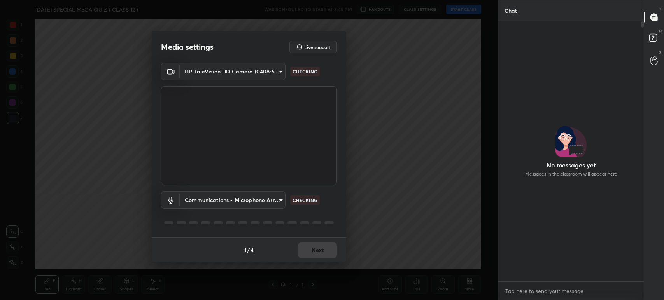
scroll to position [2, 2]
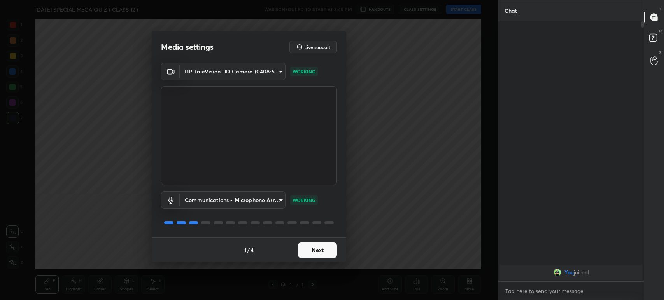
click at [318, 251] on button "Next" at bounding box center [317, 251] width 39 height 16
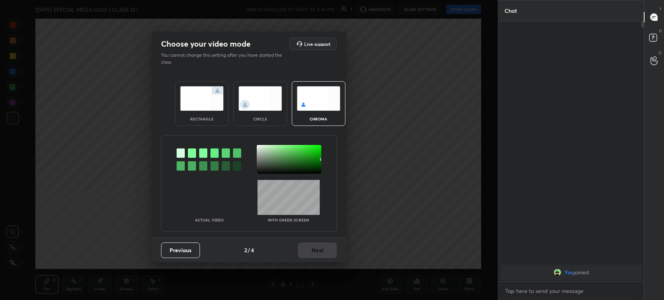
click at [192, 153] on div at bounding box center [192, 153] width 8 height 9
click at [262, 157] on div at bounding box center [289, 159] width 65 height 29
click at [309, 249] on button "Next" at bounding box center [317, 251] width 39 height 16
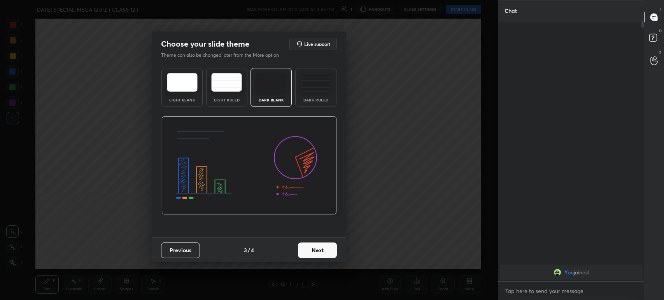
click at [309, 249] on button "Next" at bounding box center [317, 251] width 39 height 16
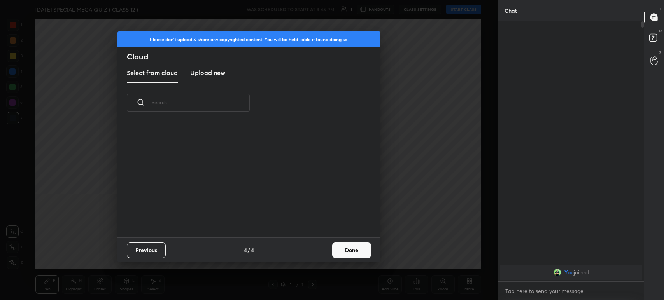
scroll to position [115, 250]
click at [343, 252] on button "Done" at bounding box center [351, 251] width 39 height 16
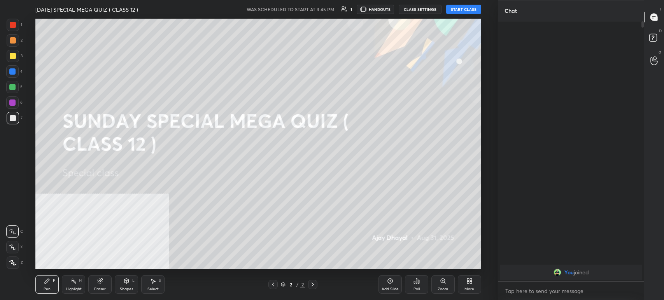
click at [457, 9] on button "START CLASS" at bounding box center [463, 9] width 35 height 9
click at [378, 14] on button "mute" at bounding box center [383, 9] width 28 height 9
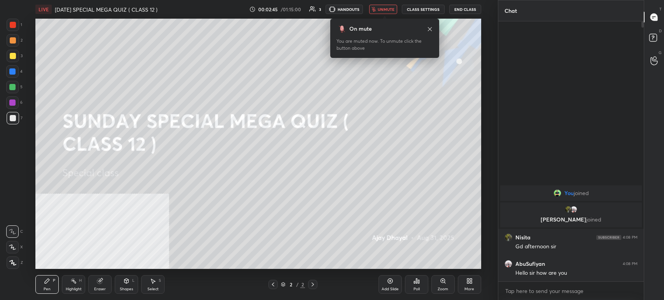
click at [387, 8] on span "unmute" at bounding box center [386, 9] width 17 height 5
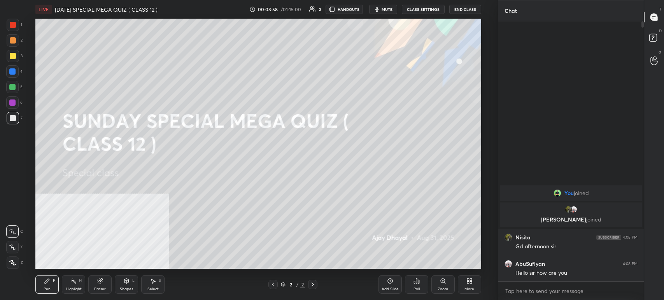
click at [474, 289] on div "More" at bounding box center [470, 290] width 10 height 4
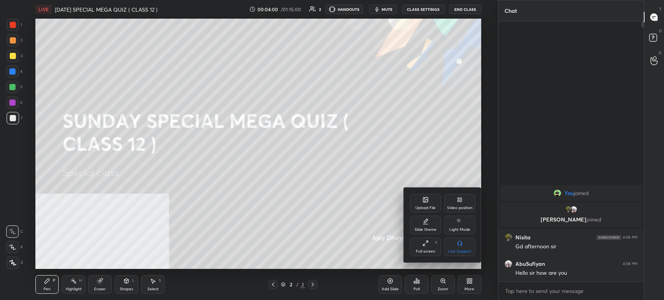
click at [427, 207] on div "Upload File" at bounding box center [426, 208] width 20 height 4
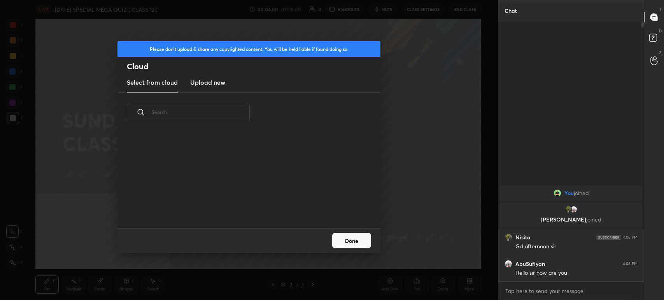
scroll to position [96, 250]
click at [195, 87] on new "Upload new" at bounding box center [207, 82] width 35 height 19
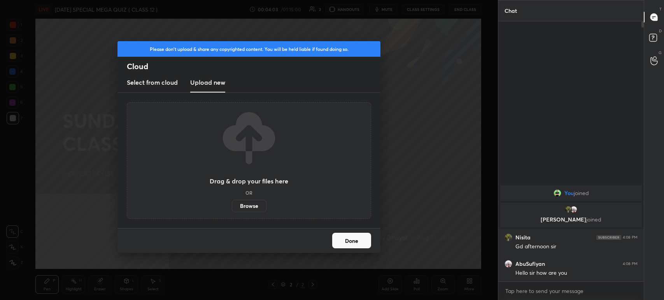
click at [250, 208] on label "Browse" at bounding box center [249, 206] width 35 height 12
click at [232, 208] on input "Browse" at bounding box center [232, 206] width 0 height 12
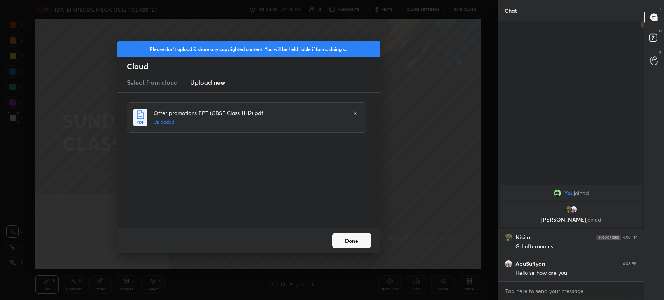
click at [345, 243] on button "Done" at bounding box center [351, 241] width 39 height 16
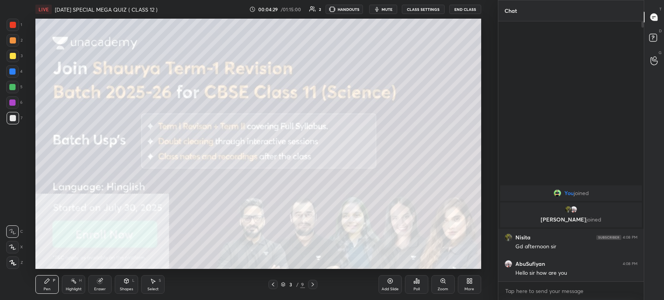
click at [476, 286] on div "More" at bounding box center [469, 285] width 23 height 19
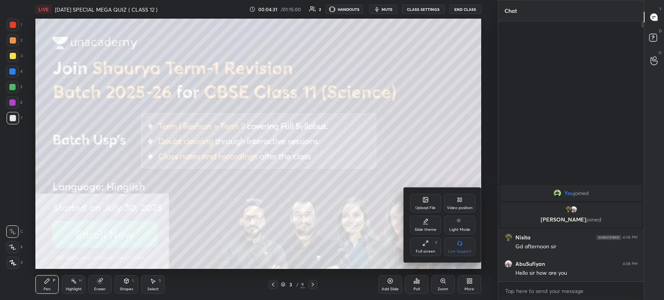
click at [462, 202] on icon at bounding box center [460, 200] width 6 height 6
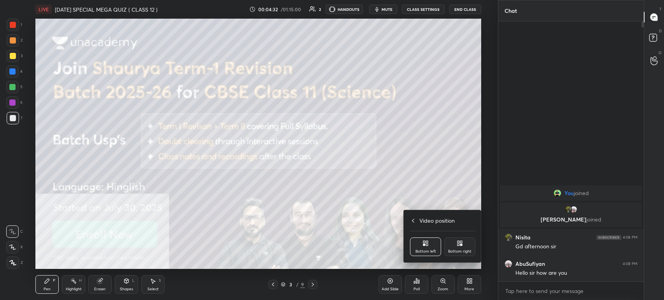
click at [469, 254] on div "Bottom right" at bounding box center [459, 252] width 23 height 4
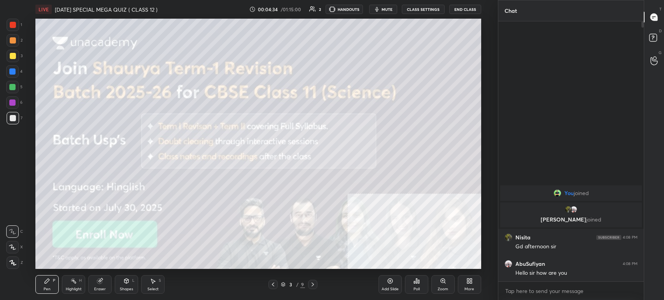
click at [417, 284] on icon at bounding box center [416, 281] width 1 height 5
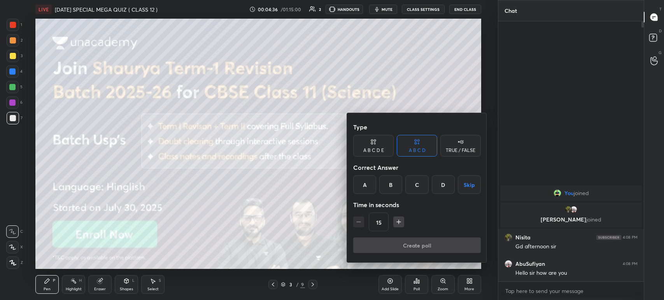
click at [301, 176] on div at bounding box center [332, 150] width 664 height 300
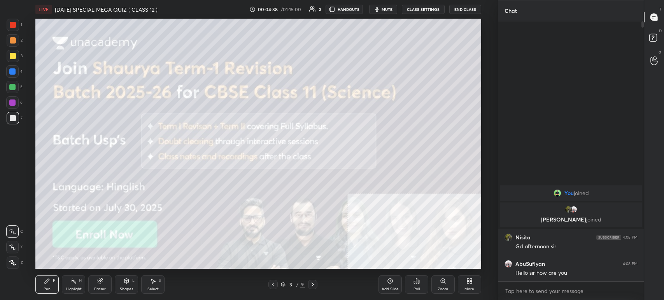
click at [473, 292] on div "More" at bounding box center [469, 285] width 23 height 19
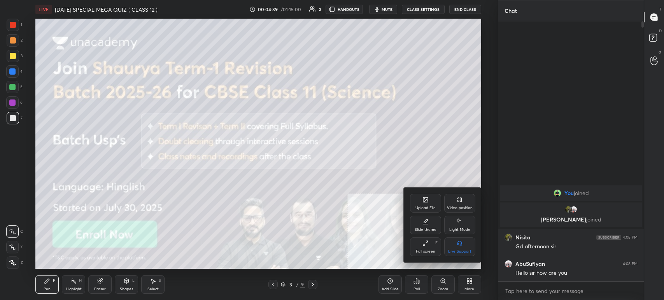
click at [421, 204] on div "Upload File" at bounding box center [425, 203] width 31 height 19
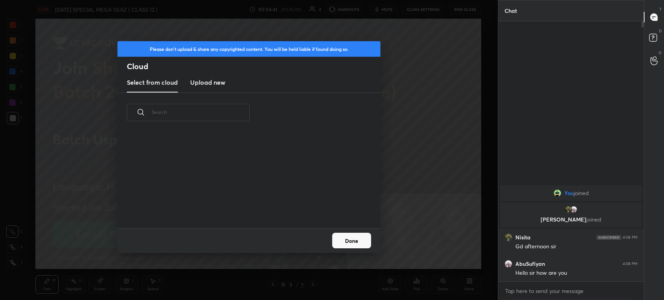
click at [210, 87] on new "Upload new" at bounding box center [207, 82] width 35 height 19
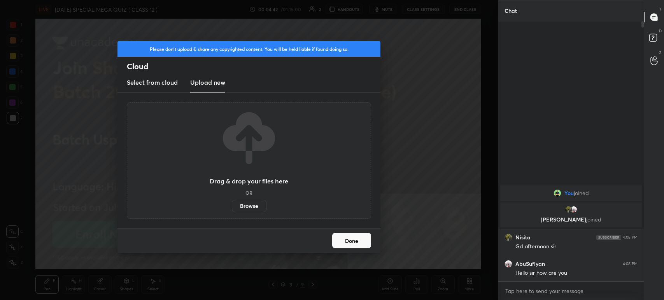
click at [251, 205] on label "Browse" at bounding box center [249, 206] width 35 height 12
click at [232, 205] on input "Browse" at bounding box center [232, 206] width 0 height 12
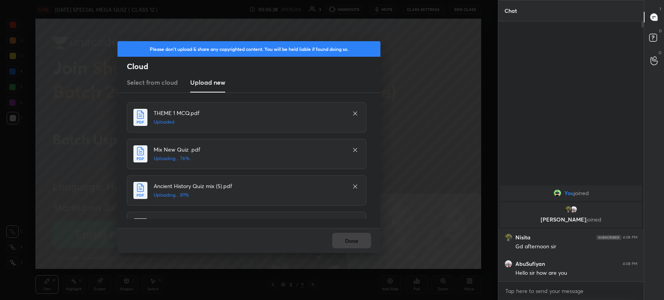
click at [352, 114] on icon at bounding box center [355, 114] width 6 height 6
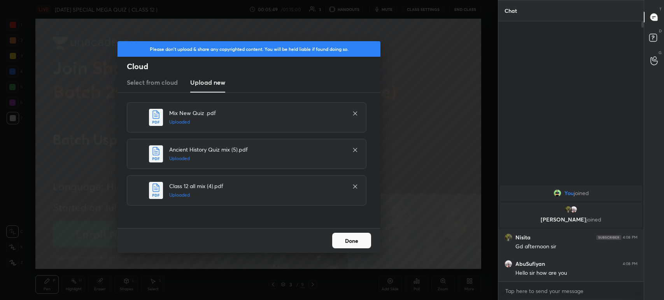
click at [335, 237] on button "Done" at bounding box center [351, 241] width 39 height 16
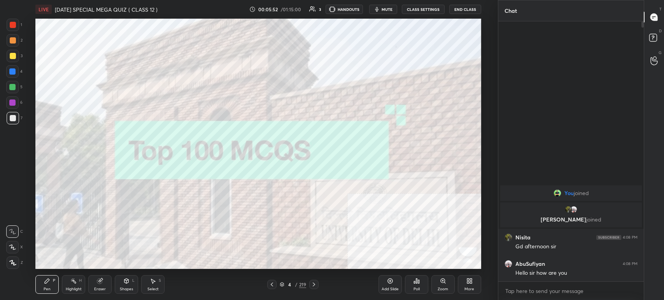
click at [280, 283] on icon at bounding box center [282, 285] width 5 height 5
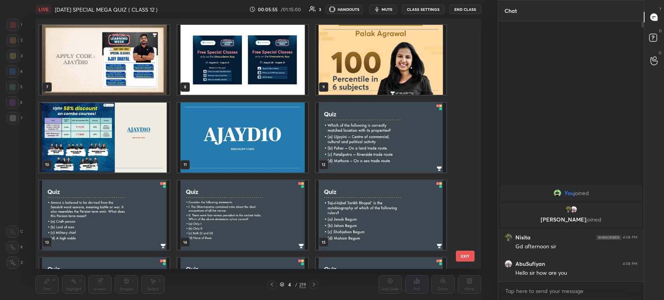
scroll to position [163, 0]
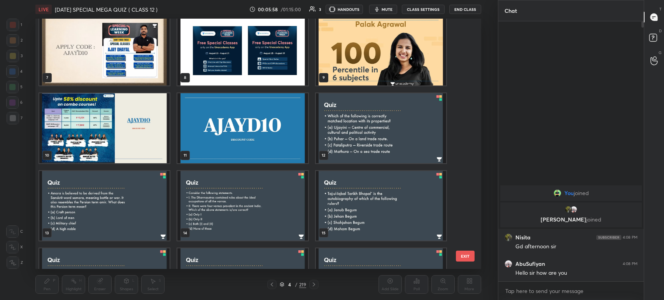
click at [387, 140] on img "grid" at bounding box center [381, 128] width 130 height 70
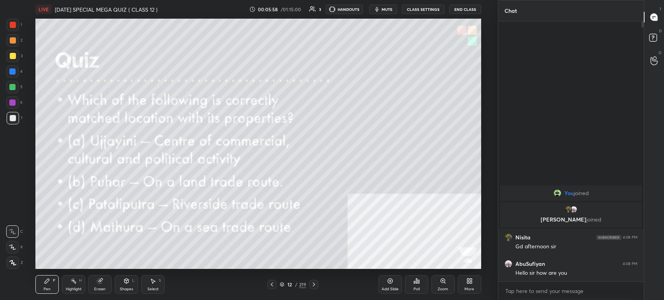
click at [387, 140] on img "grid" at bounding box center [381, 128] width 130 height 70
click at [380, 12] on icon "button" at bounding box center [377, 9] width 6 height 6
click at [471, 283] on icon at bounding box center [471, 283] width 2 height 2
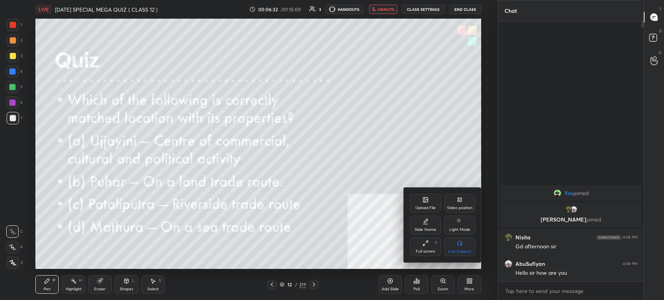
click at [463, 202] on div "Video position" at bounding box center [460, 203] width 31 height 19
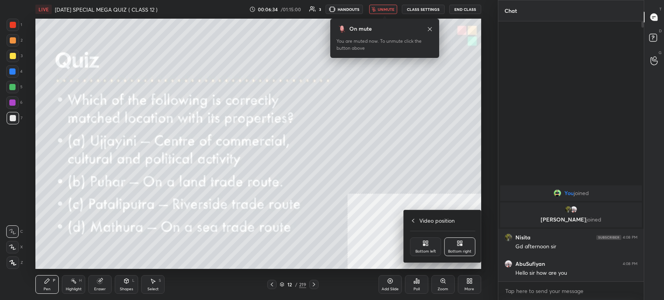
click at [462, 243] on icon at bounding box center [461, 242] width 2 height 2
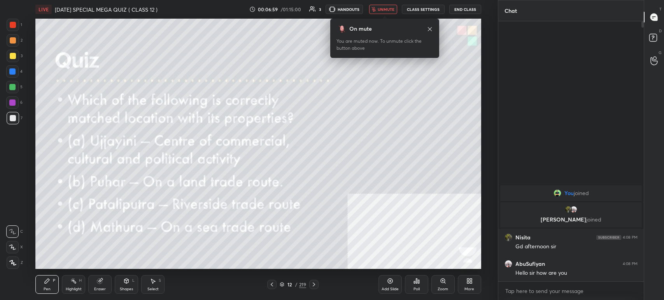
click at [430, 28] on icon at bounding box center [430, 29] width 6 height 6
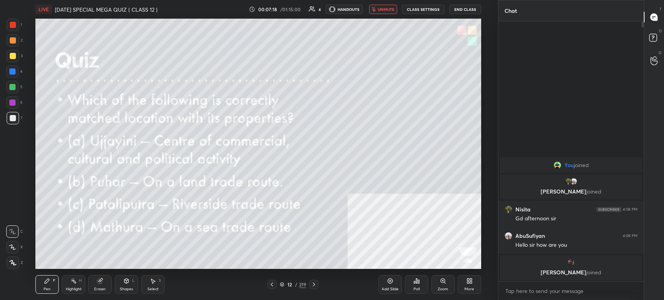
click at [461, 289] on div "More" at bounding box center [469, 285] width 23 height 19
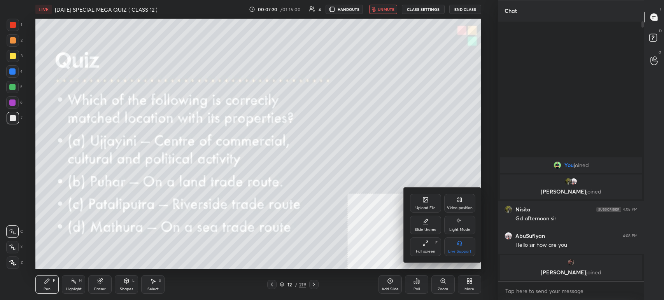
click at [341, 229] on div at bounding box center [332, 150] width 664 height 300
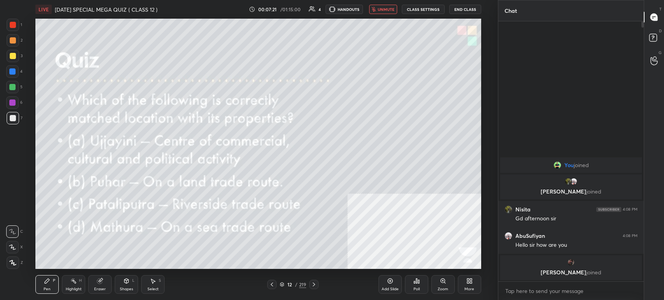
click at [425, 290] on div "Poll" at bounding box center [416, 285] width 23 height 19
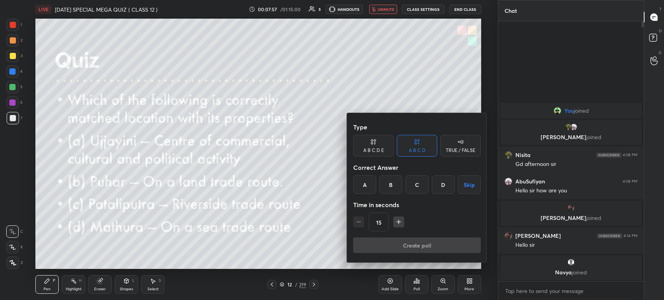
click at [417, 183] on div "C" at bounding box center [417, 185] width 23 height 19
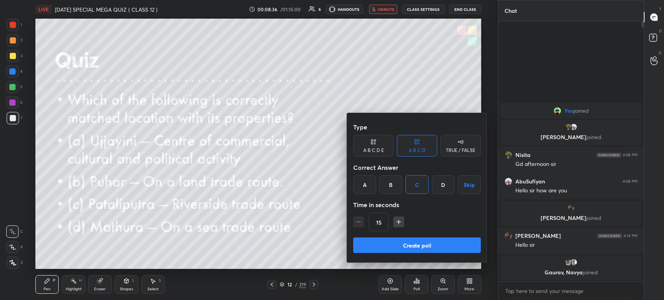
click at [414, 248] on button "Create poll" at bounding box center [417, 246] width 128 height 16
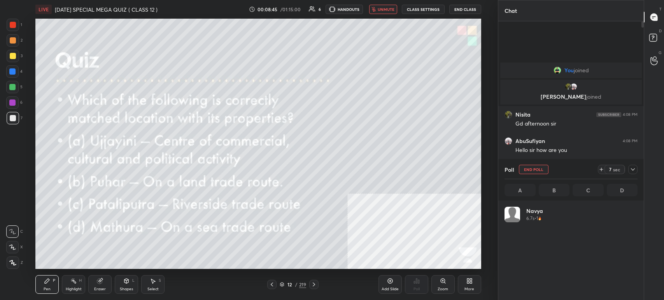
scroll to position [91, 131]
click at [633, 174] on div "Poll" at bounding box center [571, 169] width 133 height 19
click at [630, 167] on icon at bounding box center [633, 170] width 6 height 6
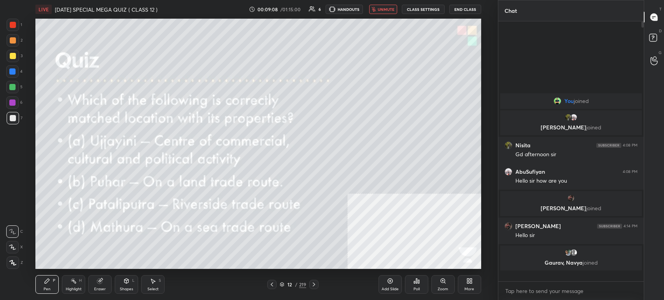
scroll to position [0, 0]
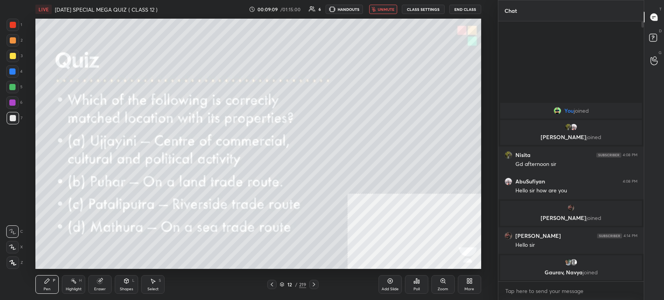
click at [375, 8] on icon "button" at bounding box center [374, 9] width 4 height 5
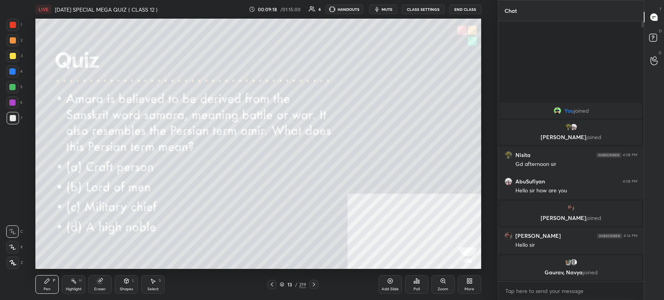
click at [384, 11] on span "mute" at bounding box center [387, 9] width 11 height 5
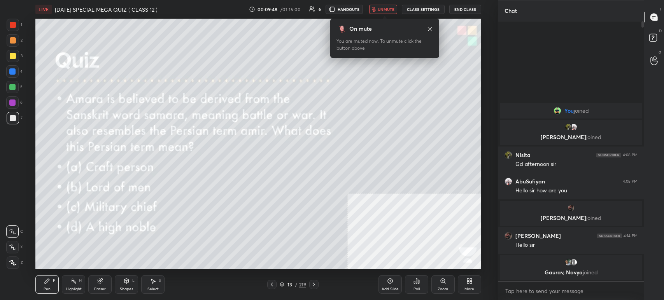
click at [387, 11] on span "unmute" at bounding box center [386, 9] width 17 height 5
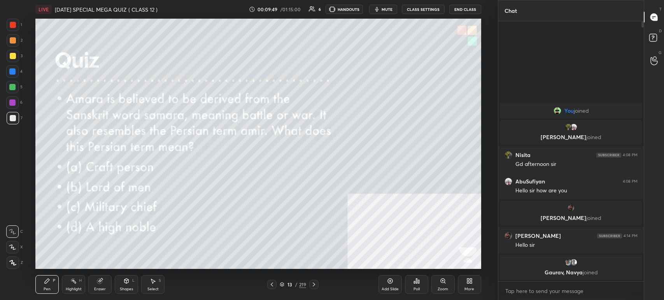
click at [409, 281] on div "Poll" at bounding box center [416, 285] width 23 height 19
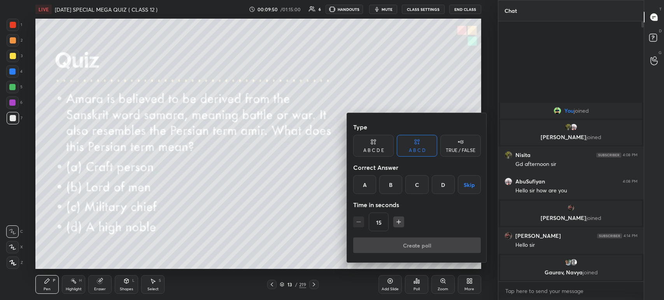
click at [439, 180] on div "D" at bounding box center [443, 185] width 23 height 19
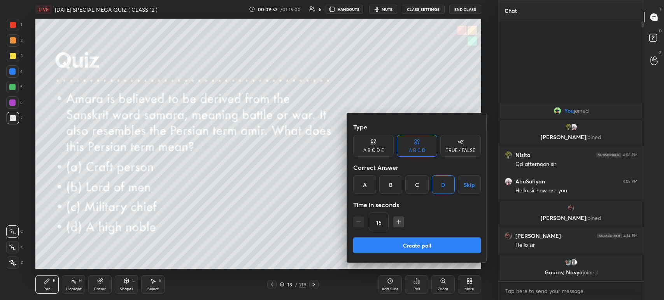
click at [436, 246] on button "Create poll" at bounding box center [417, 246] width 128 height 16
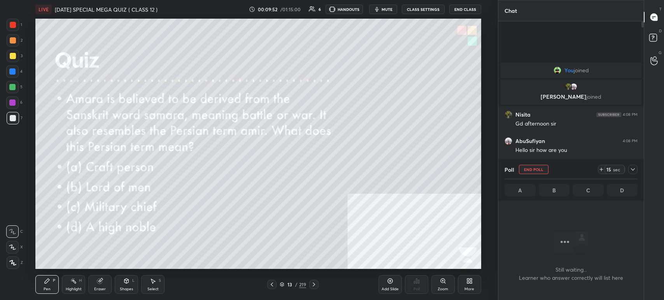
scroll to position [153, 143]
click at [385, 6] on button "mute" at bounding box center [383, 9] width 28 height 9
click at [630, 170] on icon at bounding box center [633, 170] width 6 height 6
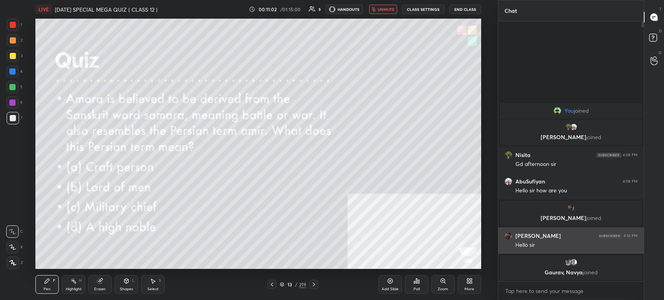
scroll to position [2, 2]
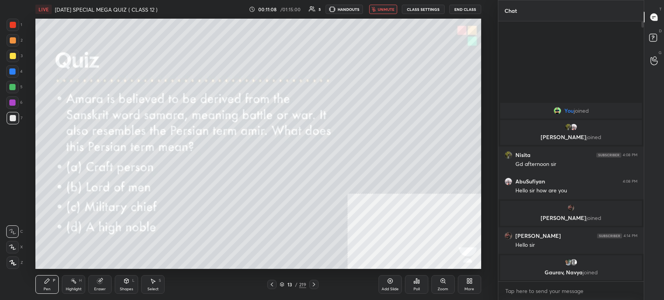
click at [311, 286] on icon at bounding box center [314, 285] width 6 height 6
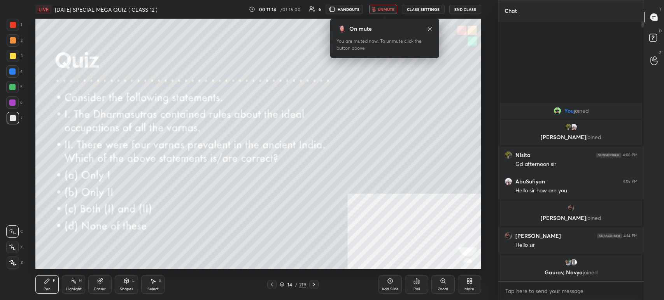
click at [383, 7] on span "unmute" at bounding box center [386, 9] width 17 height 5
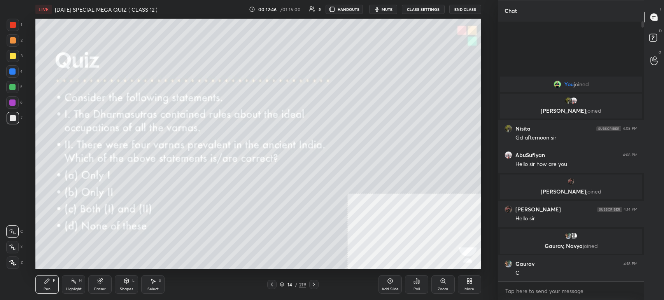
click at [416, 283] on icon at bounding box center [417, 281] width 6 height 6
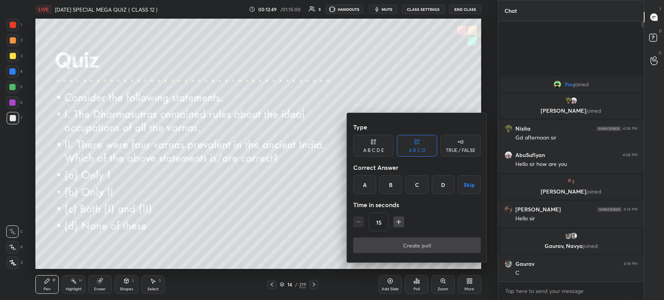
click at [421, 182] on div "C" at bounding box center [417, 185] width 23 height 19
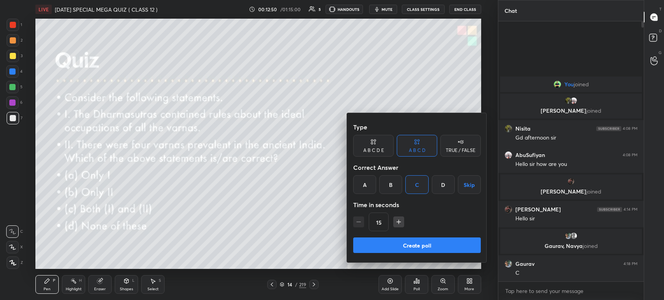
click at [425, 246] on button "Create poll" at bounding box center [417, 246] width 128 height 16
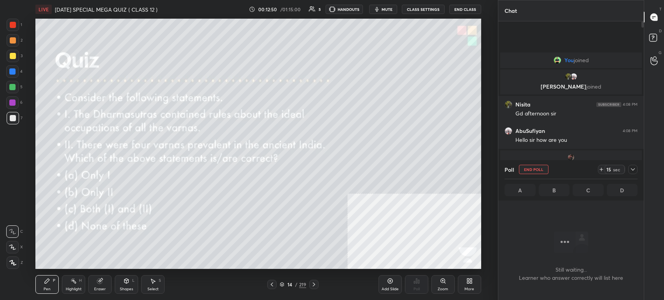
scroll to position [3, 2]
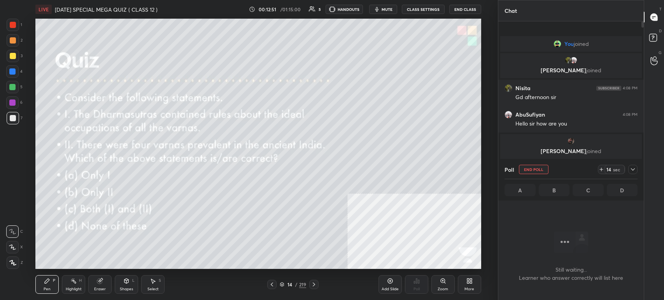
click at [384, 12] on button "mute" at bounding box center [383, 9] width 28 height 9
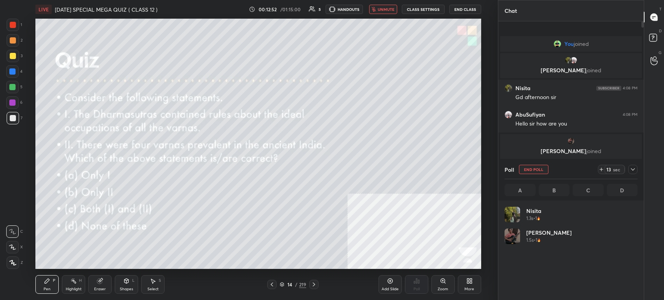
scroll to position [91, 131]
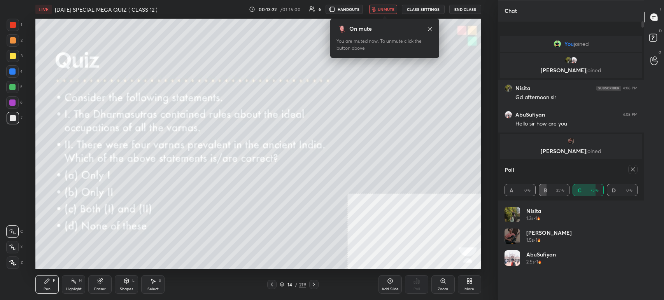
click at [632, 172] on icon at bounding box center [633, 170] width 6 height 6
type textarea "x"
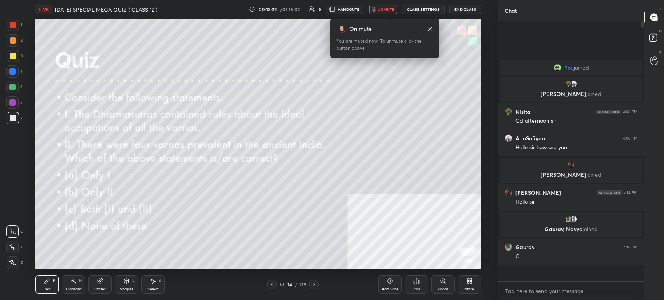
scroll to position [193, 143]
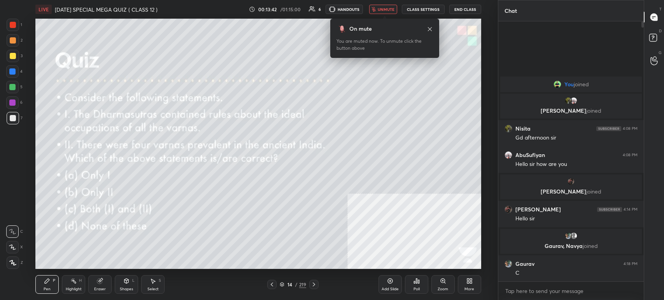
click at [392, 6] on button "unmute" at bounding box center [383, 9] width 28 height 9
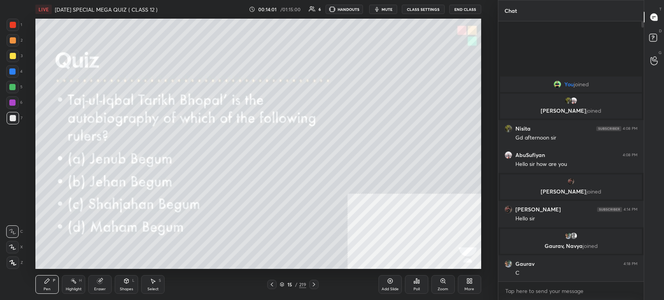
click at [392, 6] on button "mute" at bounding box center [383, 9] width 28 height 9
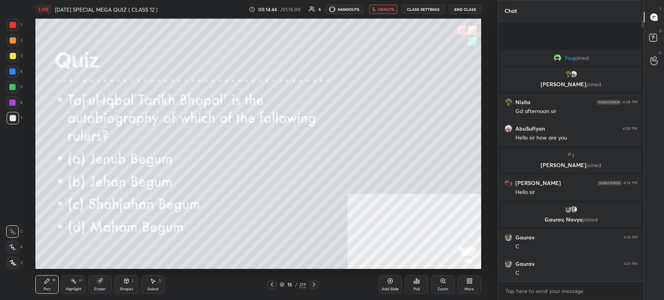
click at [422, 291] on div "Poll" at bounding box center [416, 285] width 23 height 19
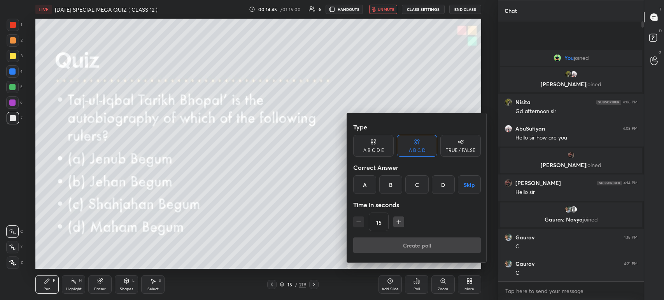
click at [412, 189] on div "C" at bounding box center [417, 185] width 23 height 19
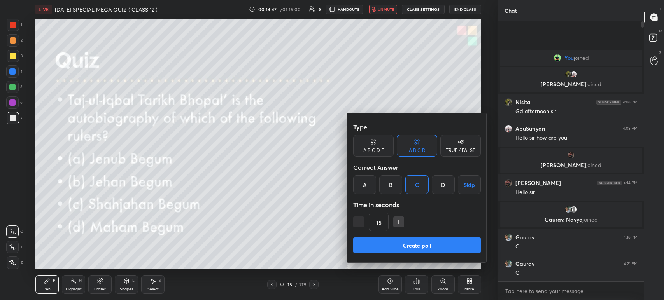
click at [413, 239] on button "Create poll" at bounding box center [417, 246] width 128 height 16
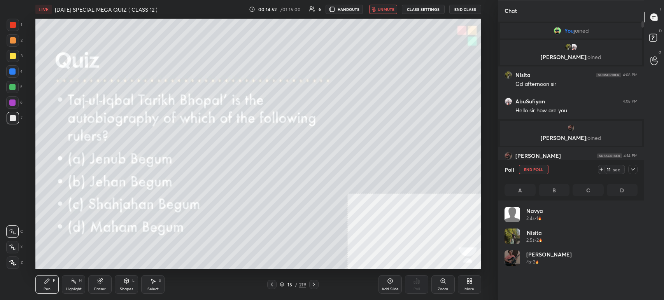
scroll to position [91, 131]
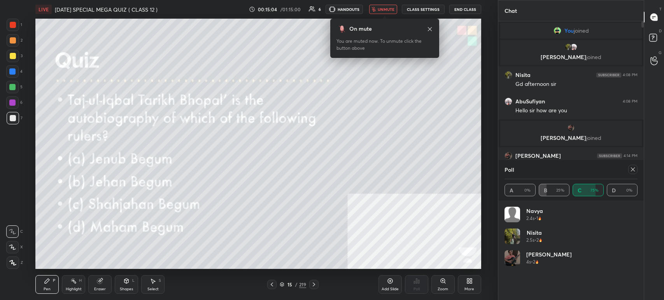
click at [316, 286] on icon at bounding box center [314, 285] width 6 height 6
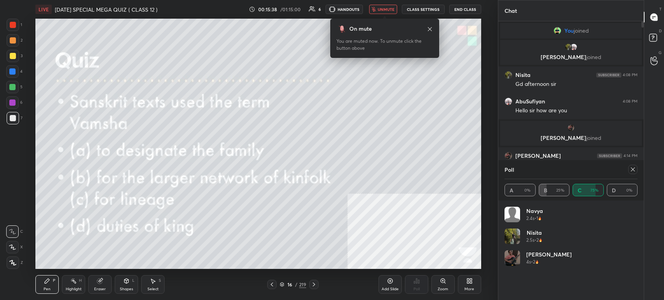
click at [632, 172] on icon at bounding box center [633, 170] width 6 height 6
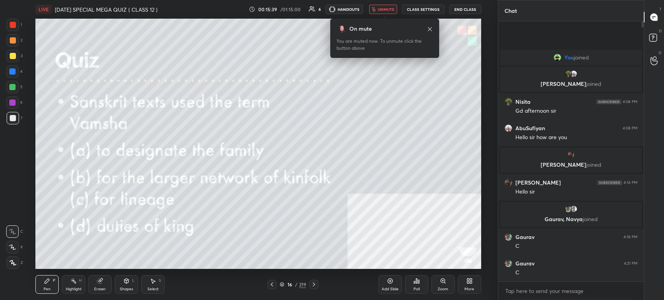
scroll to position [3, 2]
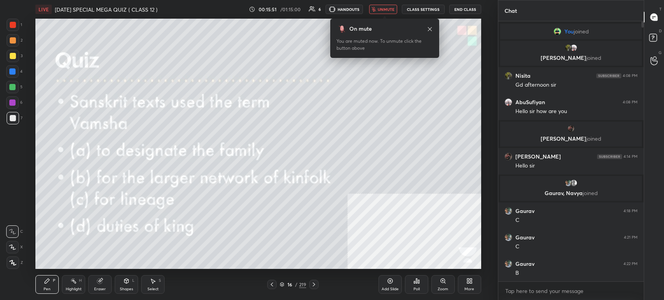
click at [429, 29] on icon at bounding box center [430, 29] width 6 height 6
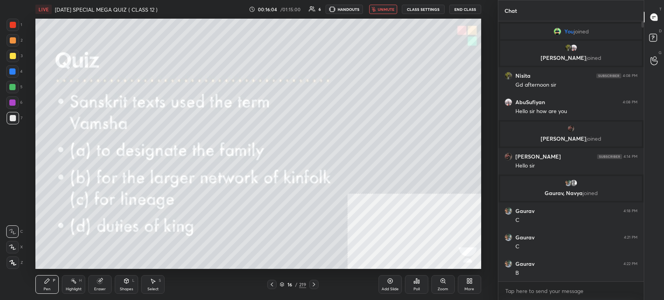
click at [424, 283] on div "Poll" at bounding box center [416, 285] width 23 height 19
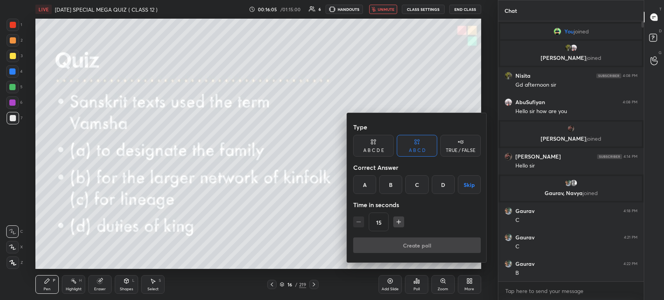
click at [422, 178] on div "C" at bounding box center [417, 185] width 23 height 19
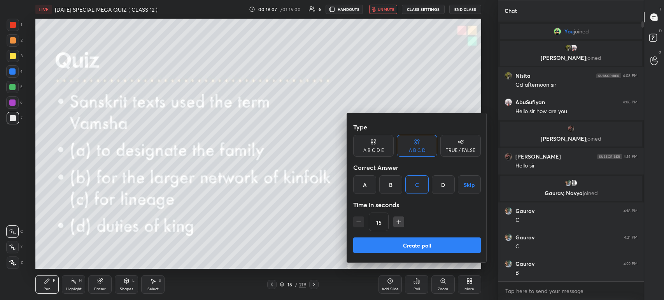
click at [424, 243] on button "Create poll" at bounding box center [417, 246] width 128 height 16
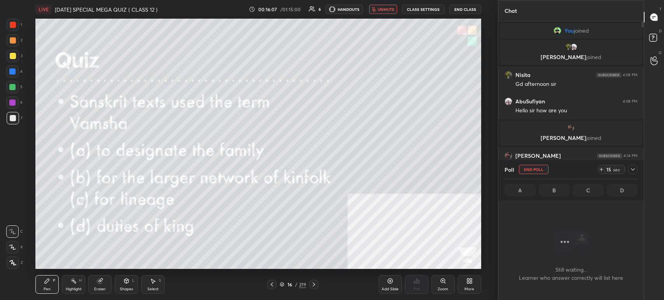
scroll to position [153, 143]
click at [634, 167] on icon at bounding box center [633, 170] width 6 height 6
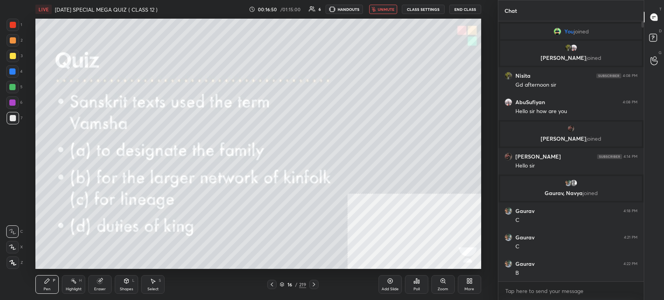
scroll to position [2, 2]
click at [312, 286] on icon at bounding box center [314, 285] width 6 height 6
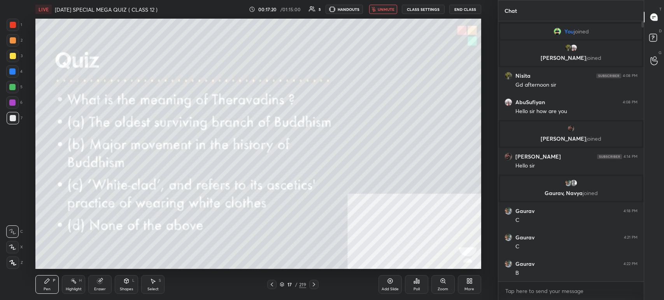
click at [417, 288] on div "Poll" at bounding box center [417, 290] width 6 height 4
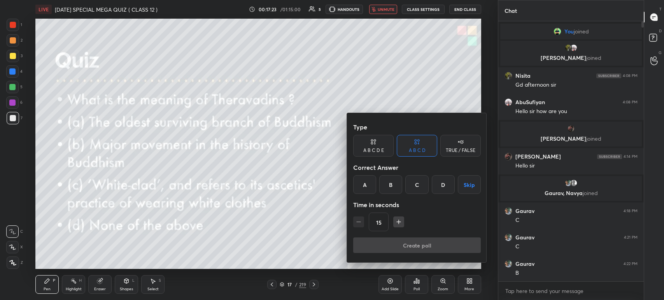
click at [364, 181] on div "A" at bounding box center [364, 185] width 23 height 19
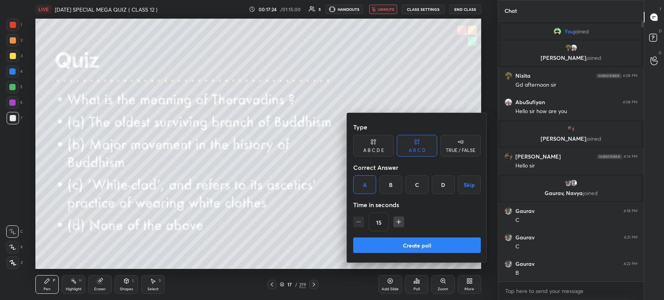
click at [390, 244] on button "Create poll" at bounding box center [417, 246] width 128 height 16
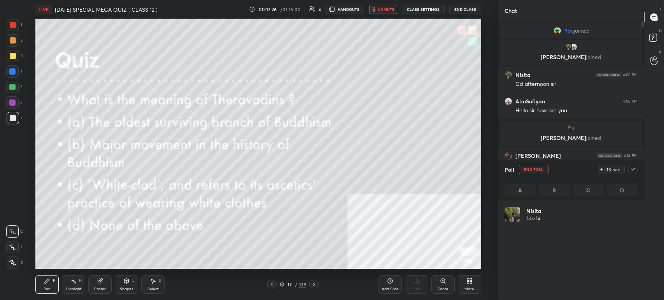
scroll to position [91, 131]
click at [631, 172] on icon at bounding box center [633, 170] width 6 height 6
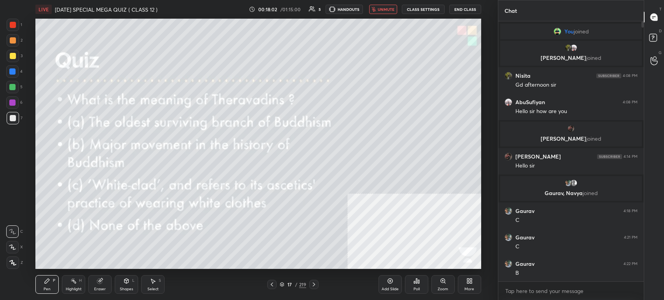
click at [424, 289] on div "Poll" at bounding box center [416, 285] width 23 height 19
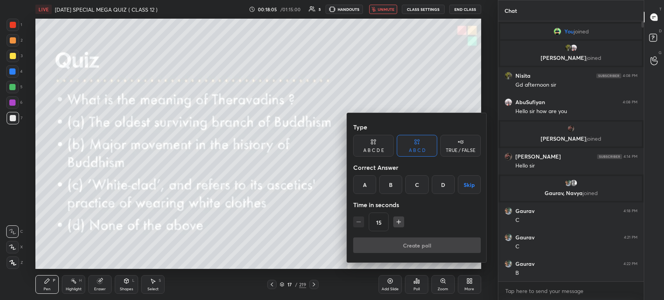
click at [465, 187] on button "Skip" at bounding box center [469, 185] width 23 height 19
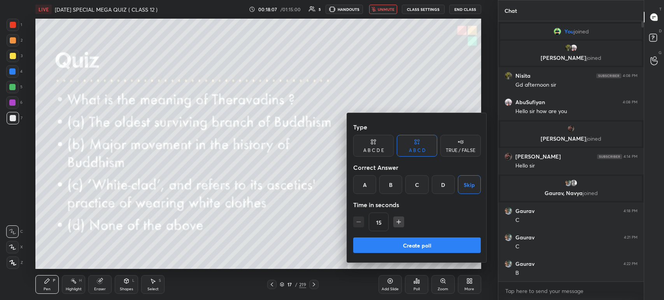
click at [236, 243] on div at bounding box center [332, 150] width 664 height 300
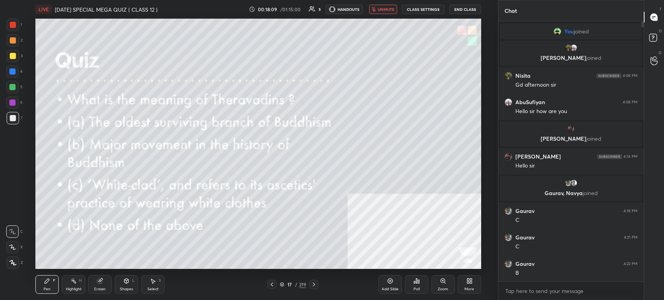
click at [314, 285] on icon at bounding box center [314, 285] width 6 height 6
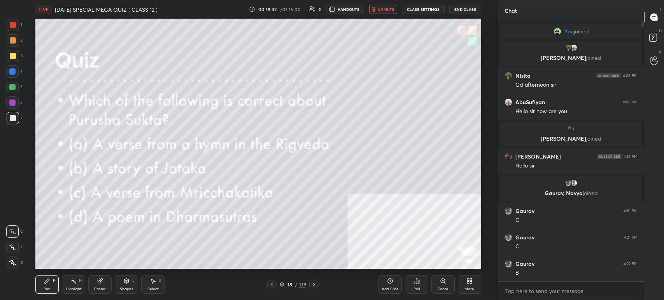
click at [417, 279] on icon at bounding box center [416, 281] width 1 height 5
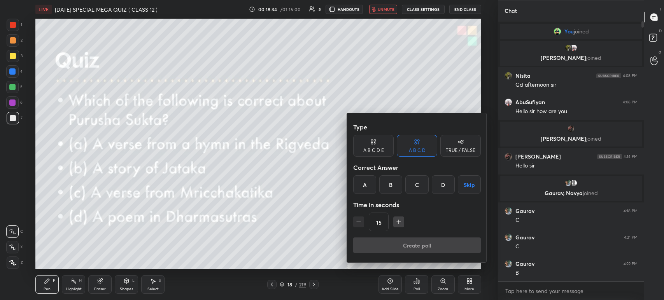
click at [366, 188] on div "A" at bounding box center [364, 185] width 23 height 19
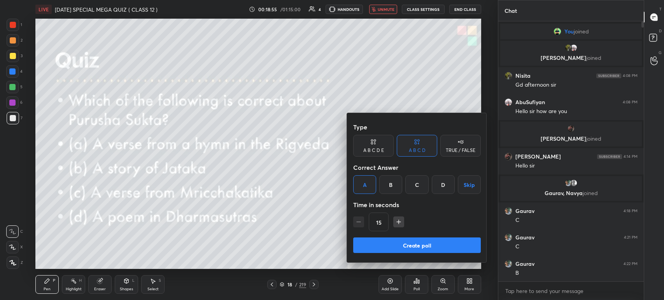
click at [397, 244] on button "Create poll" at bounding box center [417, 246] width 128 height 16
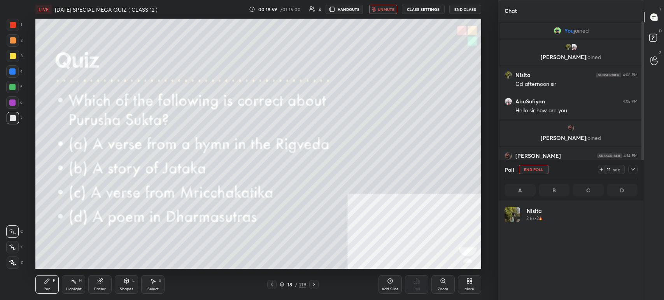
scroll to position [2, 2]
click at [311, 285] on icon at bounding box center [314, 285] width 6 height 6
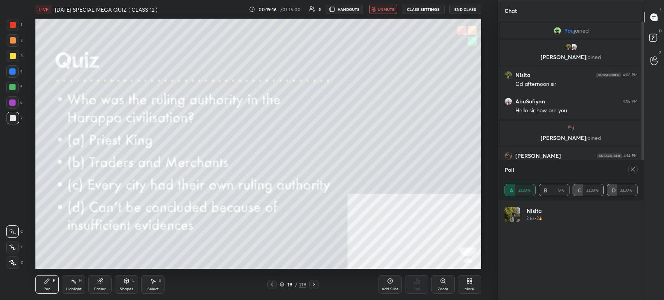
click at [316, 285] on icon at bounding box center [314, 285] width 6 height 6
click at [632, 171] on icon at bounding box center [633, 170] width 6 height 6
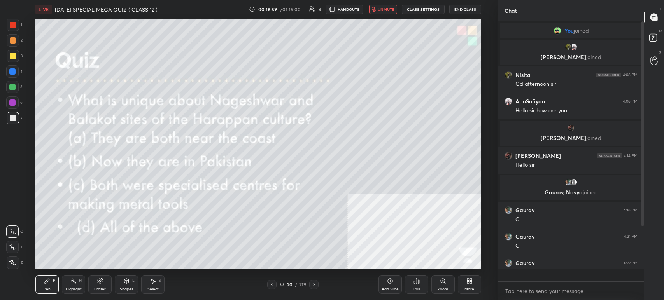
scroll to position [190, 143]
click at [420, 280] on icon at bounding box center [417, 281] width 6 height 6
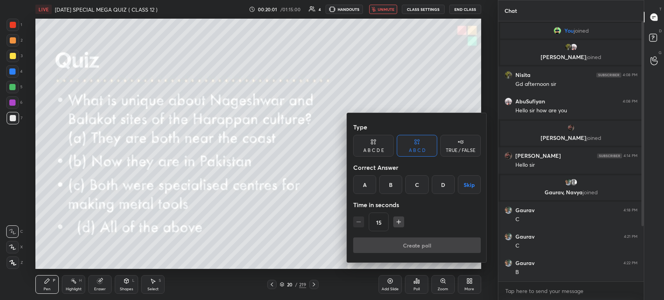
click at [369, 190] on div "A" at bounding box center [364, 185] width 23 height 19
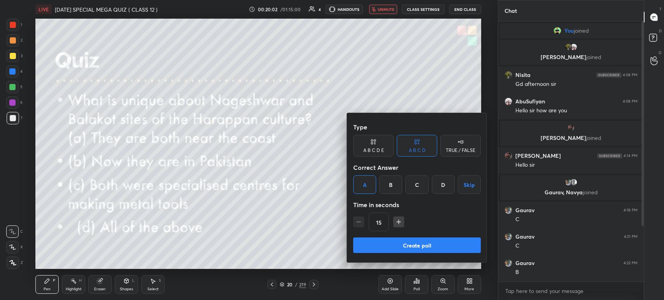
click at [394, 245] on button "Create poll" at bounding box center [417, 246] width 128 height 16
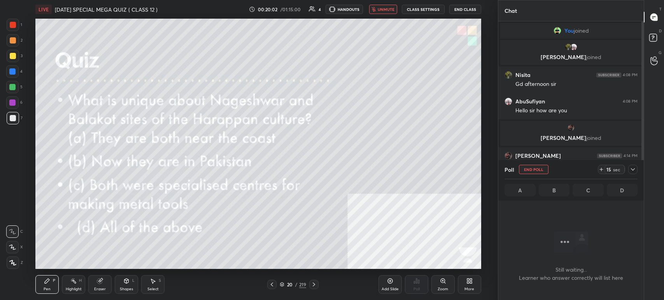
scroll to position [153, 143]
click at [376, 9] on icon "button" at bounding box center [374, 9] width 5 height 5
click at [634, 169] on icon at bounding box center [633, 170] width 4 height 4
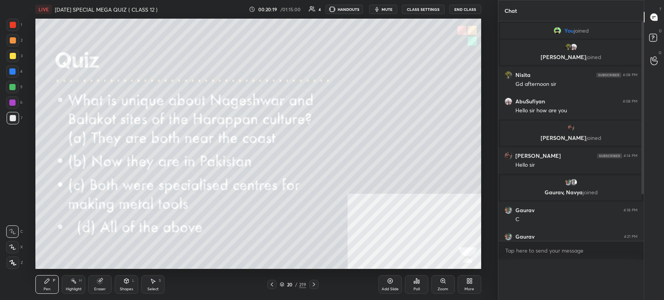
scroll to position [170, 143]
click at [384, 5] on button "mute" at bounding box center [383, 9] width 28 height 9
click at [315, 286] on icon at bounding box center [314, 285] width 6 height 6
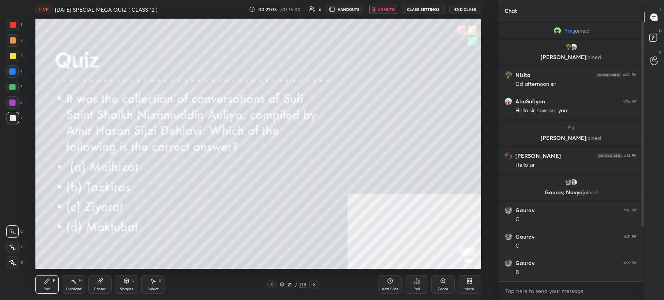
click at [314, 283] on icon at bounding box center [314, 285] width 6 height 6
click at [286, 285] on div "24" at bounding box center [290, 285] width 8 height 5
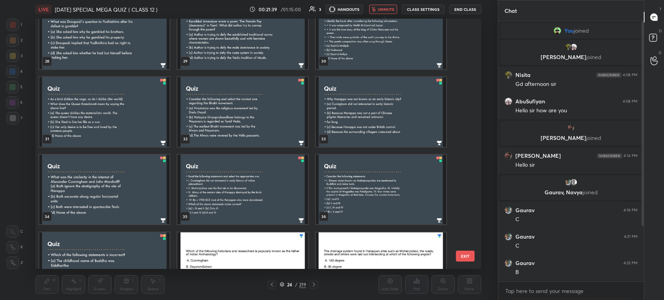
scroll to position [778, 0]
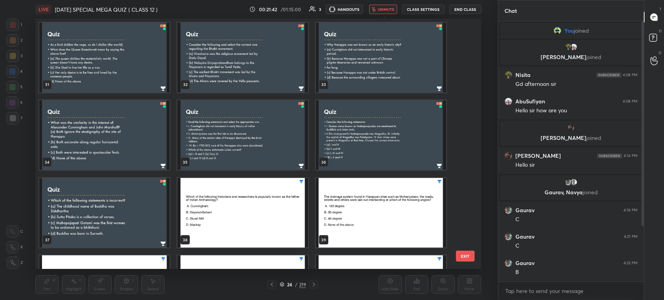
click at [394, 209] on img "grid" at bounding box center [381, 213] width 130 height 70
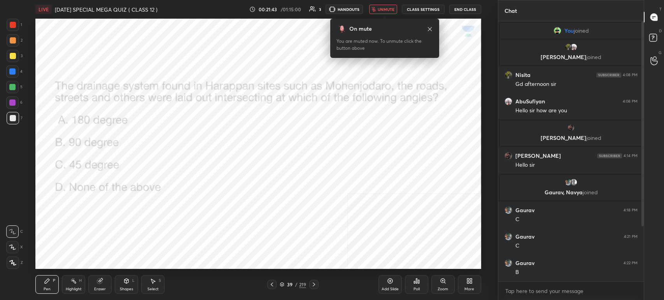
click at [394, 209] on img "grid" at bounding box center [381, 213] width 130 height 70
click at [422, 289] on div "Poll" at bounding box center [416, 285] width 23 height 19
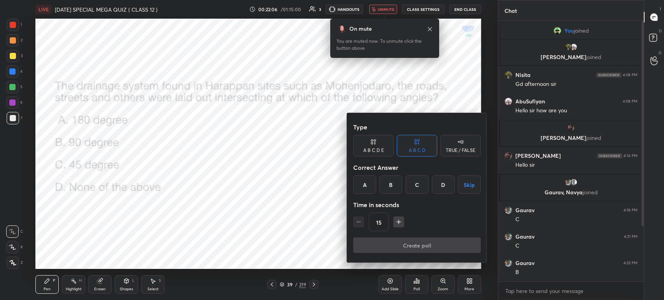
click at [396, 181] on div "B" at bounding box center [391, 185] width 23 height 19
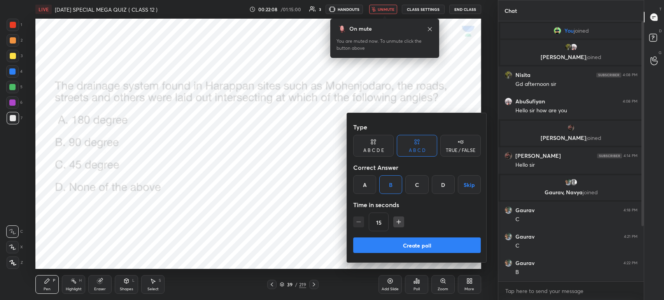
click at [414, 244] on button "Create poll" at bounding box center [417, 246] width 128 height 16
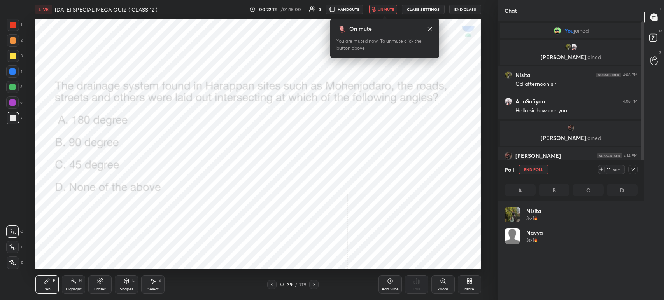
scroll to position [91, 131]
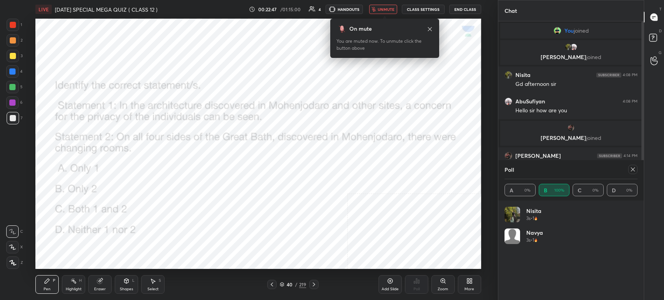
click at [637, 170] on div at bounding box center [633, 169] width 9 height 9
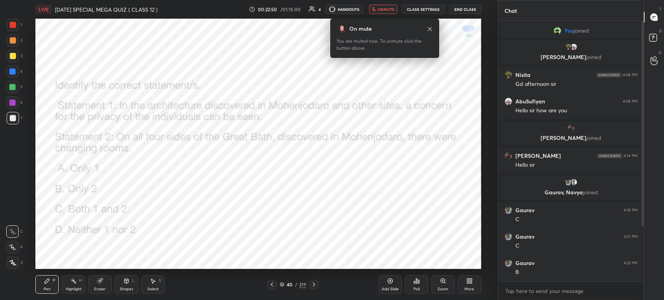
scroll to position [27, 0]
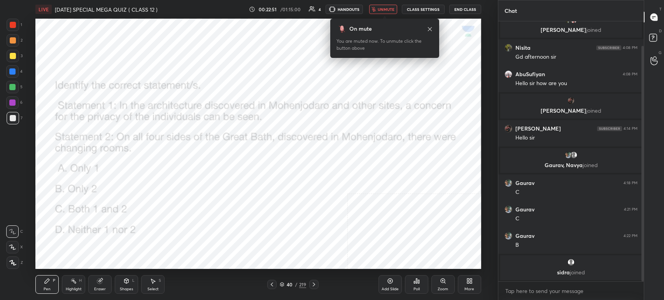
drag, startPoint x: 643, startPoint y: 183, endPoint x: 644, endPoint y: 212, distance: 28.4
click at [644, 212] on div "Chat You joined [PERSON_NAME] joined Nisita 4:08 PM Gd afternoon [PERSON_NAME] …" at bounding box center [581, 150] width 166 height 300
click at [315, 284] on icon at bounding box center [314, 285] width 6 height 6
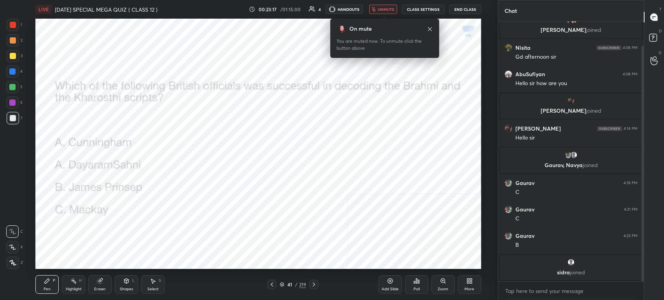
click at [415, 282] on icon at bounding box center [414, 283] width 1 height 2
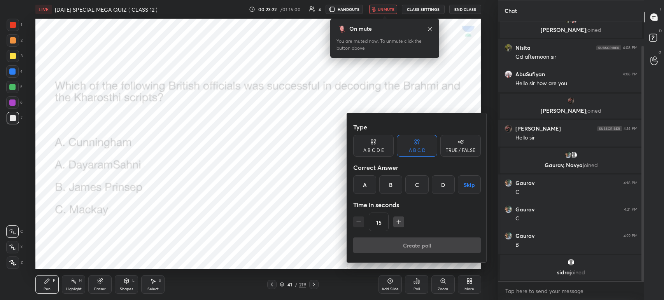
click at [422, 180] on div "C" at bounding box center [417, 185] width 23 height 19
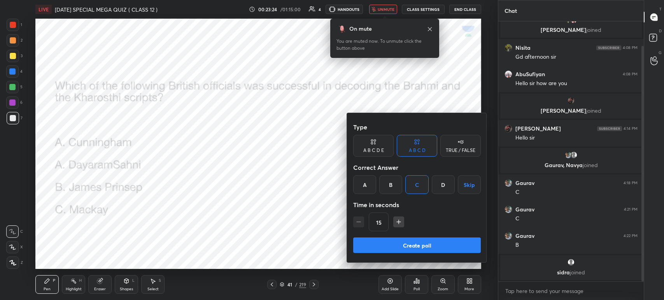
click at [421, 239] on button "Create poll" at bounding box center [417, 246] width 128 height 16
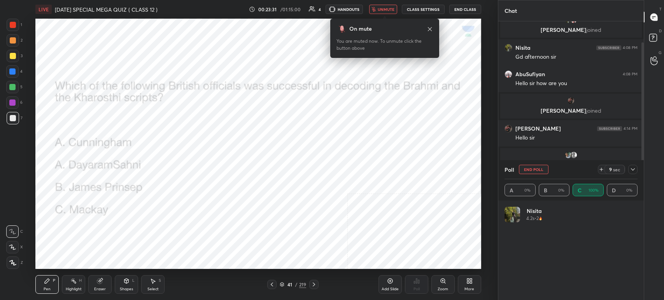
scroll to position [91, 131]
click at [385, 7] on span "unmute" at bounding box center [386, 9] width 17 height 5
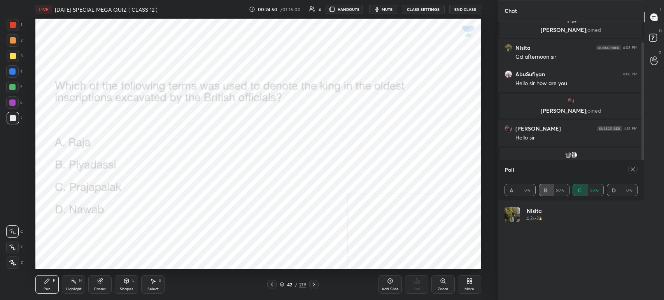
click at [636, 167] on icon at bounding box center [633, 170] width 6 height 6
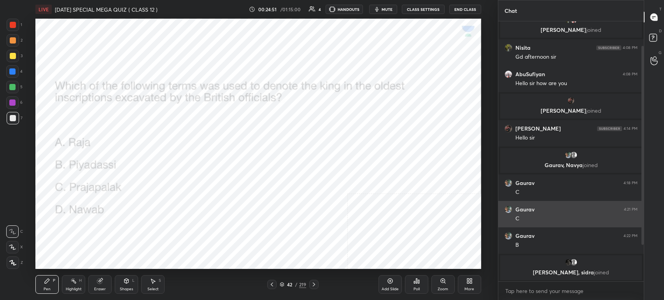
scroll to position [3, 2]
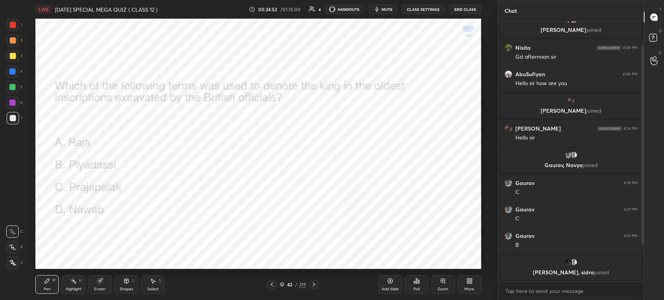
click at [412, 290] on div "Poll" at bounding box center [416, 285] width 23 height 19
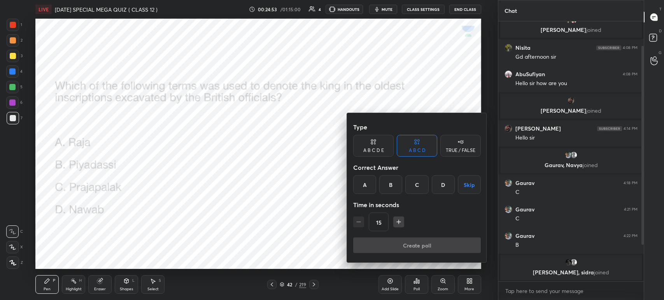
click at [392, 192] on div "B" at bounding box center [391, 185] width 23 height 19
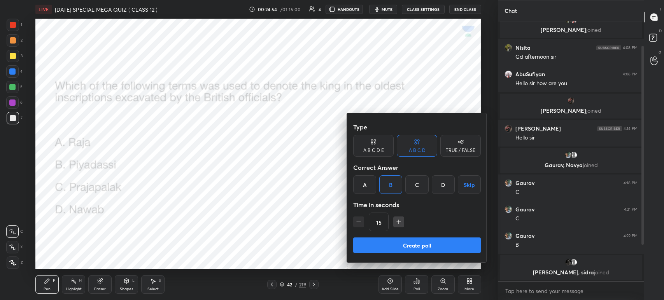
click at [412, 244] on button "Create poll" at bounding box center [417, 246] width 128 height 16
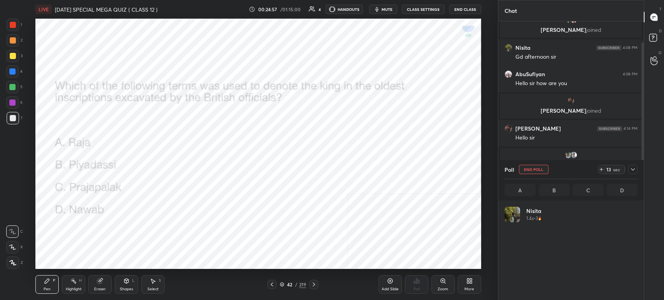
scroll to position [91, 131]
click at [385, 12] on span "mute" at bounding box center [387, 9] width 11 height 5
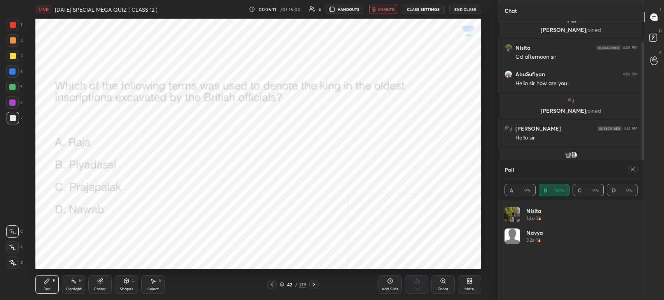
click at [385, 12] on span "unmute" at bounding box center [386, 9] width 17 height 5
click at [390, 10] on span "mute" at bounding box center [387, 9] width 11 height 5
click at [317, 283] on icon at bounding box center [314, 285] width 6 height 6
click at [392, 10] on span "unmute" at bounding box center [386, 9] width 17 height 5
click at [392, 10] on span "mute" at bounding box center [387, 9] width 11 height 5
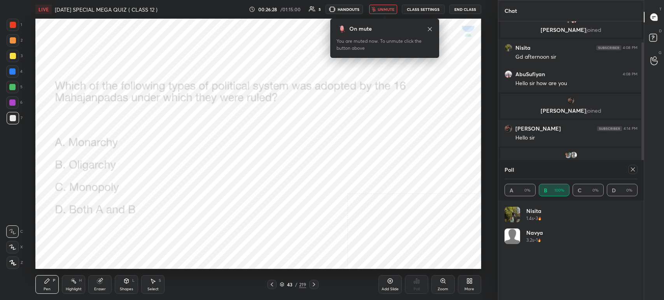
click at [314, 285] on icon at bounding box center [314, 285] width 6 height 6
click at [430, 32] on icon at bounding box center [430, 29] width 6 height 6
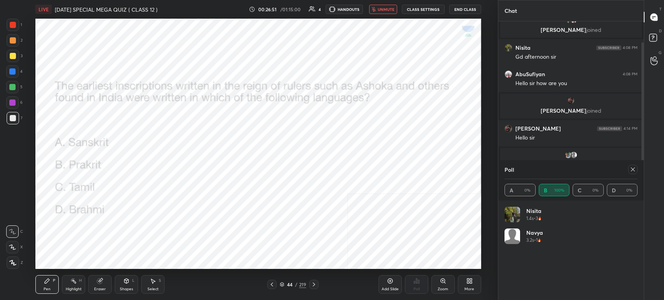
click at [376, 12] on button "unmute" at bounding box center [383, 9] width 28 height 9
click at [376, 12] on icon "button" at bounding box center [377, 9] width 6 height 6
click at [376, 12] on button "unmute" at bounding box center [383, 9] width 28 height 9
click at [632, 169] on icon at bounding box center [633, 170] width 4 height 4
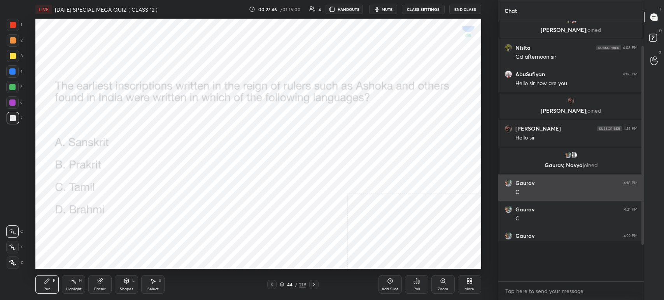
scroll to position [2, 2]
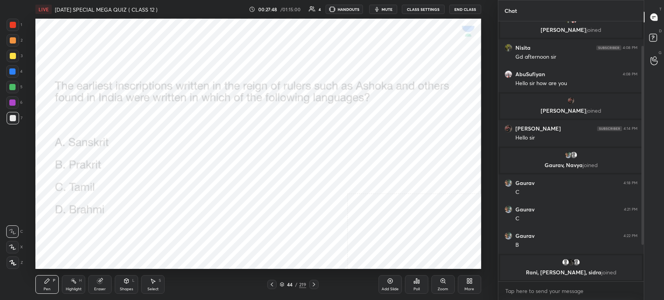
click at [315, 286] on icon at bounding box center [314, 285] width 6 height 6
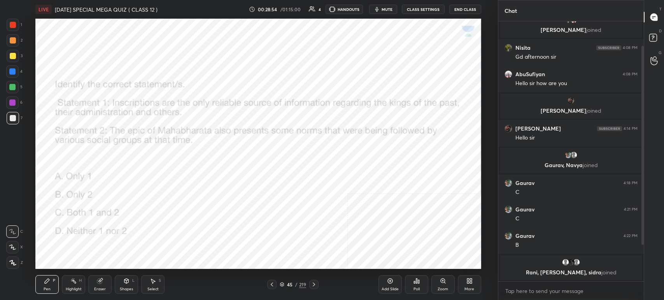
click at [387, 9] on span "mute" at bounding box center [387, 9] width 11 height 5
click at [383, 12] on button "unmute" at bounding box center [383, 9] width 28 height 9
click at [411, 285] on div "Poll" at bounding box center [416, 285] width 23 height 19
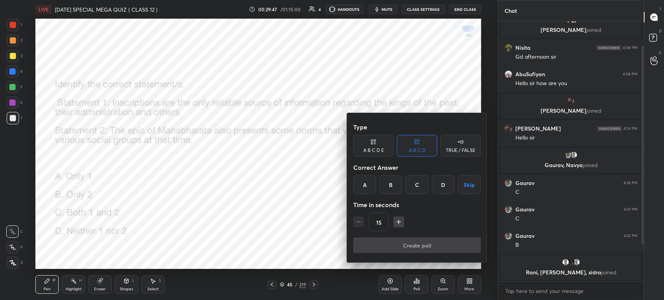
click at [389, 185] on div "B" at bounding box center [391, 185] width 23 height 19
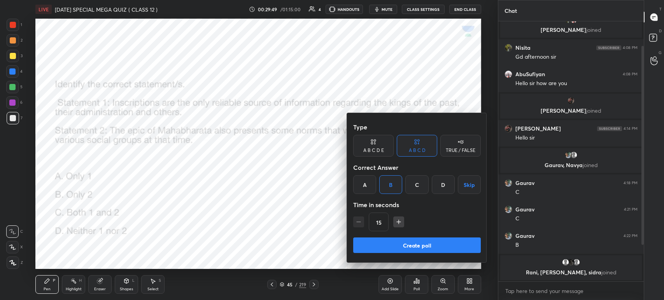
click at [401, 244] on button "Create poll" at bounding box center [417, 246] width 128 height 16
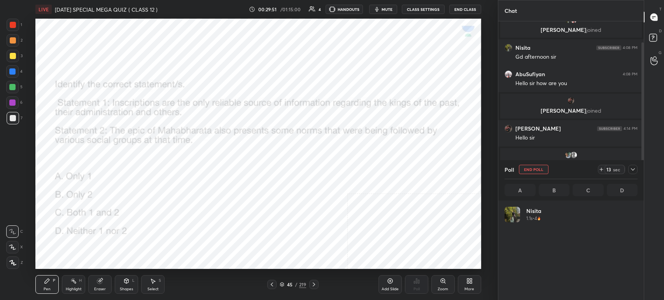
scroll to position [91, 131]
click at [380, 11] on icon "button" at bounding box center [377, 9] width 6 height 6
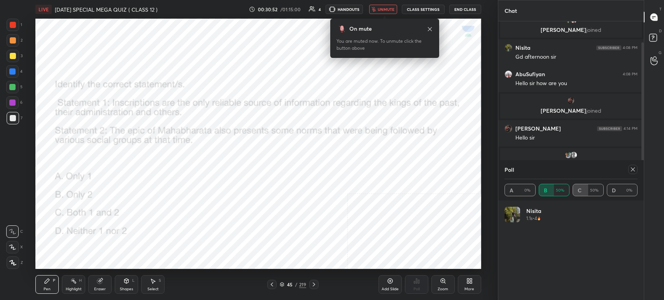
click at [384, 5] on button "unmute" at bounding box center [383, 9] width 28 height 9
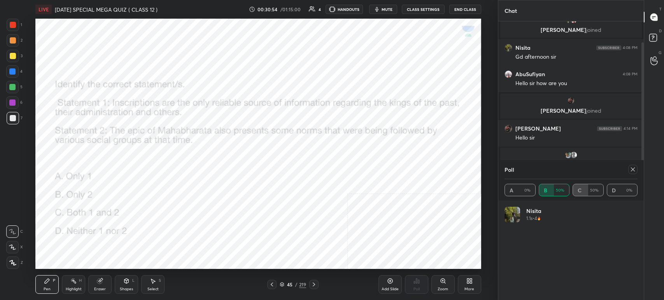
click at [632, 170] on icon at bounding box center [633, 170] width 4 height 4
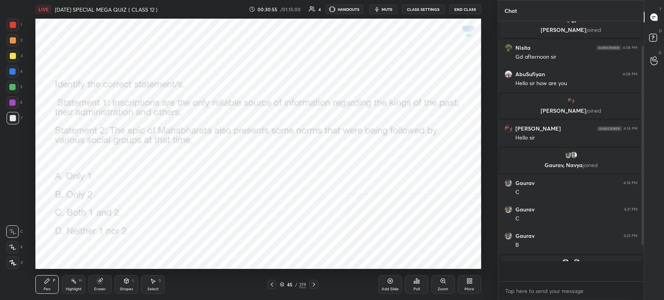
scroll to position [184, 143]
click at [311, 285] on icon at bounding box center [314, 285] width 6 height 6
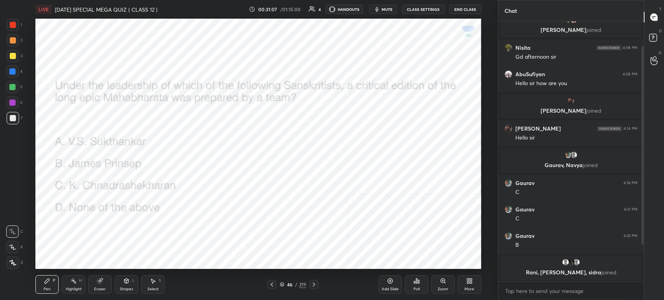
click at [380, 11] on icon "button" at bounding box center [377, 9] width 6 height 6
click at [388, 7] on span "unmute" at bounding box center [386, 9] width 17 height 5
click at [388, 7] on span "mute" at bounding box center [387, 9] width 11 height 5
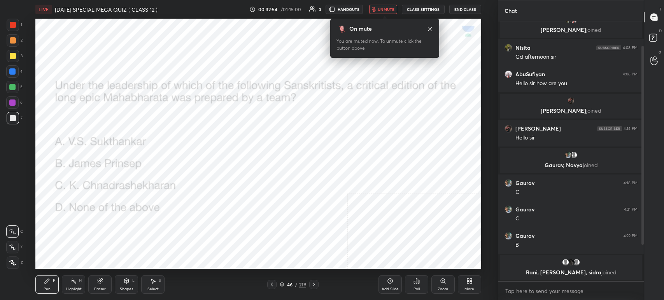
click at [383, 9] on span "unmute" at bounding box center [386, 9] width 17 height 5
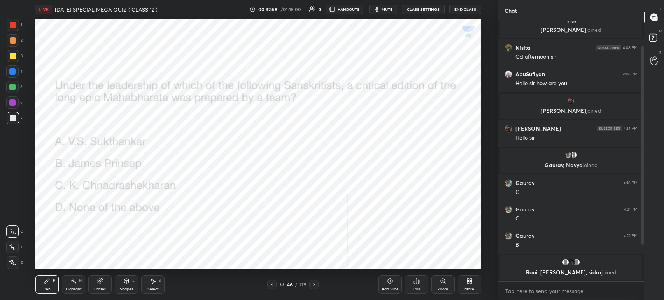
click at [412, 284] on div "Poll" at bounding box center [416, 285] width 23 height 19
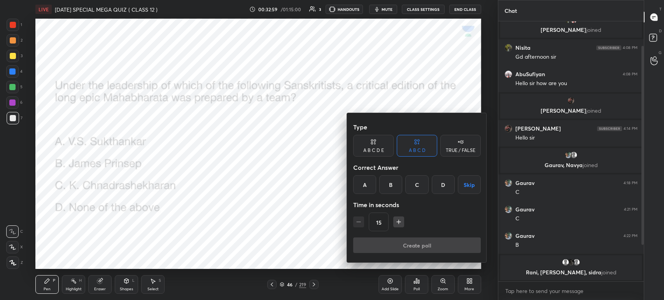
click at [367, 187] on div "A" at bounding box center [364, 185] width 23 height 19
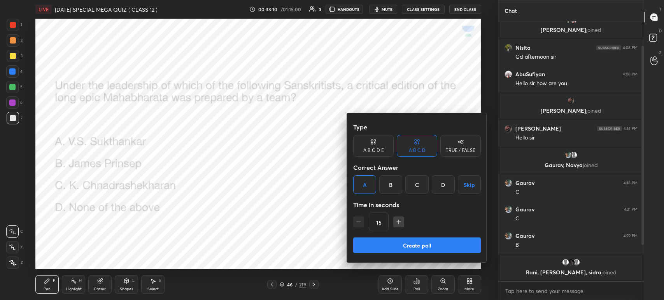
click at [405, 245] on button "Create poll" at bounding box center [417, 246] width 128 height 16
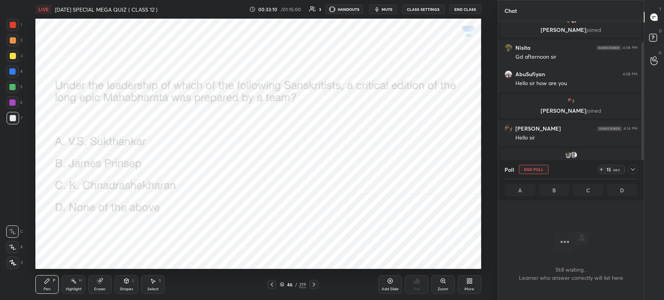
scroll to position [153, 143]
click at [383, 11] on button "mute" at bounding box center [383, 9] width 28 height 9
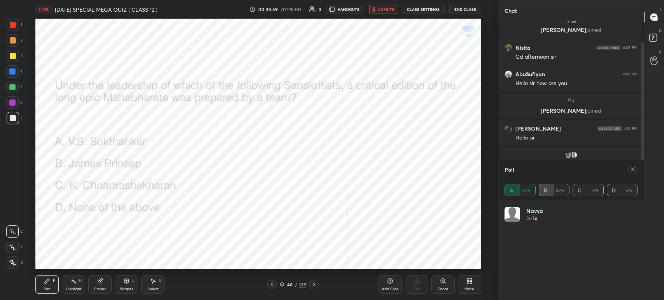
click at [632, 172] on icon at bounding box center [633, 170] width 6 height 6
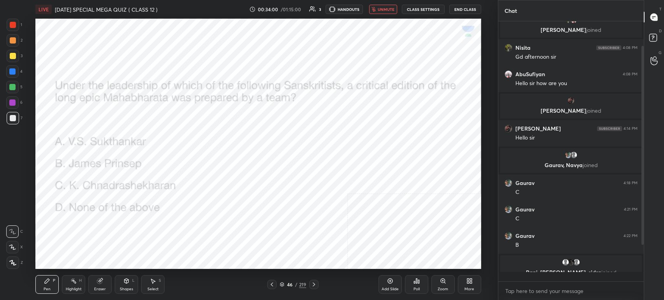
scroll to position [2, 2]
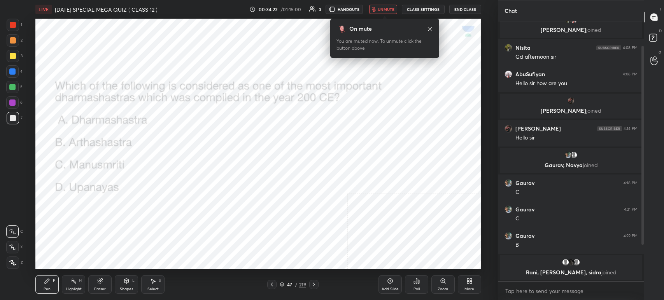
click at [391, 9] on span "unmute" at bounding box center [386, 9] width 17 height 5
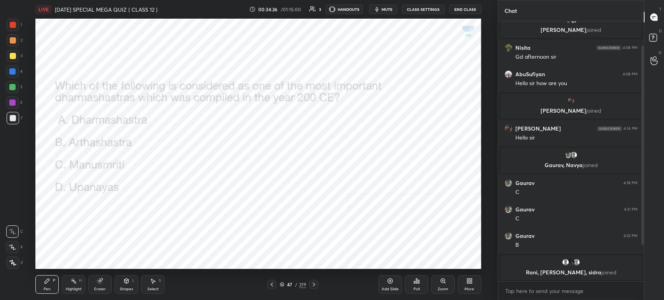
click at [413, 291] on div "Poll" at bounding box center [416, 285] width 23 height 19
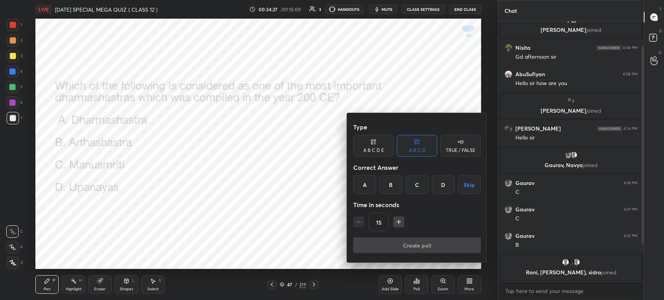
click at [415, 182] on div "C" at bounding box center [417, 185] width 23 height 19
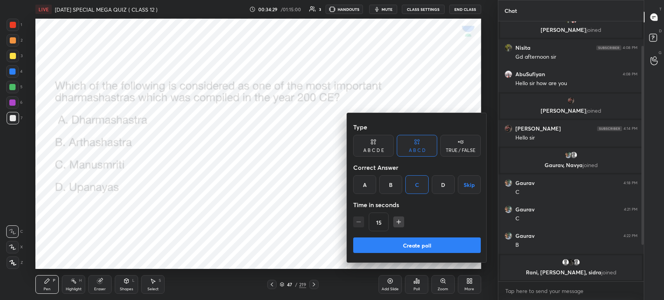
click at [418, 242] on button "Create poll" at bounding box center [417, 246] width 128 height 16
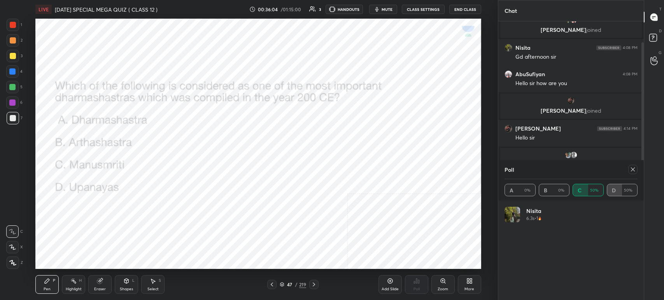
click at [313, 286] on icon at bounding box center [314, 285] width 6 height 6
click at [385, 9] on span "mute" at bounding box center [387, 9] width 11 height 5
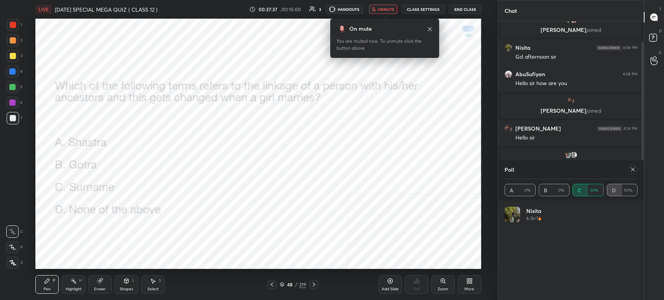
click at [387, 8] on span "unmute" at bounding box center [386, 9] width 17 height 5
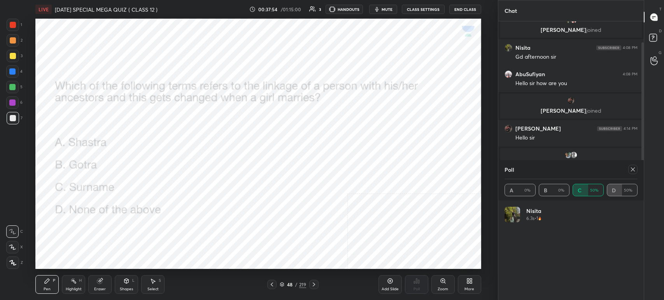
click at [632, 169] on icon at bounding box center [633, 170] width 6 height 6
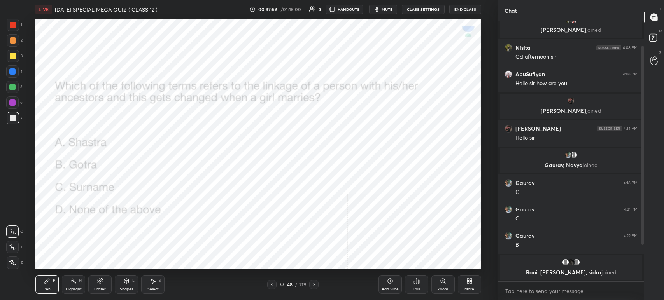
click at [421, 282] on div "Poll" at bounding box center [416, 285] width 23 height 19
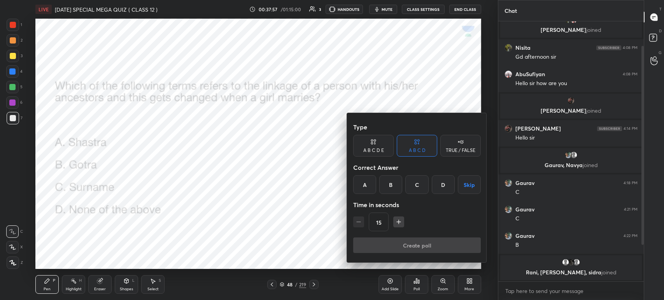
click at [388, 186] on div "B" at bounding box center [391, 185] width 23 height 19
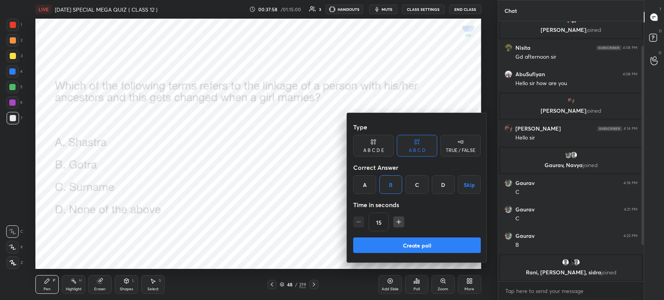
click at [397, 244] on button "Create poll" at bounding box center [417, 246] width 128 height 16
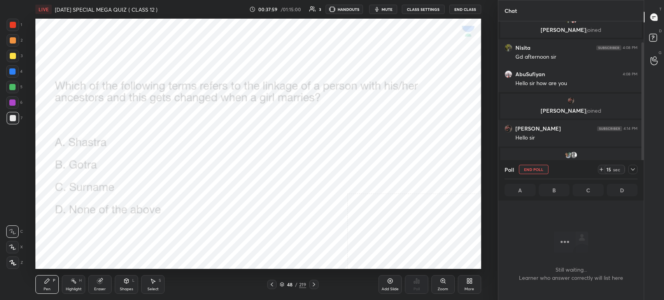
scroll to position [153, 143]
click at [385, 9] on span "mute" at bounding box center [387, 9] width 11 height 5
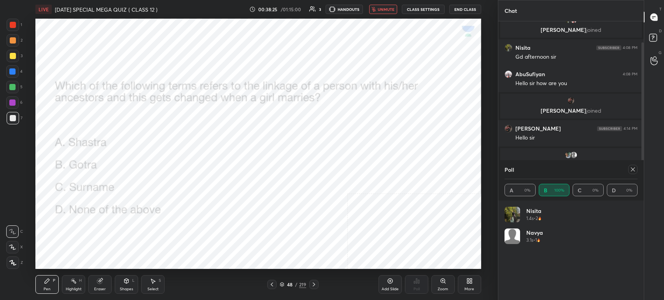
click at [386, 12] on button "unmute" at bounding box center [383, 9] width 28 height 9
click at [311, 286] on icon at bounding box center [314, 285] width 6 height 6
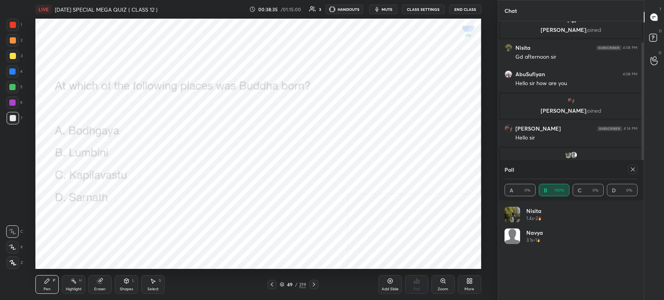
click at [635, 170] on icon at bounding box center [633, 170] width 6 height 6
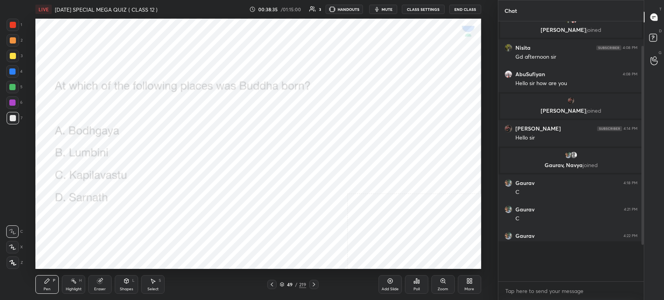
scroll to position [256, 143]
click at [419, 283] on icon at bounding box center [418, 282] width 1 height 4
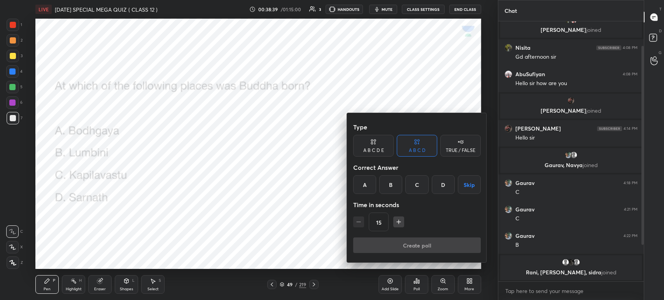
click at [392, 183] on div "B" at bounding box center [391, 185] width 23 height 19
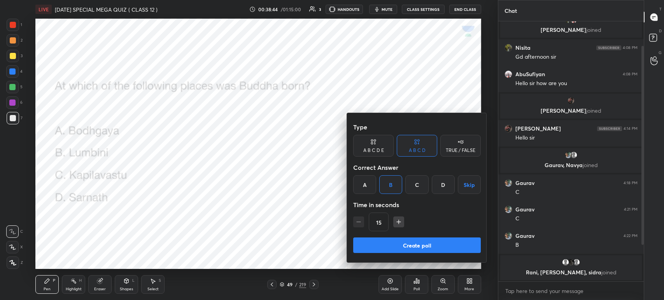
click at [395, 247] on button "Create poll" at bounding box center [417, 246] width 128 height 16
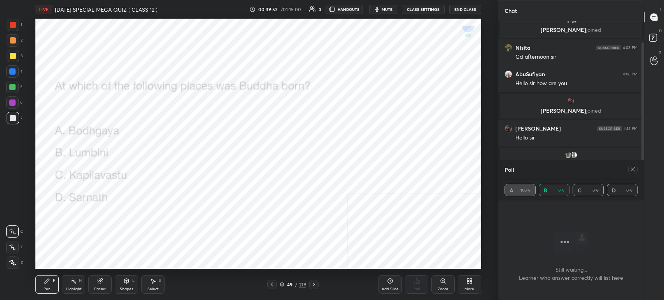
click at [632, 170] on icon at bounding box center [633, 170] width 6 height 6
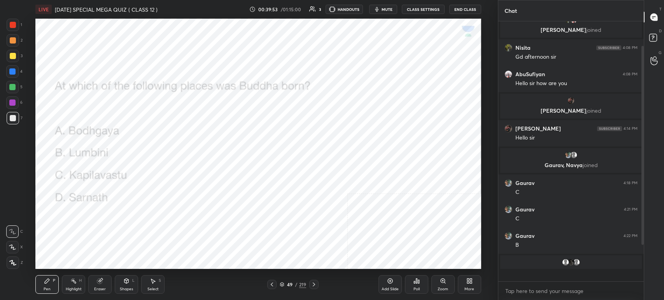
scroll to position [3, 2]
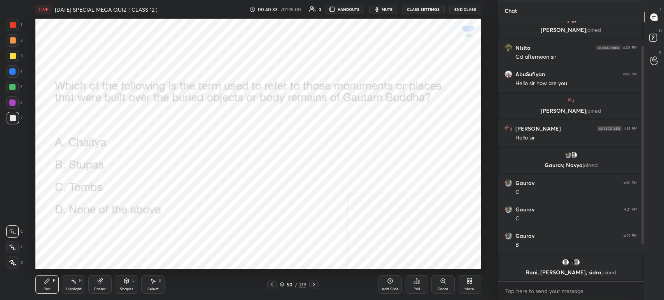
click at [393, 11] on span "mute" at bounding box center [387, 9] width 11 height 5
click at [386, 9] on span "unmute" at bounding box center [386, 9] width 17 height 5
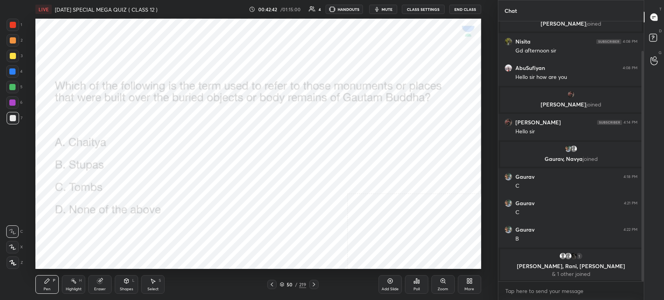
click at [413, 283] on div "Poll" at bounding box center [416, 285] width 23 height 19
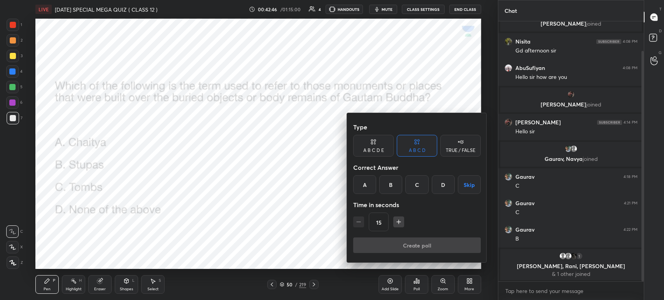
click at [395, 186] on div "B" at bounding box center [391, 185] width 23 height 19
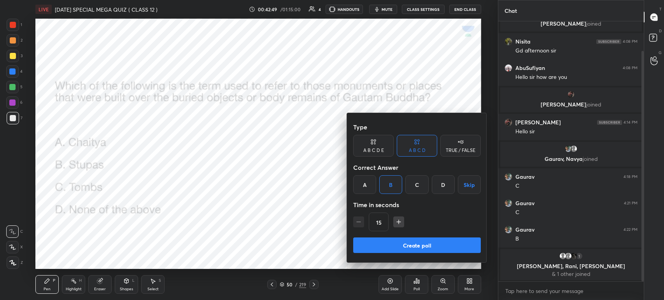
click at [408, 244] on button "Create poll" at bounding box center [417, 246] width 128 height 16
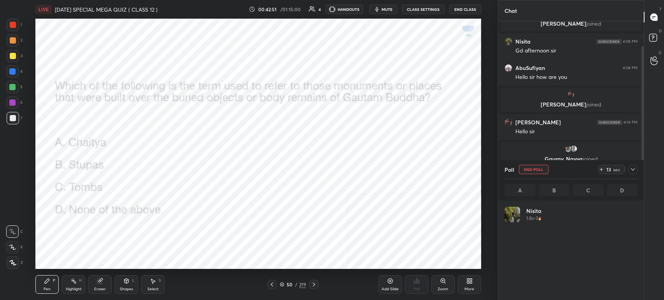
scroll to position [91, 131]
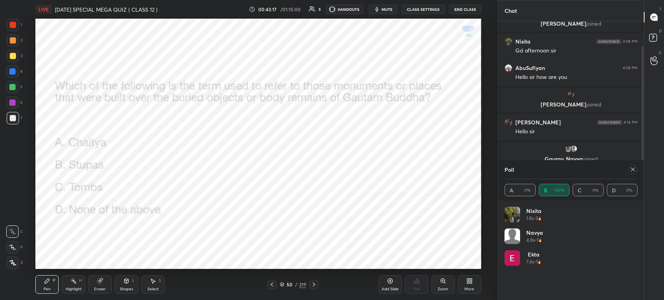
click at [633, 172] on icon at bounding box center [633, 170] width 6 height 6
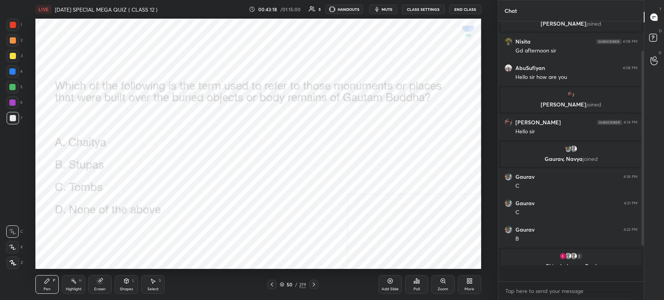
scroll to position [187, 143]
click at [392, 7] on span "mute" at bounding box center [387, 9] width 11 height 5
click at [392, 7] on span "unmute" at bounding box center [386, 9] width 17 height 5
click at [416, 283] on icon at bounding box center [416, 281] width 1 height 5
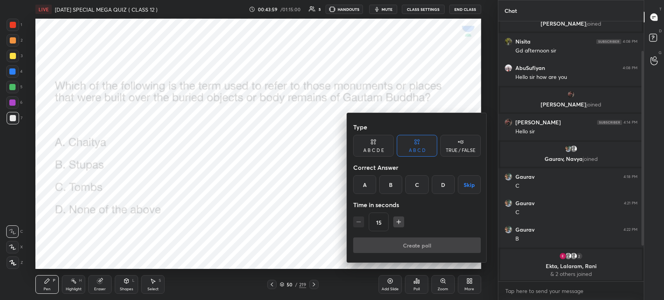
click at [391, 174] on div "Correct Answer" at bounding box center [417, 168] width 128 height 16
click at [390, 192] on div "B" at bounding box center [391, 185] width 23 height 19
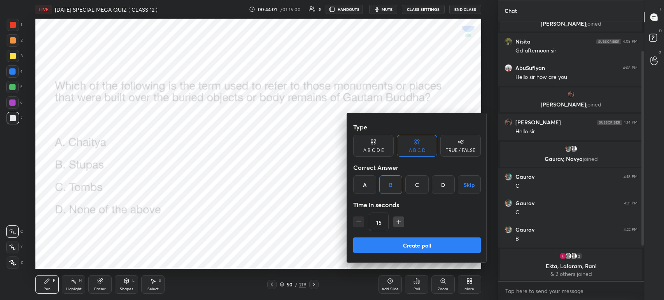
click at [401, 248] on button "Create poll" at bounding box center [417, 246] width 128 height 16
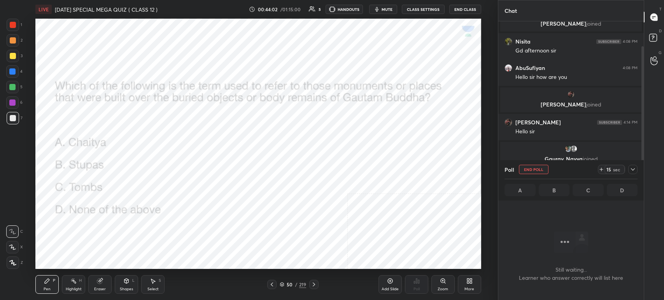
scroll to position [2, 2]
click at [389, 7] on span "mute" at bounding box center [387, 9] width 11 height 5
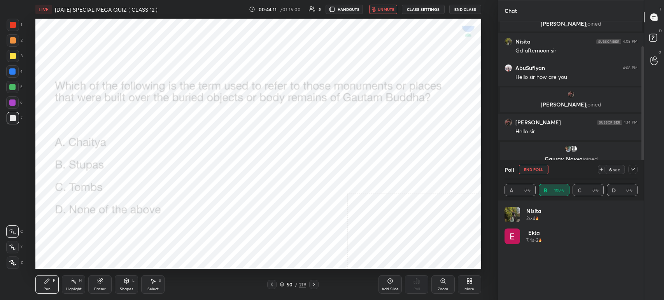
click at [632, 169] on icon at bounding box center [633, 170] width 6 height 6
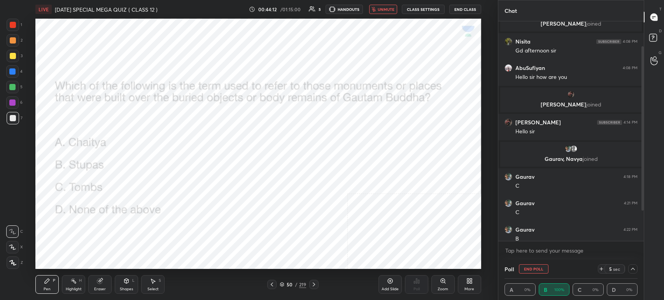
scroll to position [0, 2]
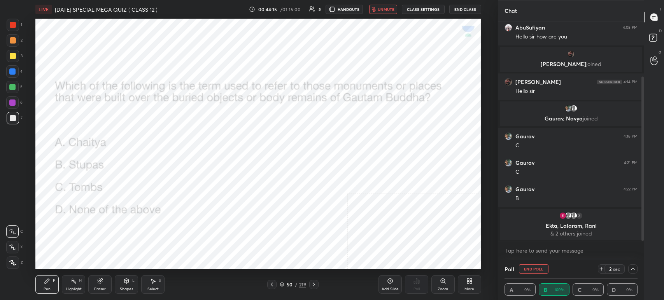
drag, startPoint x: 643, startPoint y: 156, endPoint x: 643, endPoint y: 206, distance: 49.4
click at [643, 206] on div at bounding box center [643, 159] width 2 height 165
click at [375, 8] on icon "button" at bounding box center [374, 9] width 4 height 5
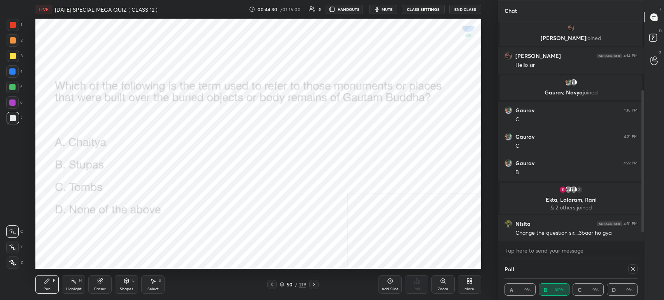
scroll to position [127, 0]
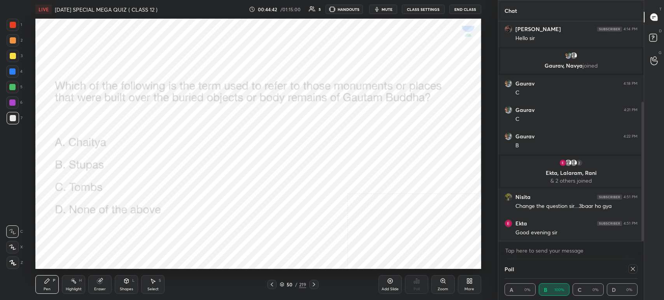
click at [310, 285] on div at bounding box center [313, 284] width 9 height 9
click at [389, 7] on span "mute" at bounding box center [387, 9] width 11 height 5
click at [389, 9] on span "unmute" at bounding box center [386, 9] width 17 height 5
click at [634, 271] on icon at bounding box center [633, 269] width 6 height 6
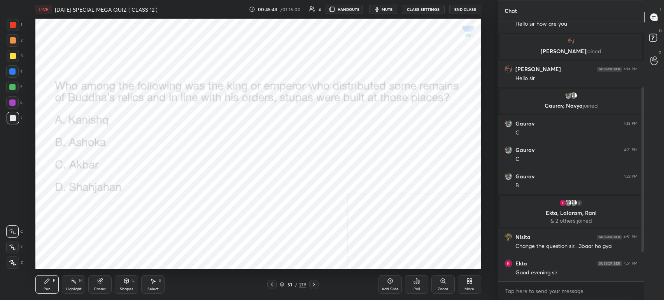
scroll to position [2, 2]
click at [420, 284] on div "Poll" at bounding box center [416, 285] width 23 height 19
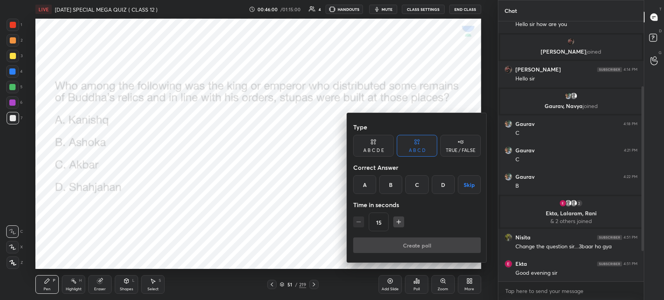
click at [393, 183] on div "B" at bounding box center [391, 185] width 23 height 19
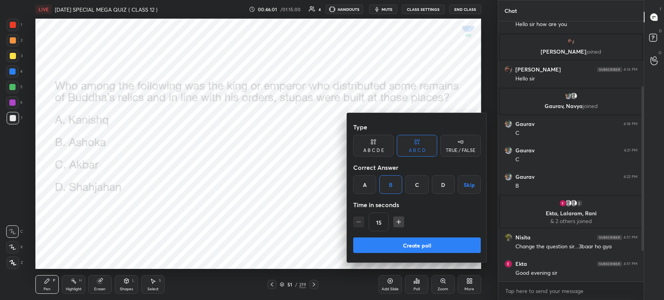
click at [398, 245] on button "Create poll" at bounding box center [417, 246] width 128 height 16
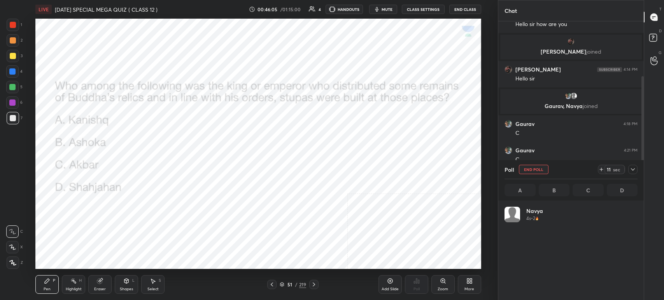
scroll to position [91, 131]
click at [629, 170] on div at bounding box center [633, 169] width 9 height 9
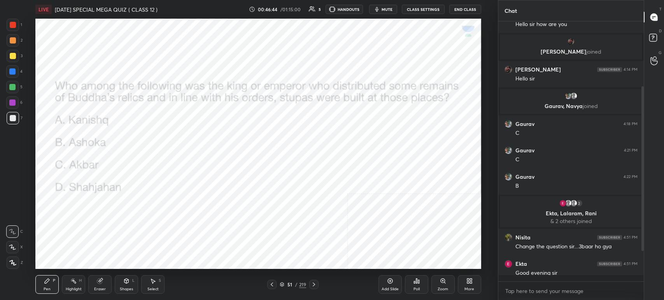
scroll to position [2, 2]
click at [313, 283] on icon at bounding box center [314, 285] width 6 height 6
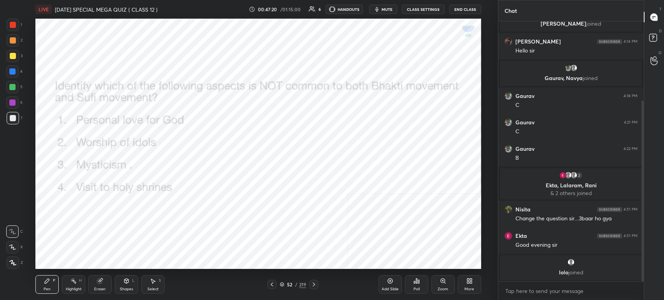
click at [390, 13] on button "mute" at bounding box center [383, 9] width 28 height 9
click at [390, 13] on button "unmute" at bounding box center [383, 9] width 28 height 9
click at [415, 286] on div "Poll" at bounding box center [416, 285] width 23 height 19
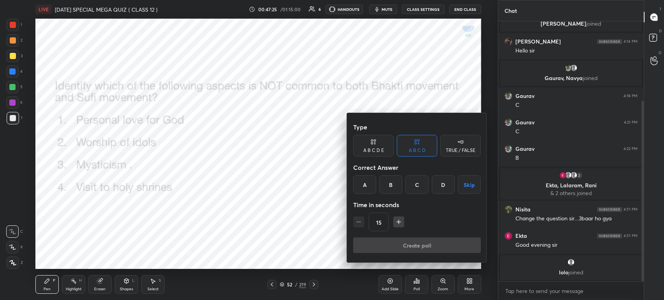
click at [394, 181] on div "B" at bounding box center [391, 185] width 23 height 19
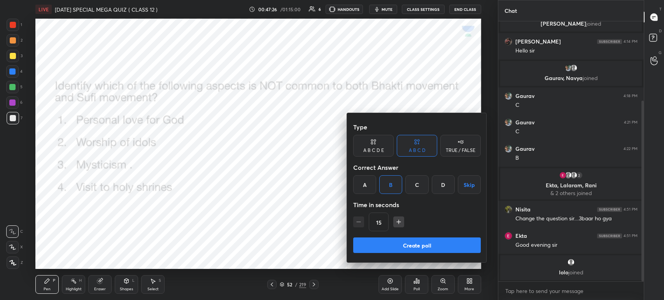
click at [408, 249] on button "Create poll" at bounding box center [417, 246] width 128 height 16
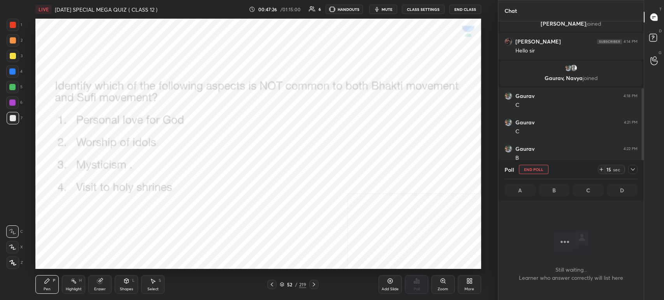
scroll to position [153, 143]
click at [375, 6] on icon "button" at bounding box center [377, 9] width 6 height 6
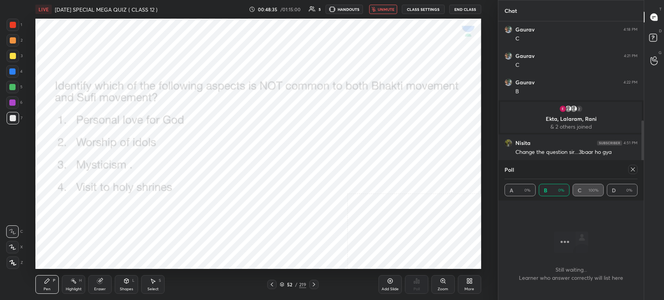
click at [375, 6] on button "unmute" at bounding box center [383, 9] width 28 height 9
click at [637, 167] on div at bounding box center [633, 169] width 9 height 9
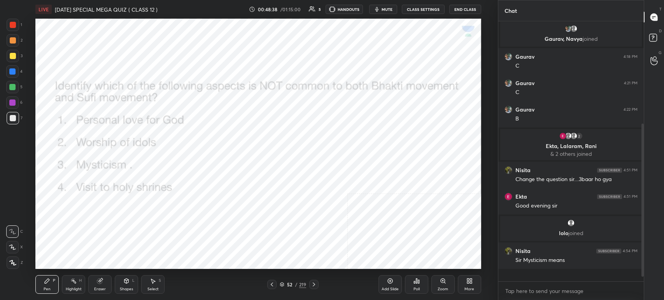
scroll to position [2, 2]
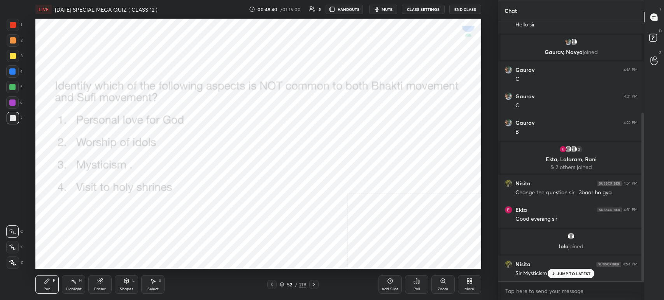
click at [561, 274] on p "JUMP TO LATEST" at bounding box center [573, 274] width 33 height 5
click at [315, 285] on icon at bounding box center [314, 285] width 6 height 6
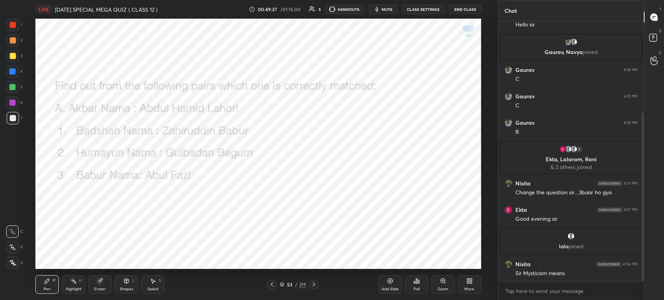
click at [286, 284] on div "53" at bounding box center [290, 285] width 8 height 5
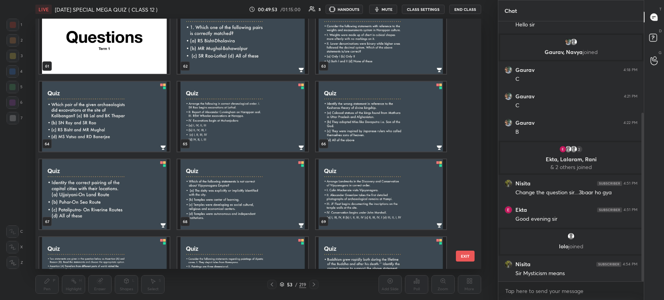
scroll to position [1592, 0]
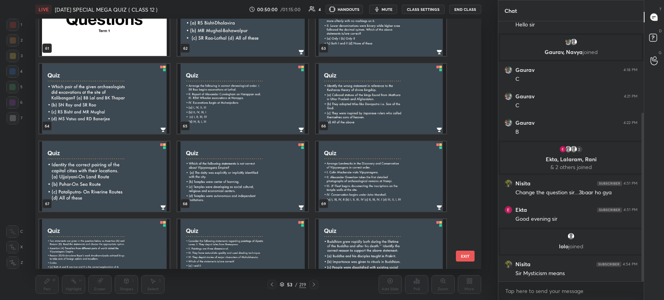
click at [123, 99] on img "grid" at bounding box center [104, 99] width 130 height 70
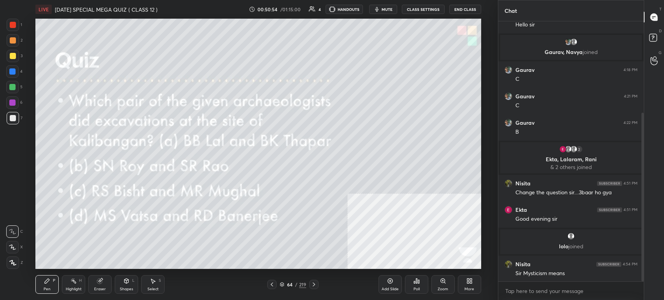
click at [417, 283] on icon at bounding box center [416, 281] width 1 height 5
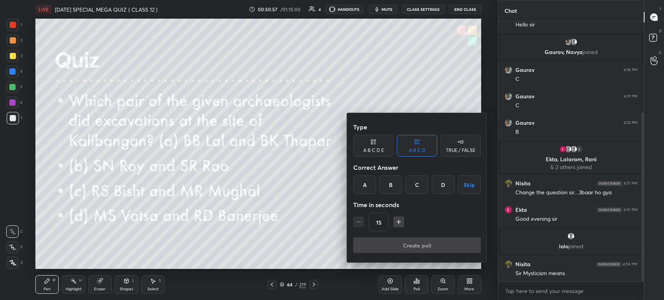
click at [369, 184] on div "A" at bounding box center [364, 185] width 23 height 19
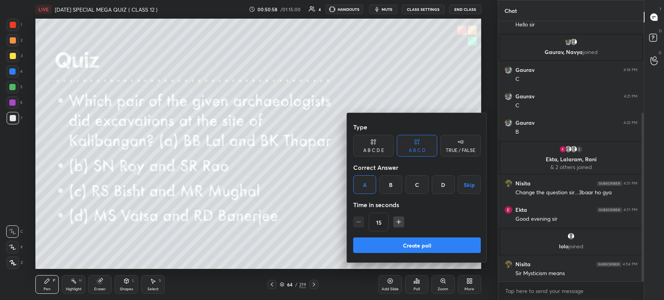
click at [398, 241] on button "Create poll" at bounding box center [417, 246] width 128 height 16
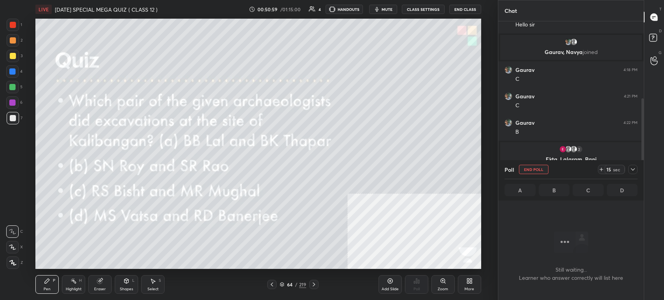
scroll to position [153, 143]
click at [380, 9] on icon "button" at bounding box center [377, 9] width 6 height 6
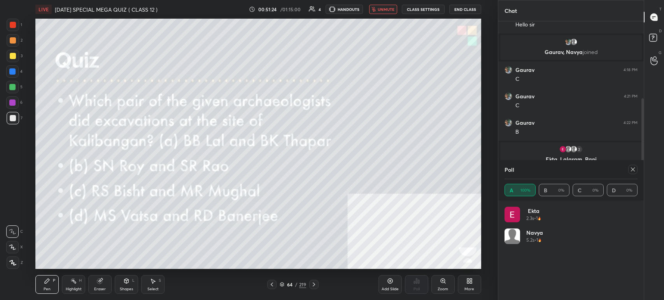
click at [381, 9] on span "unmute" at bounding box center [386, 9] width 17 height 5
click at [380, 9] on icon "button" at bounding box center [377, 9] width 6 height 6
click at [385, 8] on span "unmute" at bounding box center [386, 9] width 17 height 5
click at [633, 169] on icon at bounding box center [633, 170] width 6 height 6
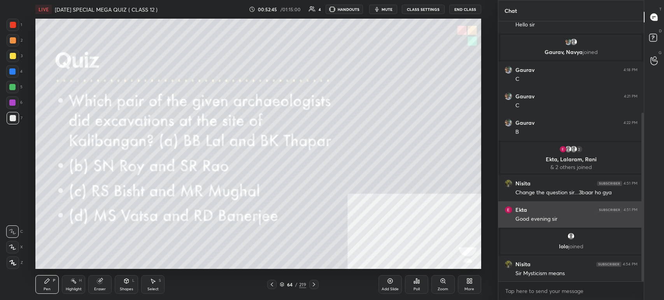
scroll to position [258, 143]
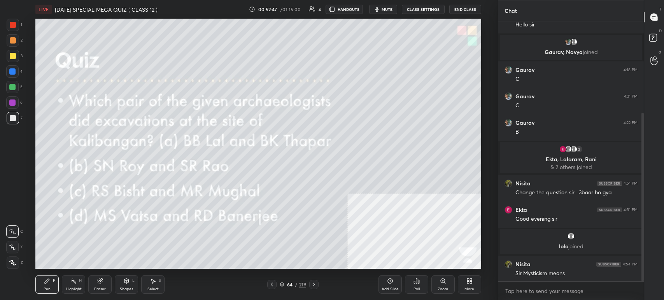
click at [286, 285] on div "64" at bounding box center [290, 285] width 8 height 5
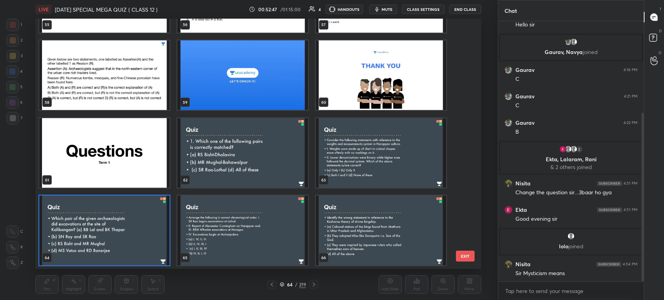
scroll to position [249, 442]
drag, startPoint x: 468, startPoint y: 88, endPoint x: 467, endPoint y: 93, distance: 5.2
click at [467, 93] on div "52 53 54 55 56 57 58 59 60 61 62 63 64 65 66 EXIT" at bounding box center [258, 144] width 446 height 251
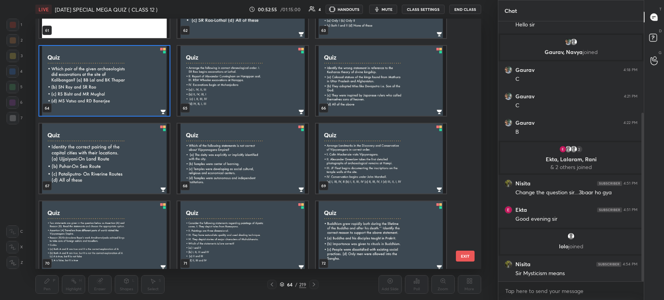
scroll to position [1619, 0]
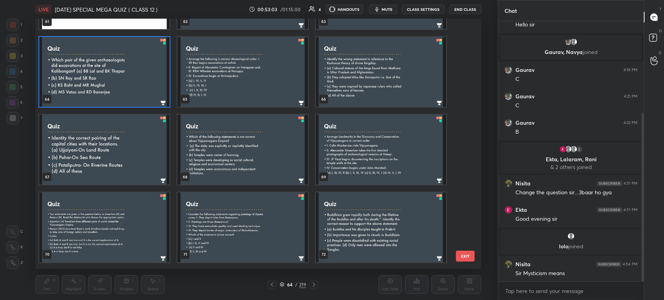
click at [101, 169] on img "grid" at bounding box center [104, 150] width 130 height 70
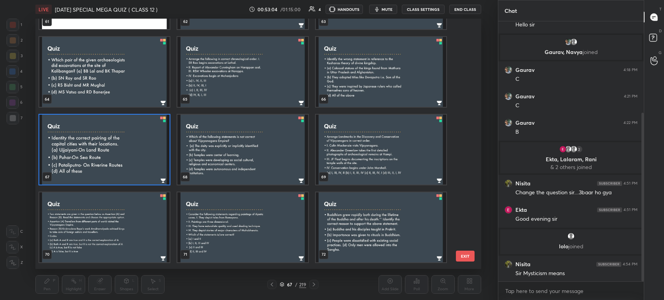
click at [101, 169] on img "grid" at bounding box center [104, 150] width 130 height 70
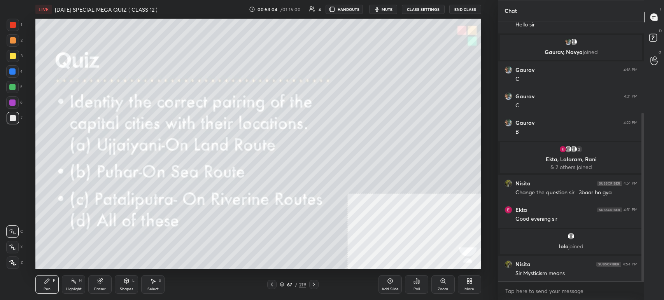
click at [101, 169] on img "grid" at bounding box center [104, 150] width 130 height 70
click at [384, 9] on span "mute" at bounding box center [387, 9] width 11 height 5
click at [411, 290] on div "Poll" at bounding box center [416, 285] width 23 height 19
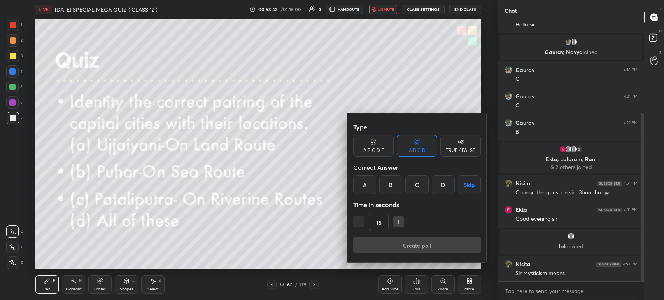
click at [448, 189] on div "D" at bounding box center [443, 185] width 23 height 19
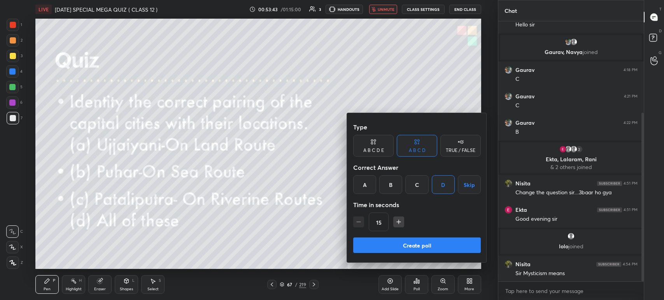
click at [436, 247] on button "Create poll" at bounding box center [417, 246] width 128 height 16
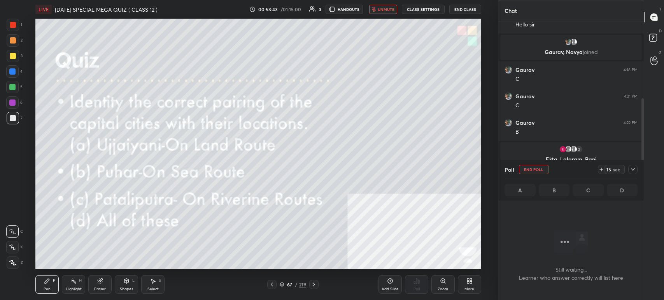
scroll to position [153, 143]
click at [385, 5] on button "unmute" at bounding box center [383, 9] width 28 height 9
click at [385, 5] on button "mute" at bounding box center [383, 9] width 28 height 9
click at [632, 170] on icon at bounding box center [633, 170] width 6 height 6
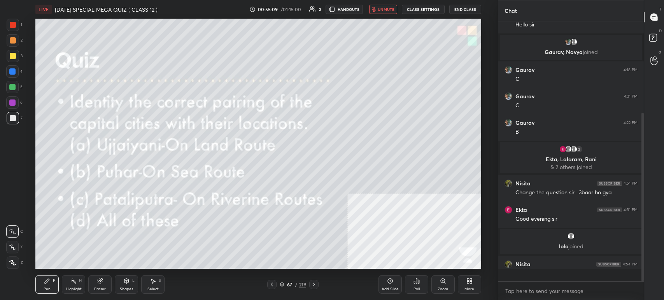
scroll to position [2, 2]
click at [315, 282] on icon at bounding box center [314, 285] width 6 height 6
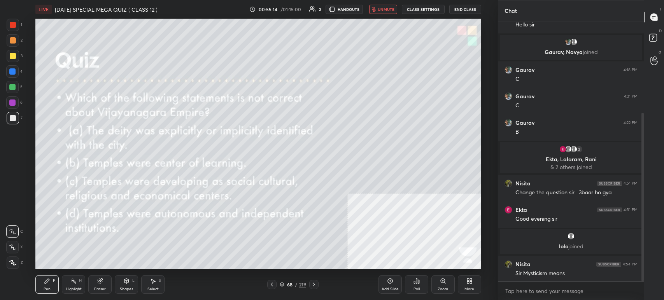
click at [315, 282] on icon at bounding box center [314, 285] width 6 height 6
click at [283, 283] on icon at bounding box center [282, 285] width 5 height 5
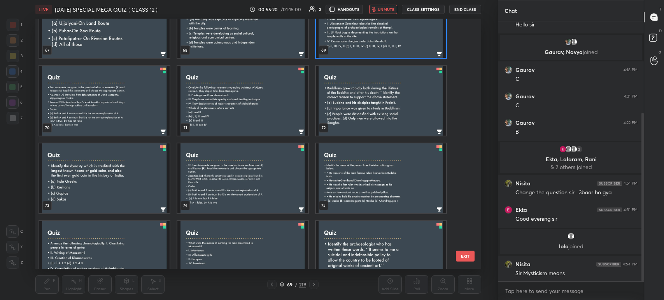
scroll to position [1764, 0]
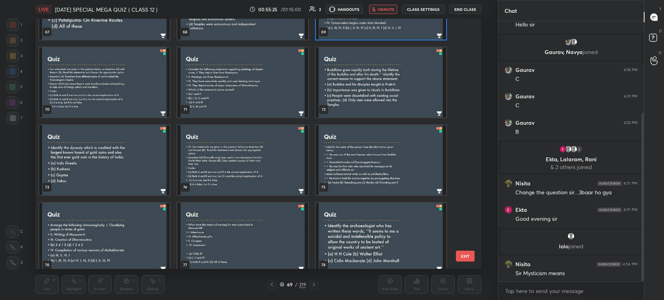
click at [127, 138] on img "grid" at bounding box center [104, 160] width 130 height 70
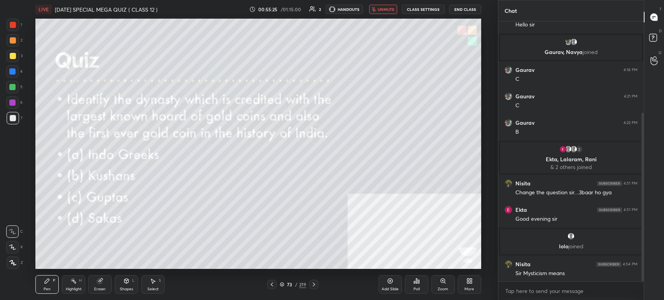
click at [127, 138] on img "grid" at bounding box center [104, 160] width 130 height 70
click at [379, 5] on button "unmute" at bounding box center [383, 9] width 28 height 9
click at [379, 5] on button "mute" at bounding box center [383, 9] width 28 height 9
click at [417, 286] on div "Poll" at bounding box center [416, 285] width 23 height 19
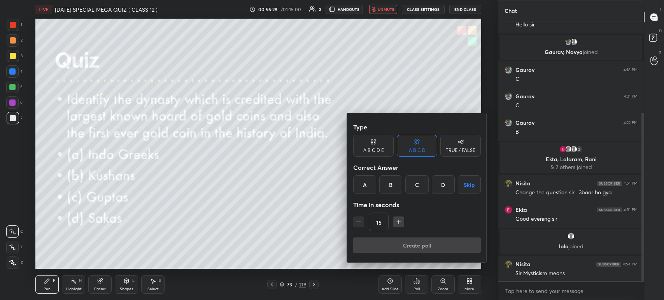
click at [395, 183] on div "B" at bounding box center [391, 185] width 23 height 19
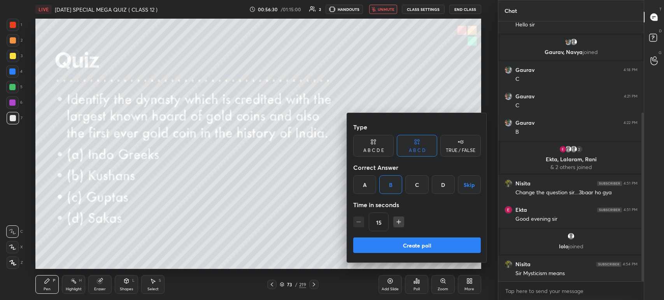
click at [411, 248] on button "Create poll" at bounding box center [417, 246] width 128 height 16
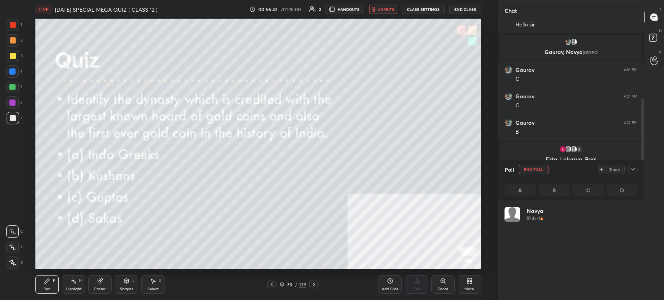
scroll to position [91, 131]
click at [637, 169] on div at bounding box center [633, 169] width 9 height 9
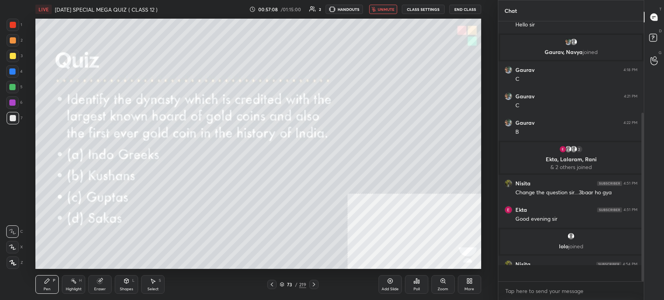
scroll to position [193, 143]
click at [315, 285] on icon at bounding box center [314, 285] width 6 height 6
click at [379, 9] on button "unmute" at bounding box center [383, 9] width 28 height 9
click at [420, 281] on div "Poll" at bounding box center [416, 285] width 23 height 19
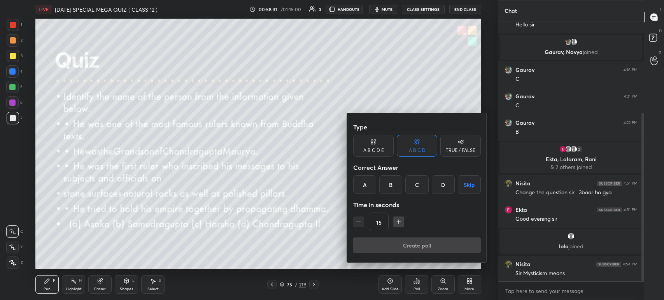
click at [370, 186] on div "A" at bounding box center [364, 185] width 23 height 19
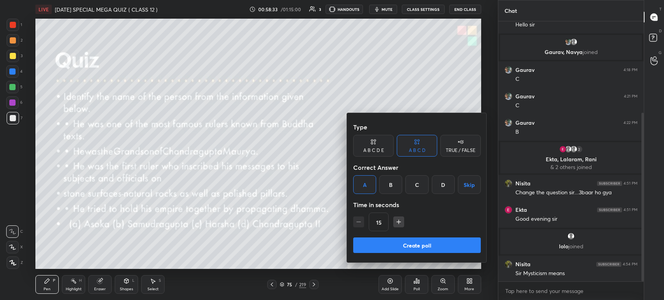
click at [392, 250] on button "Create poll" at bounding box center [417, 246] width 128 height 16
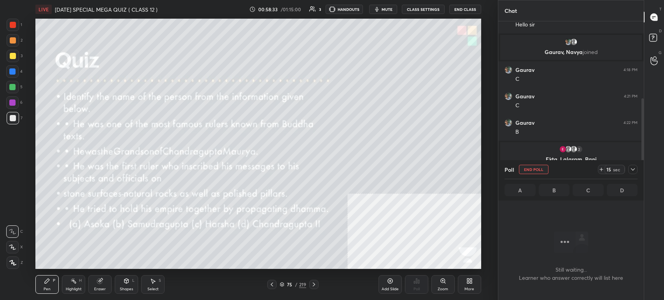
scroll to position [3, 2]
click at [374, 9] on button "mute" at bounding box center [383, 9] width 28 height 9
click at [634, 171] on icon at bounding box center [633, 170] width 4 height 4
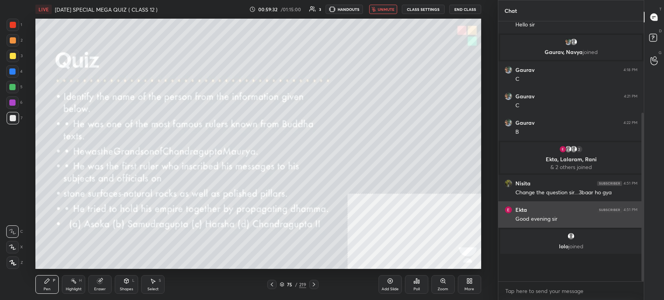
scroll to position [2, 2]
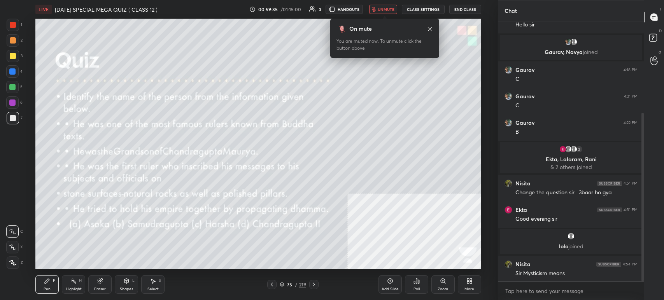
click at [315, 282] on icon at bounding box center [314, 285] width 6 height 6
click at [390, 6] on button "unmute" at bounding box center [383, 9] width 28 height 9
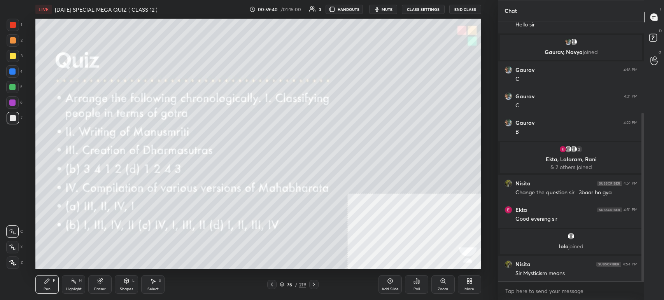
click at [311, 285] on icon at bounding box center [314, 285] width 6 height 6
click at [416, 286] on div "Poll" at bounding box center [416, 285] width 23 height 19
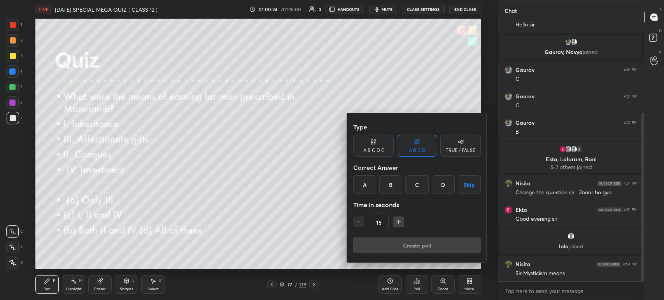
drag, startPoint x: 72, startPoint y: 152, endPoint x: 56, endPoint y: 161, distance: 17.8
click at [56, 161] on div at bounding box center [332, 150] width 664 height 300
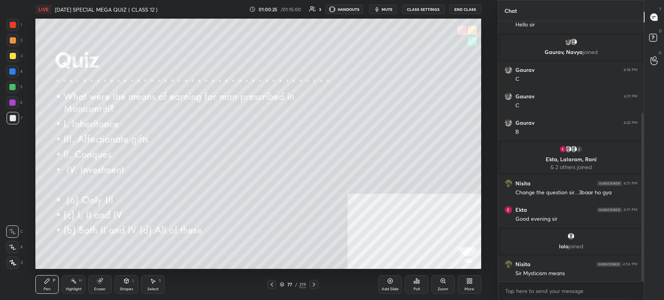
click at [12, 57] on div at bounding box center [13, 56] width 6 height 6
click at [388, 8] on span "mute" at bounding box center [387, 9] width 11 height 5
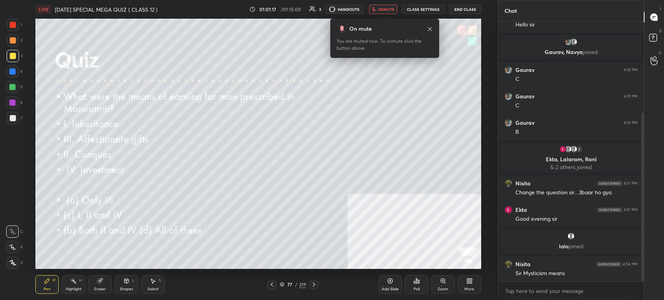
click at [388, 8] on span "unmute" at bounding box center [386, 9] width 17 height 5
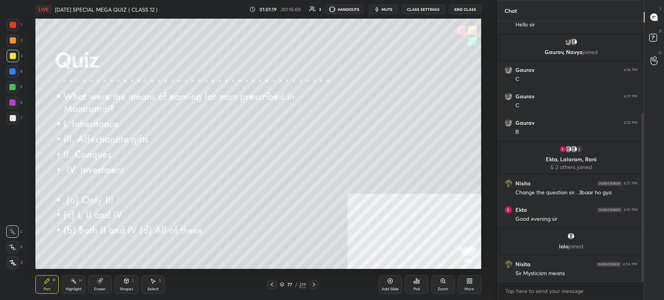
click at [415, 281] on icon at bounding box center [417, 281] width 6 height 6
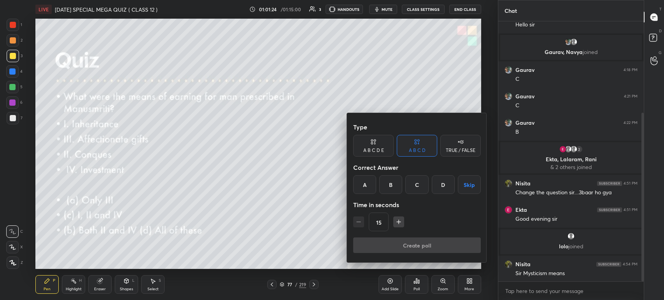
click at [417, 186] on div "C" at bounding box center [417, 185] width 23 height 19
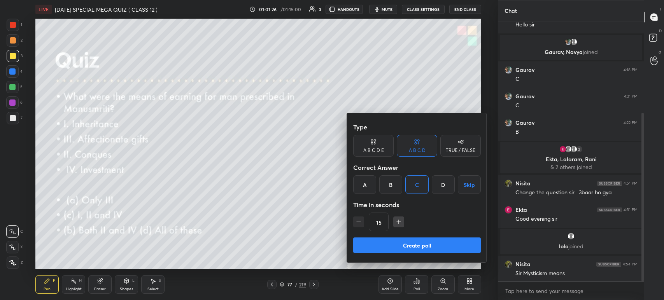
click at [417, 240] on button "Create poll" at bounding box center [417, 246] width 128 height 16
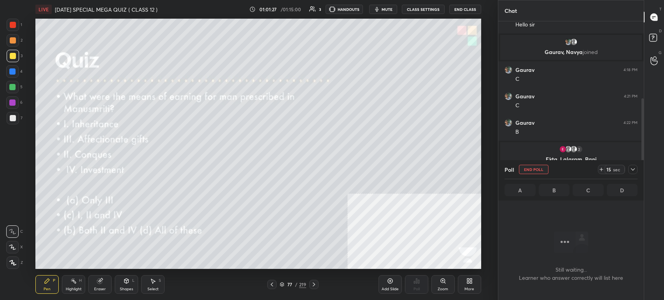
scroll to position [3, 2]
click at [381, 5] on button "mute" at bounding box center [383, 9] width 28 height 9
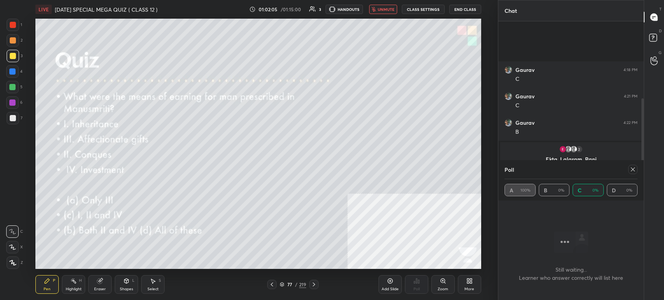
scroll to position [208, 0]
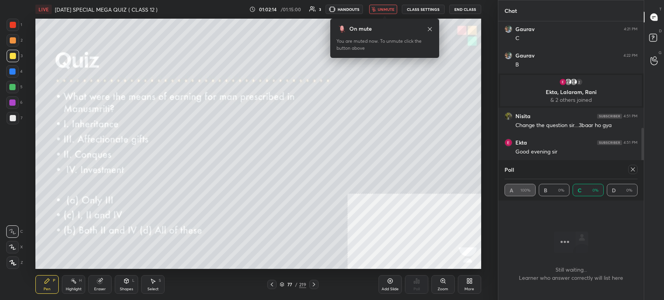
click at [393, 12] on span "unmute" at bounding box center [386, 9] width 17 height 5
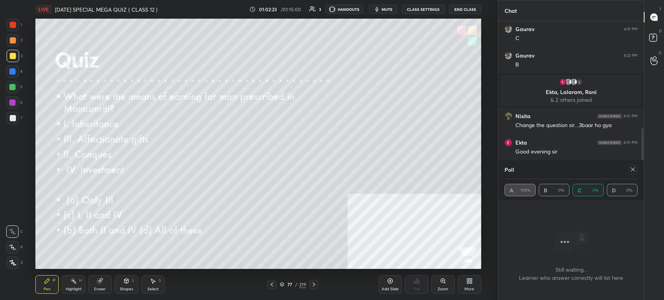
scroll to position [234, 0]
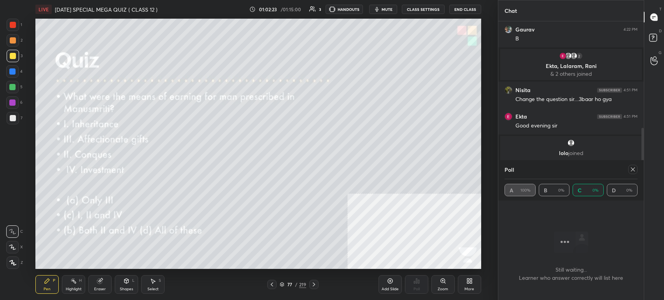
click at [630, 170] on icon at bounding box center [633, 170] width 6 height 6
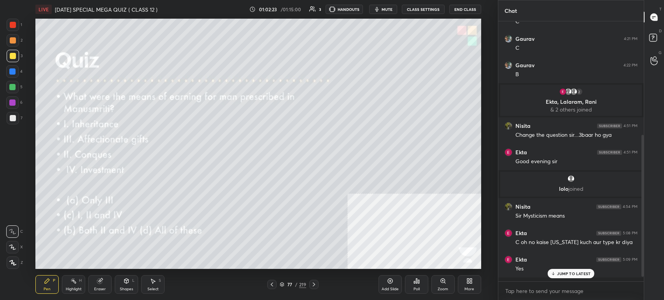
scroll to position [2, 2]
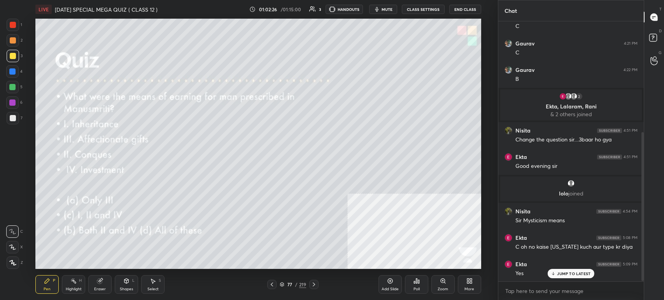
click at [314, 288] on icon at bounding box center [314, 285] width 6 height 6
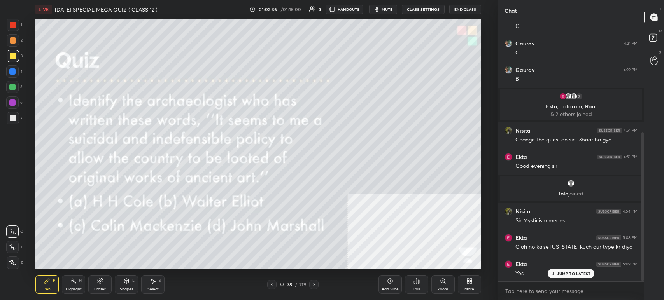
click at [379, 12] on icon "button" at bounding box center [377, 9] width 6 height 6
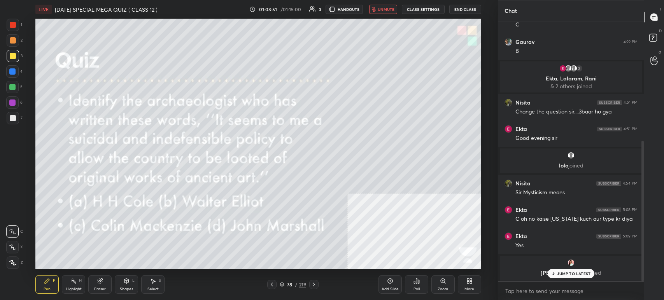
click at [421, 286] on div "Poll" at bounding box center [416, 285] width 23 height 19
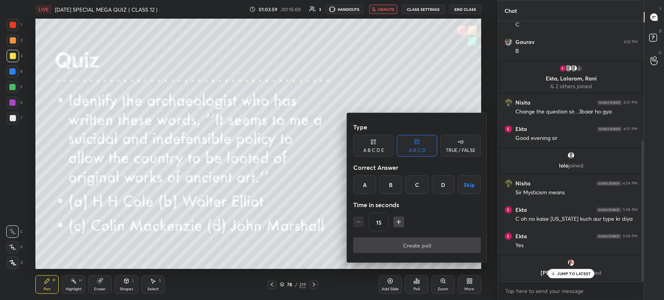
click at [364, 179] on div "A" at bounding box center [364, 185] width 23 height 19
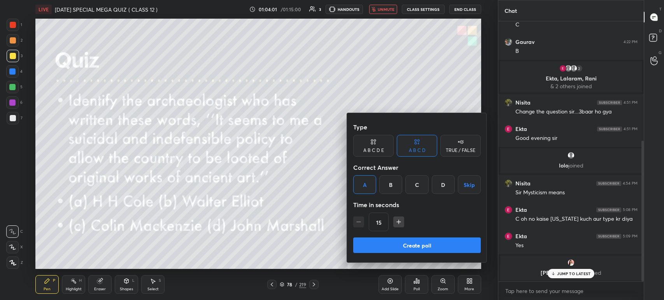
click at [384, 245] on button "Create poll" at bounding box center [417, 246] width 128 height 16
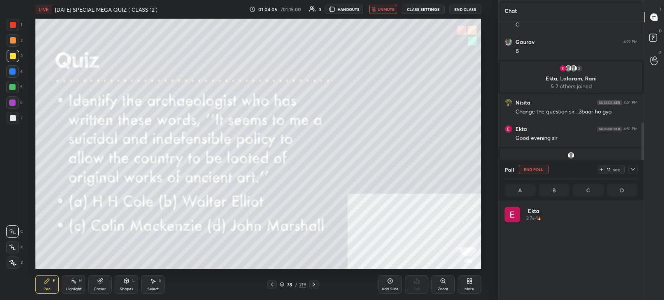
scroll to position [91, 131]
click at [388, 9] on span "unmute" at bounding box center [386, 9] width 17 height 5
click at [388, 9] on span "mute" at bounding box center [387, 9] width 11 height 5
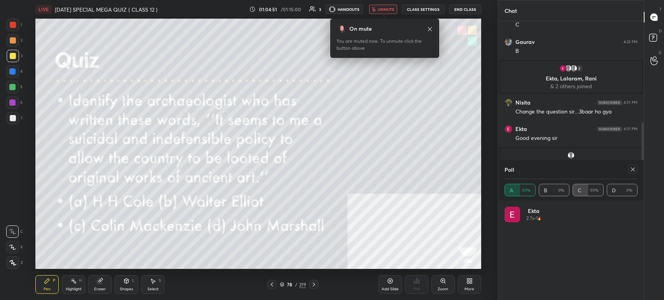
click at [374, 9] on icon "button" at bounding box center [374, 9] width 5 height 5
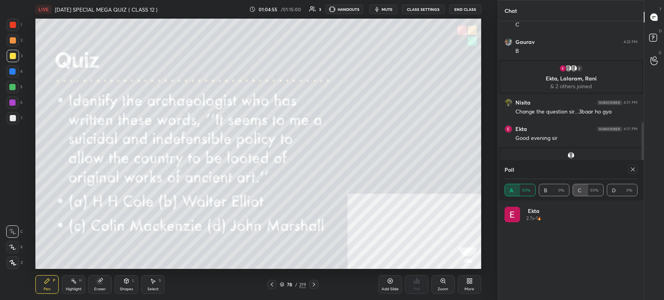
click at [310, 283] on div at bounding box center [313, 284] width 9 height 9
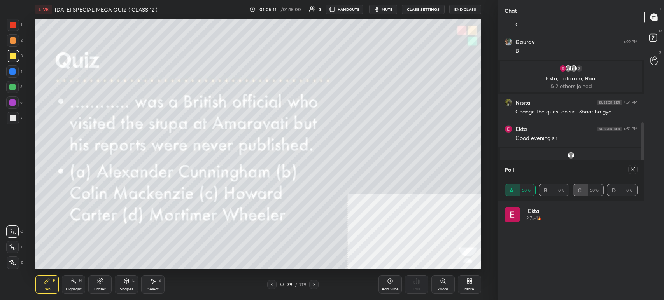
click at [385, 9] on span "mute" at bounding box center [387, 9] width 11 height 5
click at [633, 169] on icon at bounding box center [633, 170] width 6 height 6
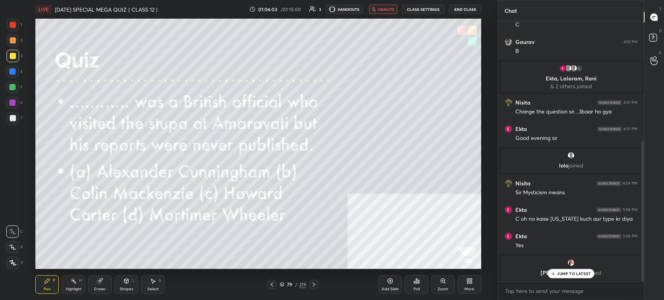
scroll to position [3, 2]
click at [412, 278] on div "Poll" at bounding box center [416, 285] width 23 height 19
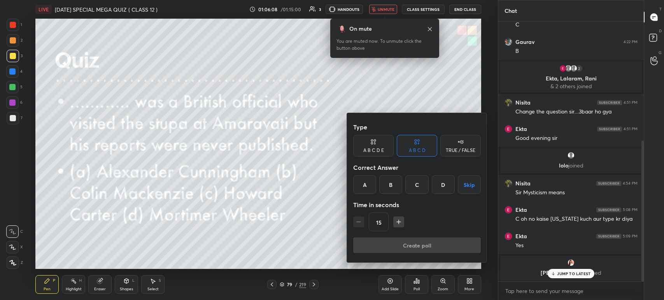
click at [387, 11] on div at bounding box center [332, 150] width 664 height 300
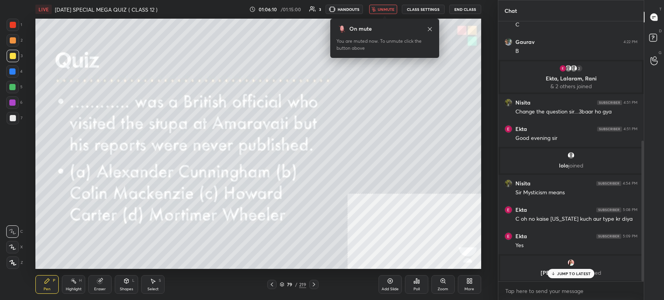
click at [387, 11] on span "unmute" at bounding box center [386, 9] width 17 height 5
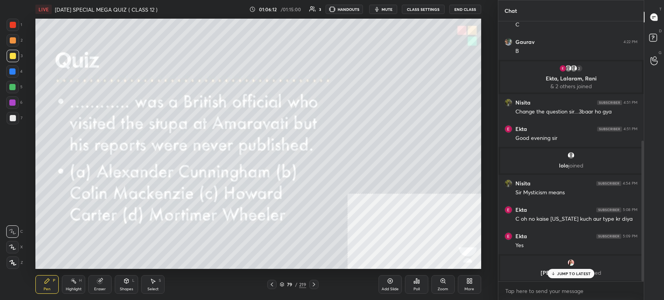
click at [417, 285] on div "Poll" at bounding box center [416, 285] width 23 height 19
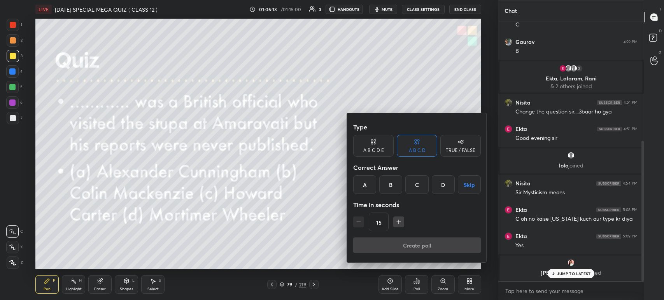
click at [399, 186] on div "B" at bounding box center [391, 185] width 23 height 19
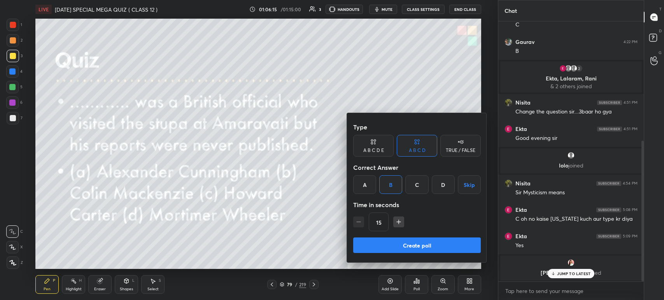
click at [422, 248] on button "Create poll" at bounding box center [417, 246] width 128 height 16
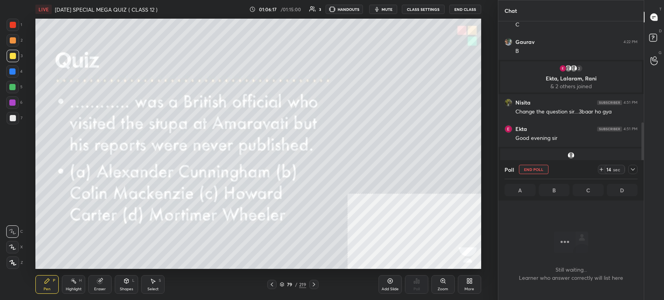
click at [387, 9] on span "mute" at bounding box center [387, 9] width 11 height 5
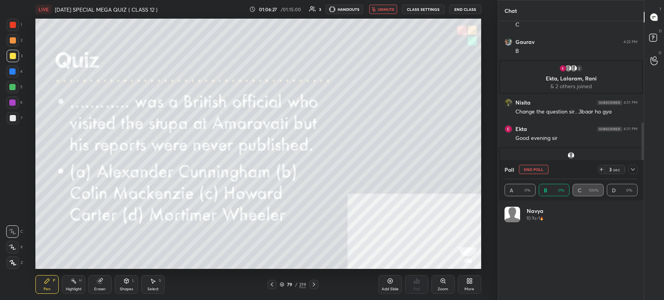
scroll to position [91, 131]
click at [633, 168] on icon at bounding box center [633, 170] width 6 height 6
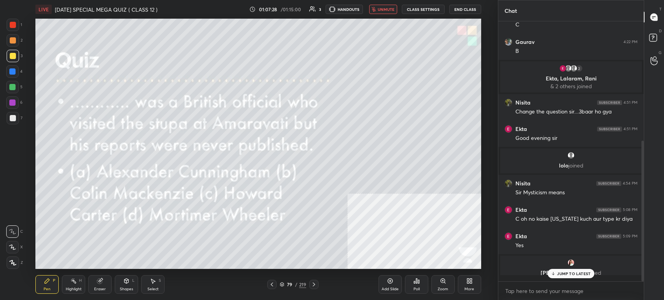
scroll to position [2, 2]
click at [310, 285] on div at bounding box center [313, 284] width 9 height 9
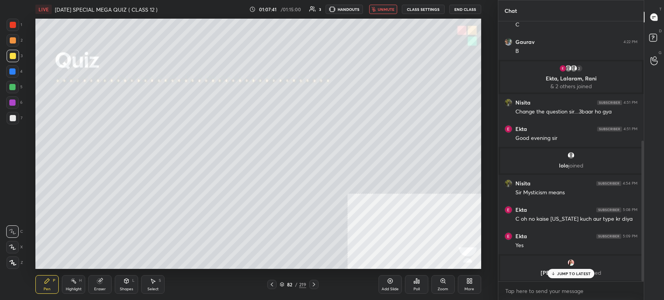
click at [283, 285] on icon at bounding box center [282, 284] width 4 height 2
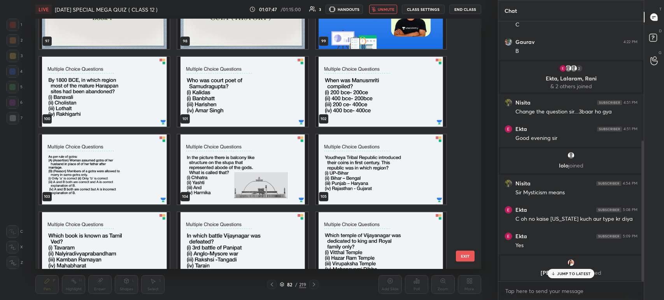
scroll to position [2542, 0]
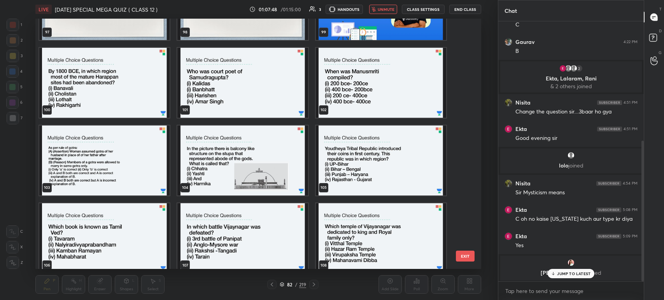
click at [258, 97] on img "grid" at bounding box center [243, 83] width 130 height 70
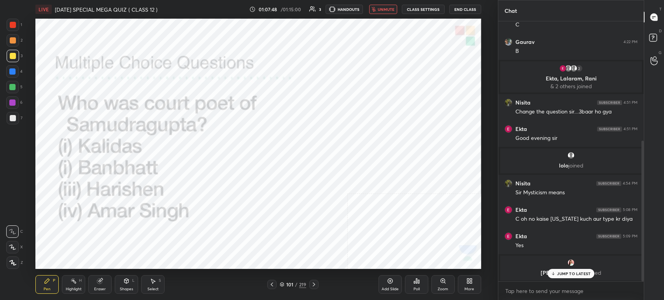
click at [258, 97] on img "grid" at bounding box center [243, 83] width 130 height 70
click at [389, 8] on span "unmute" at bounding box center [386, 9] width 17 height 5
click at [419, 285] on icon at bounding box center [417, 281] width 6 height 6
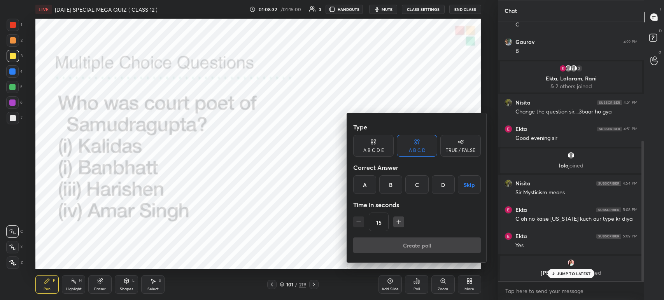
click at [424, 181] on div "C" at bounding box center [417, 185] width 23 height 19
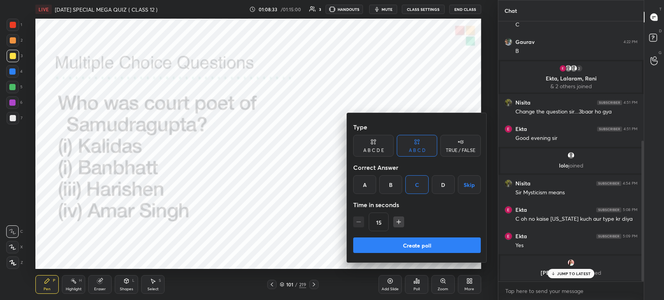
click at [420, 247] on button "Create poll" at bounding box center [417, 246] width 128 height 16
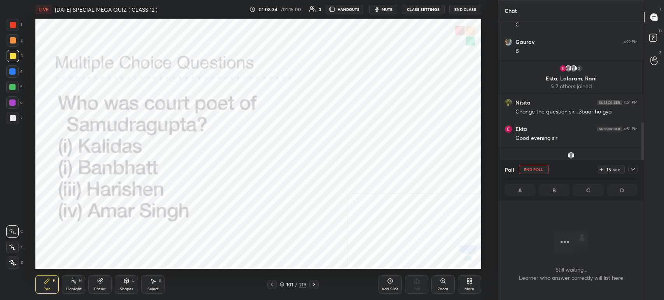
scroll to position [3, 2]
click at [382, 9] on button "mute" at bounding box center [383, 9] width 28 height 9
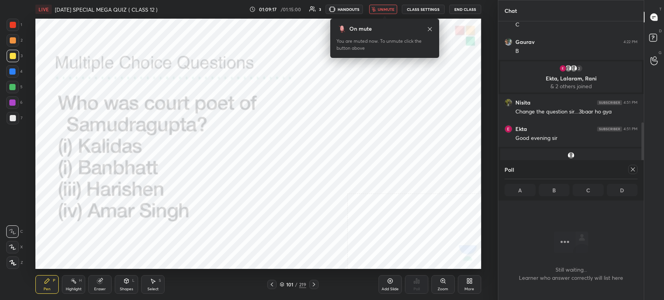
click at [383, 11] on span "unmute" at bounding box center [386, 9] width 17 height 5
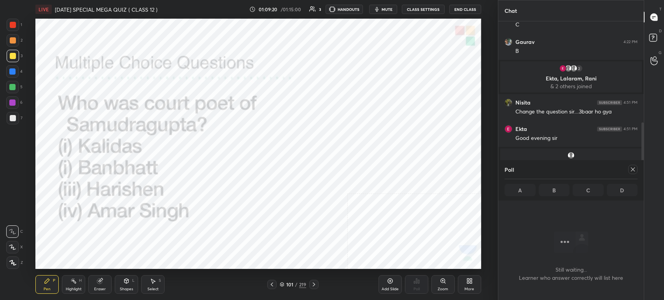
click at [314, 285] on icon at bounding box center [314, 285] width 6 height 6
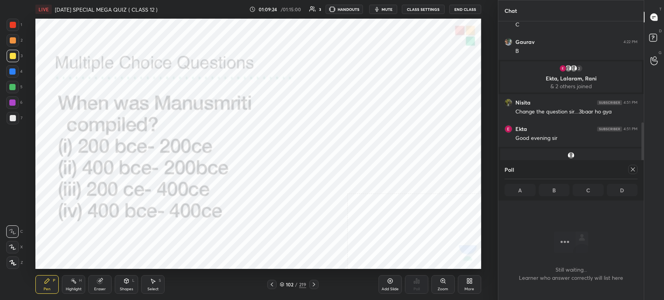
click at [634, 170] on icon at bounding box center [633, 170] width 4 height 4
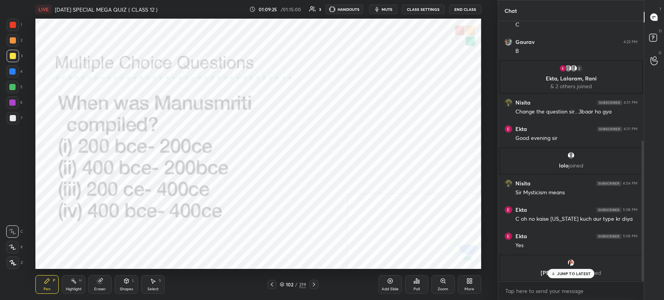
scroll to position [2, 2]
click at [417, 286] on div "Poll" at bounding box center [416, 285] width 23 height 19
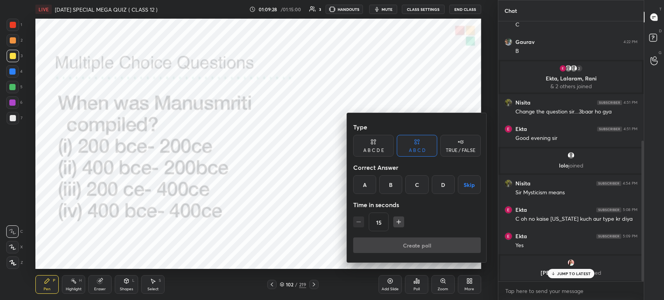
click at [373, 188] on div "A" at bounding box center [364, 185] width 23 height 19
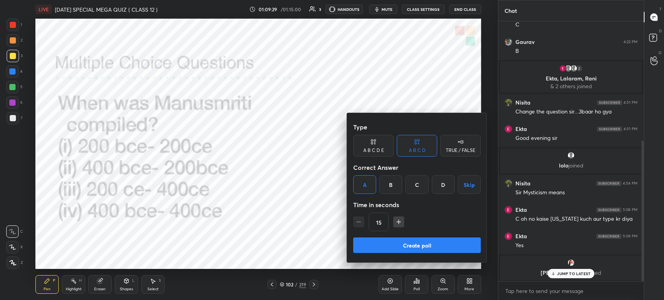
click at [389, 245] on button "Create poll" at bounding box center [417, 246] width 128 height 16
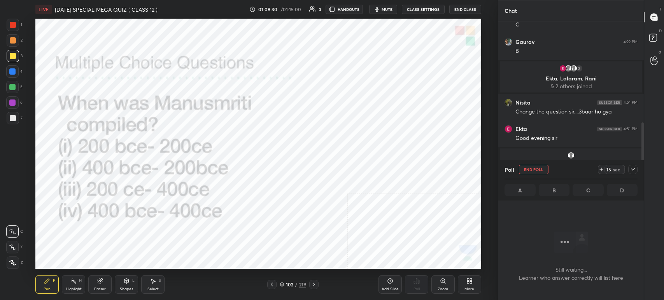
scroll to position [153, 143]
click at [385, 5] on button "mute" at bounding box center [383, 9] width 28 height 9
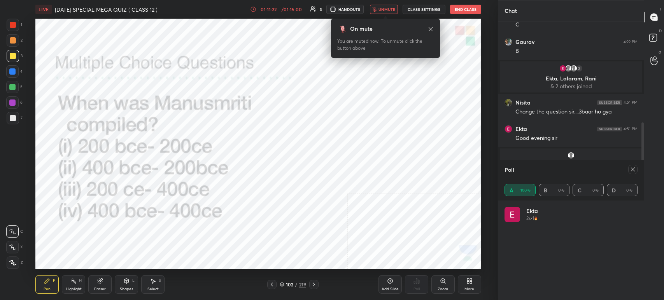
click at [385, 5] on button "unmute" at bounding box center [384, 9] width 28 height 9
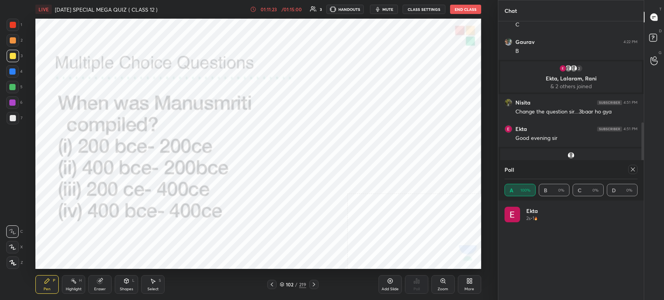
click at [385, 5] on button "mute" at bounding box center [384, 9] width 28 height 9
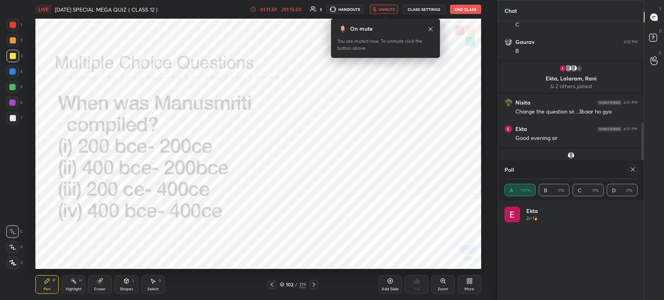
click at [395, 8] on span "unmute" at bounding box center [387, 9] width 17 height 5
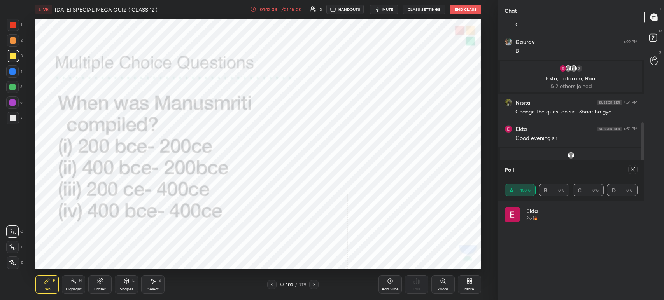
click at [14, 26] on div at bounding box center [13, 25] width 6 height 6
click at [316, 283] on icon at bounding box center [314, 285] width 6 height 6
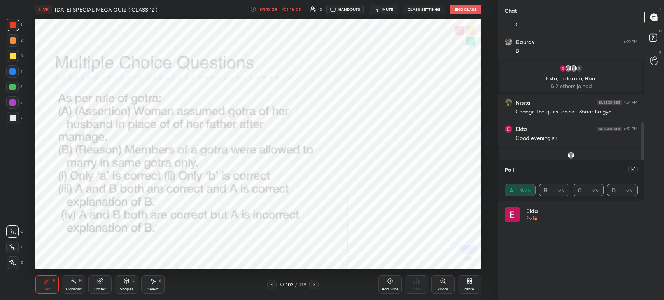
click at [316, 283] on icon at bounding box center [314, 285] width 6 height 6
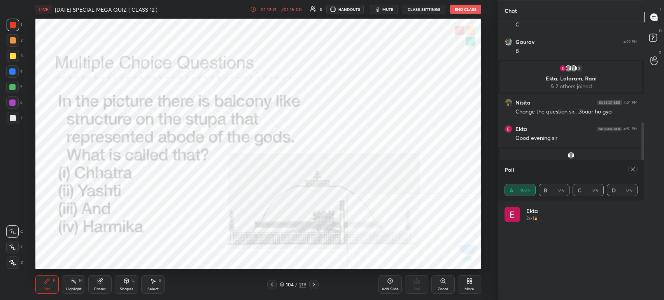
click at [629, 167] on div at bounding box center [633, 169] width 9 height 9
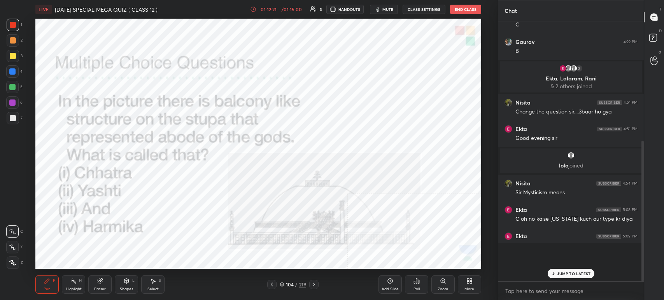
scroll to position [193, 143]
click at [418, 285] on icon at bounding box center [417, 281] width 6 height 6
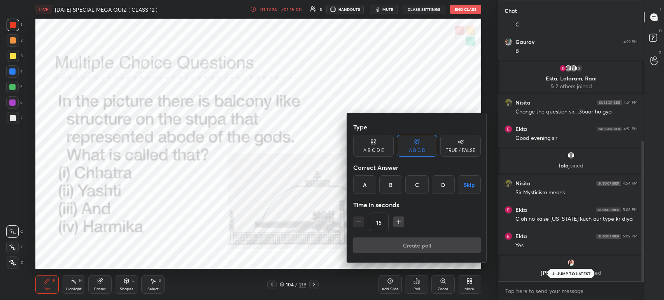
click at [441, 185] on div "D" at bounding box center [443, 185] width 23 height 19
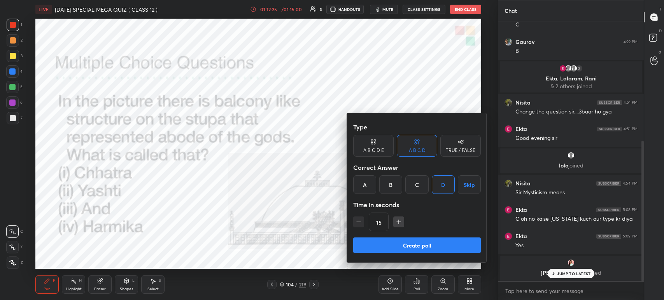
click at [427, 238] on button "Create poll" at bounding box center [417, 246] width 128 height 16
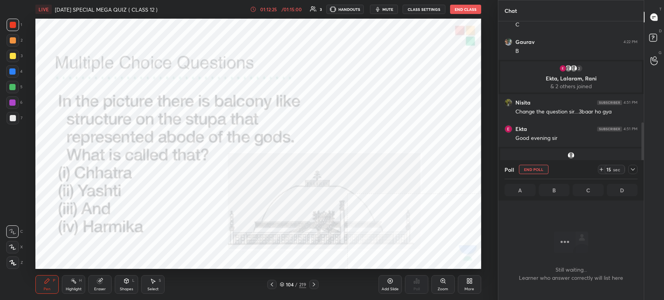
scroll to position [3, 2]
click at [390, 6] on button "mute" at bounding box center [384, 9] width 28 height 9
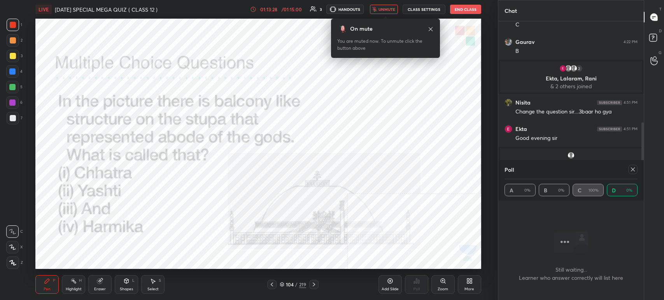
click at [390, 6] on button "unmute" at bounding box center [384, 9] width 28 height 9
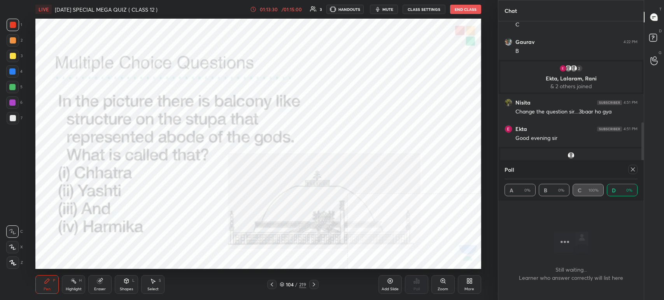
click at [316, 285] on icon at bounding box center [314, 285] width 6 height 6
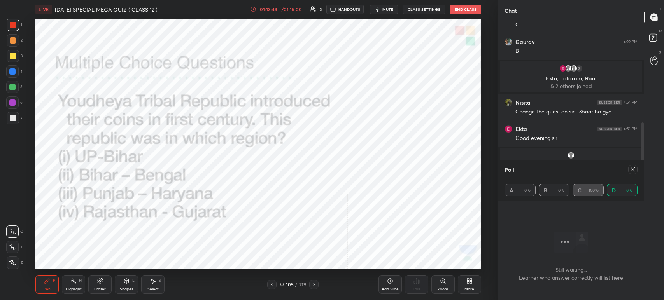
click at [391, 9] on span "mute" at bounding box center [388, 9] width 11 height 5
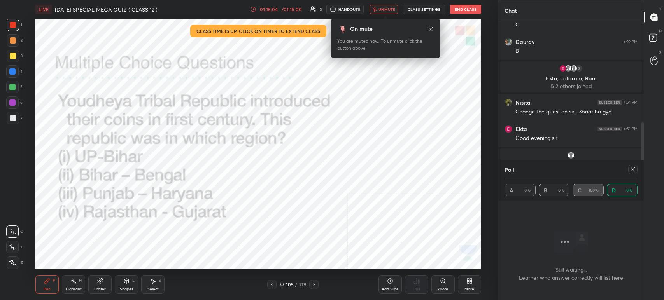
click at [391, 9] on span "unmute" at bounding box center [387, 9] width 17 height 5
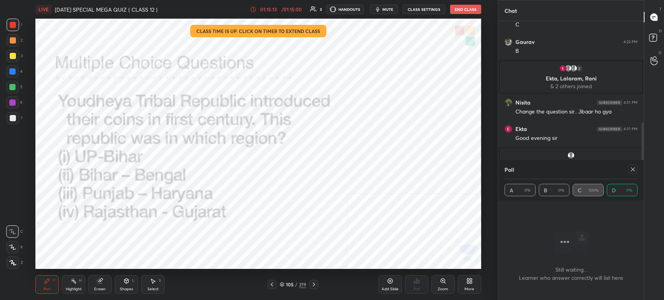
click at [631, 169] on icon at bounding box center [633, 170] width 6 height 6
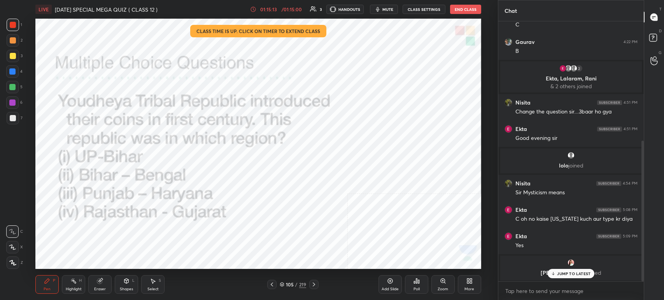
scroll to position [2, 2]
click at [573, 275] on p "JUMP TO LATEST" at bounding box center [573, 274] width 33 height 5
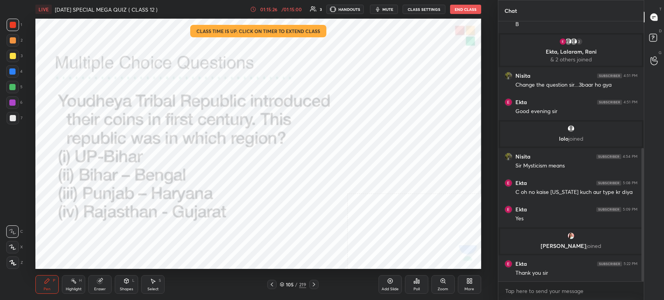
drag, startPoint x: 644, startPoint y: 250, endPoint x: 640, endPoint y: 209, distance: 40.2
click at [640, 212] on div "Chat Gaurav 4:21 PM C Gaurav 4:22 PM B 2 Ekta, [PERSON_NAME], [PERSON_NAME] & 2…" at bounding box center [581, 150] width 166 height 300
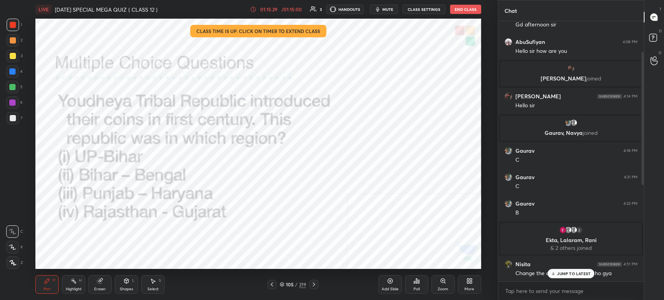
scroll to position [0, 0]
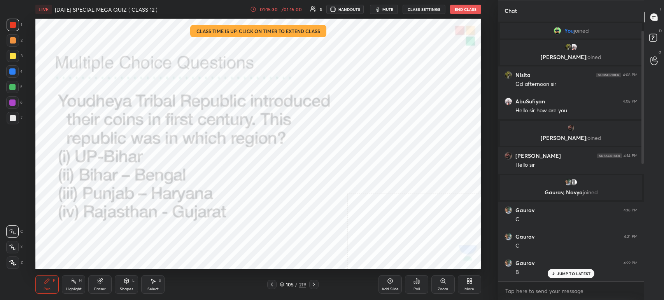
drag, startPoint x: 642, startPoint y: 199, endPoint x: 641, endPoint y: 24, distance: 175.2
click at [641, 24] on div at bounding box center [642, 151] width 5 height 260
click at [467, 10] on button "End Class" at bounding box center [465, 9] width 31 height 9
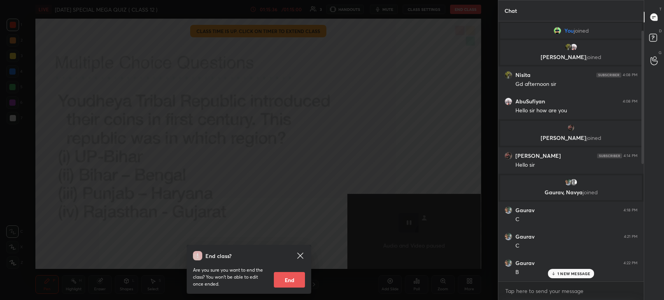
click at [298, 279] on button "End" at bounding box center [289, 280] width 31 height 16
type textarea "x"
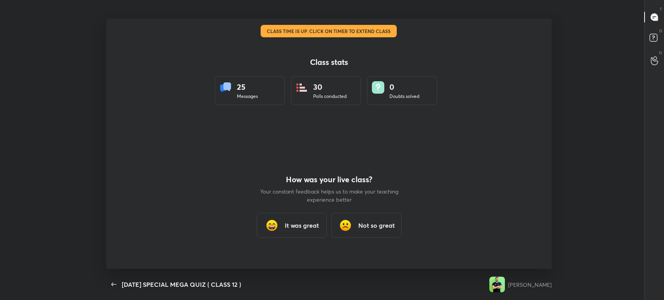
scroll to position [251, 658]
click at [308, 228] on h3 "It was great" at bounding box center [302, 225] width 34 height 9
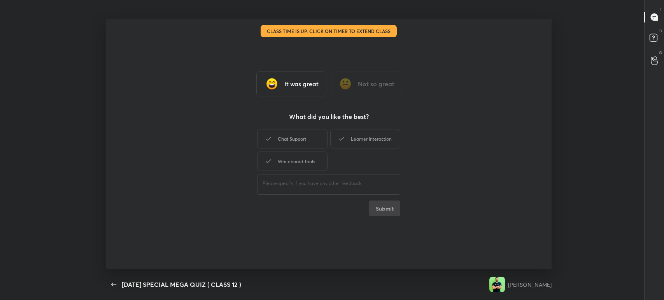
click at [298, 146] on div "Chat Support" at bounding box center [292, 138] width 70 height 19
click at [367, 139] on div "Learner Interaction" at bounding box center [365, 138] width 70 height 19
click at [314, 156] on div "Whiteboard Tools" at bounding box center [292, 161] width 70 height 19
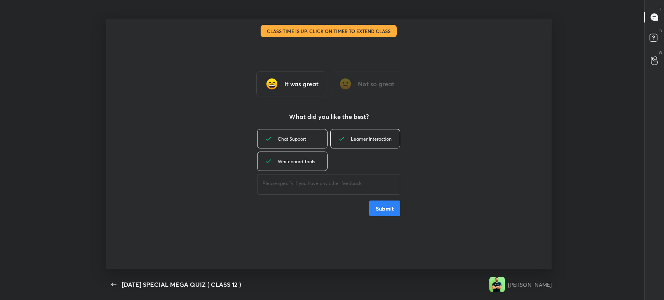
click at [395, 205] on button "Submit" at bounding box center [384, 209] width 31 height 16
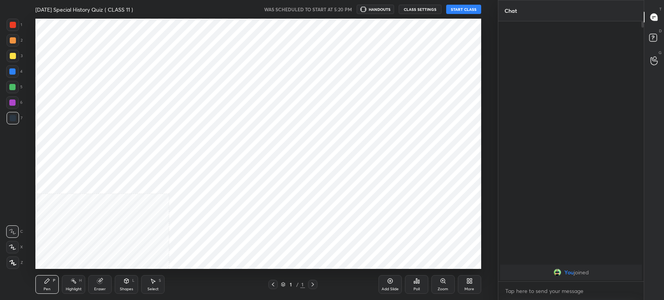
scroll to position [38674, 38458]
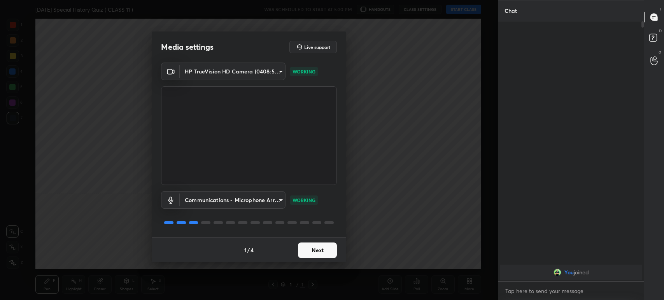
click at [317, 254] on button "Next" at bounding box center [317, 251] width 39 height 16
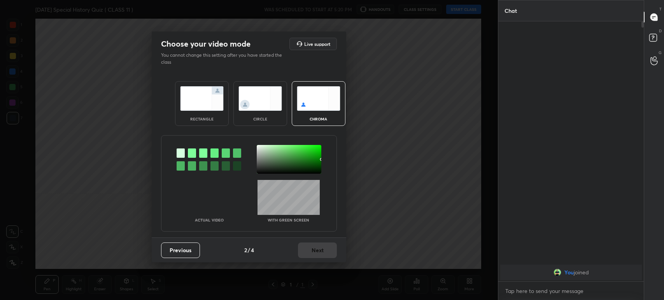
click at [190, 153] on div at bounding box center [192, 153] width 8 height 9
click at [263, 158] on div at bounding box center [289, 159] width 65 height 29
click at [316, 254] on button "Next" at bounding box center [317, 251] width 39 height 16
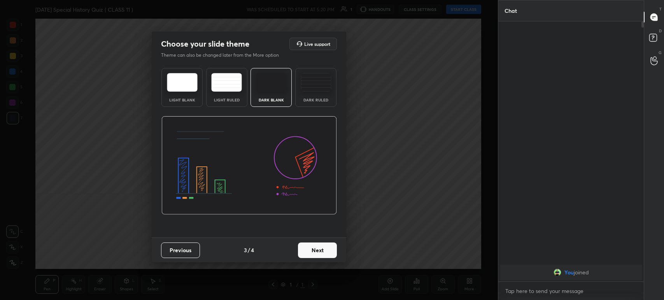
click at [316, 254] on button "Next" at bounding box center [317, 251] width 39 height 16
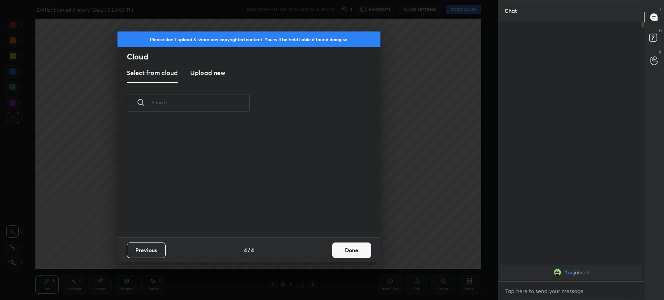
scroll to position [115, 250]
click at [340, 250] on button "Done" at bounding box center [351, 251] width 39 height 16
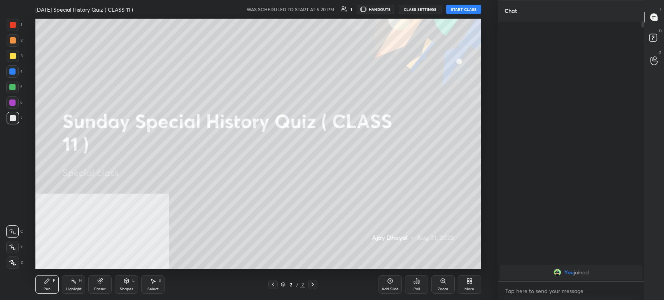
click at [460, 7] on button "START CLASS" at bounding box center [463, 9] width 35 height 9
click at [386, 7] on span "mute" at bounding box center [387, 9] width 11 height 5
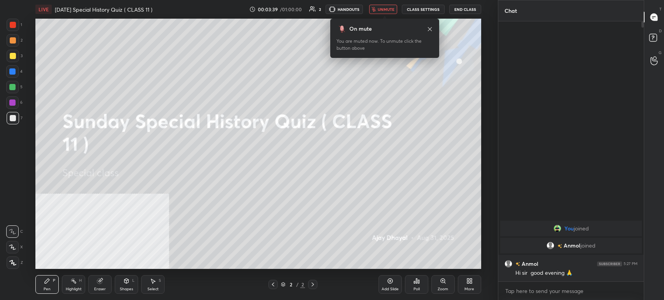
click at [388, 9] on span "unmute" at bounding box center [386, 9] width 17 height 5
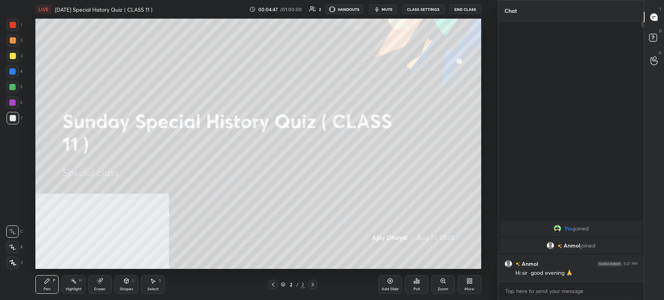
click at [385, 7] on span "mute" at bounding box center [387, 9] width 11 height 5
click at [385, 7] on span "unmute" at bounding box center [386, 9] width 17 height 5
click at [383, 9] on button "mute" at bounding box center [383, 9] width 28 height 9
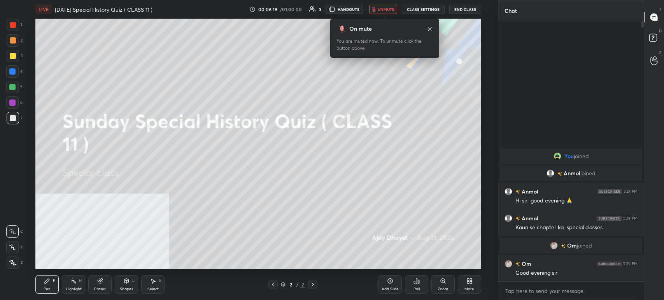
click at [384, 9] on span "unmute" at bounding box center [386, 9] width 17 height 5
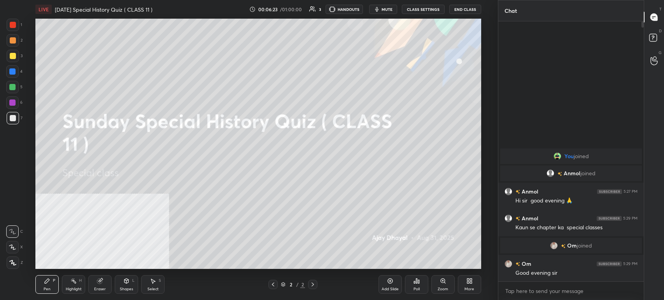
click at [467, 281] on icon at bounding box center [470, 281] width 6 height 6
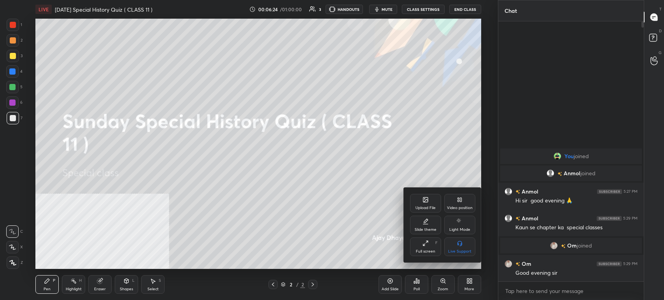
click at [469, 205] on div "Video position" at bounding box center [460, 203] width 31 height 19
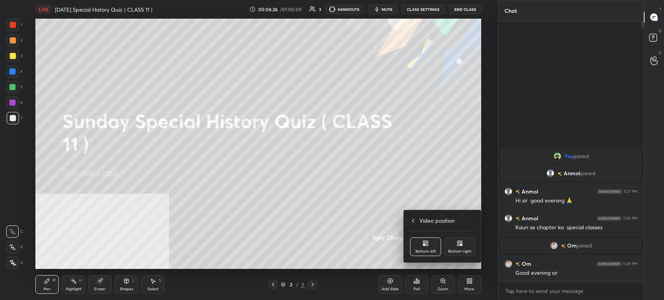
click at [465, 242] on div "Bottom right" at bounding box center [460, 247] width 31 height 19
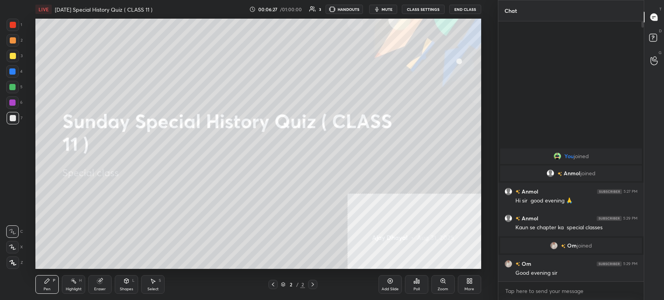
click at [469, 281] on icon at bounding box center [468, 280] width 2 height 2
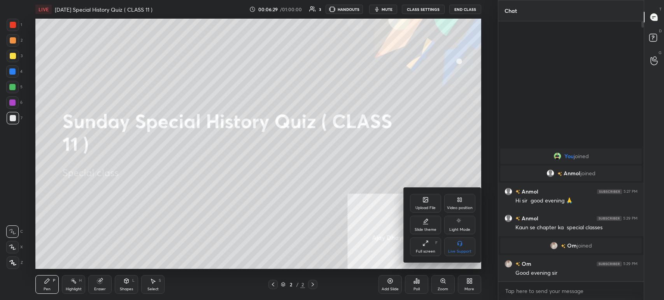
click at [433, 206] on div "Upload File" at bounding box center [426, 208] width 20 height 4
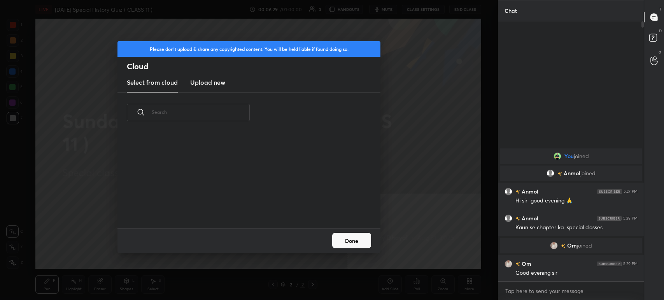
scroll to position [96, 250]
click at [209, 83] on h3 "Upload new" at bounding box center [207, 82] width 35 height 9
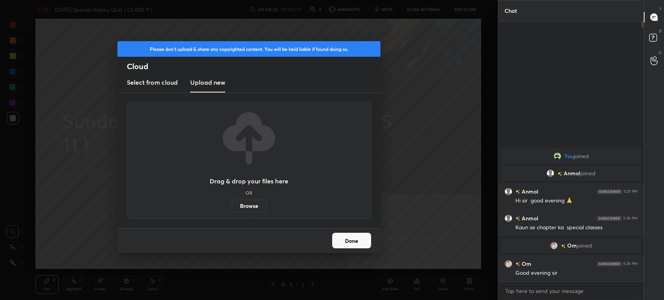
click at [246, 202] on label "Browse" at bounding box center [249, 206] width 35 height 12
click at [232, 202] on input "Browse" at bounding box center [232, 206] width 0 height 12
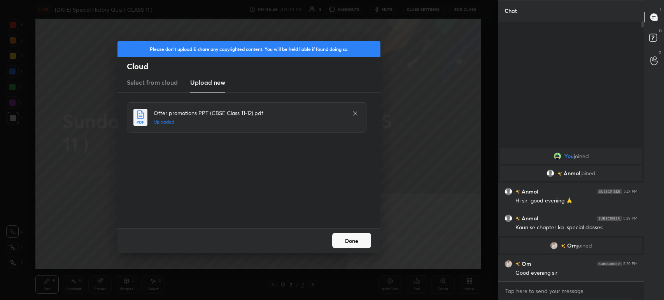
click at [350, 246] on button "Done" at bounding box center [351, 241] width 39 height 16
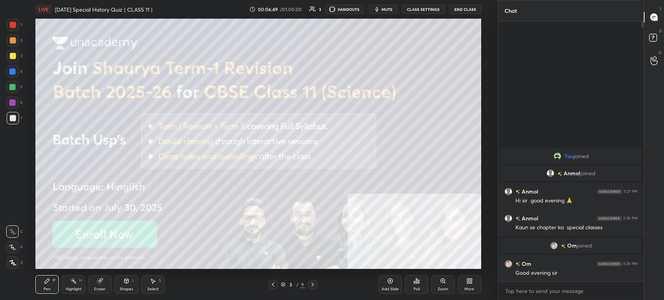
click at [283, 286] on icon at bounding box center [283, 285] width 5 height 5
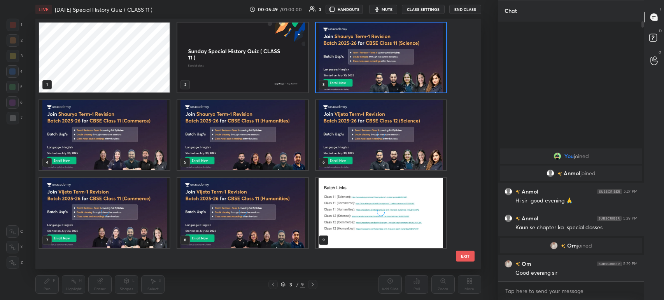
scroll to position [249, 442]
click at [357, 93] on div "3" at bounding box center [381, 58] width 132 height 72
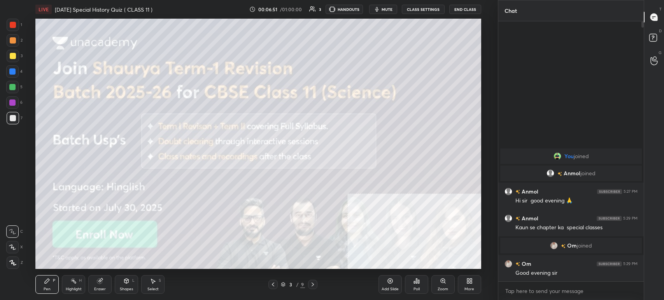
click at [357, 93] on div "3" at bounding box center [381, 58] width 132 height 72
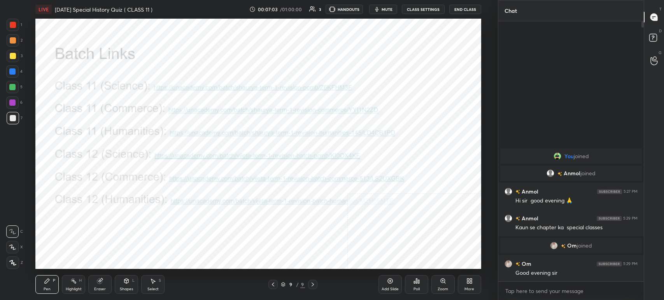
click at [388, 282] on icon at bounding box center [390, 281] width 6 height 6
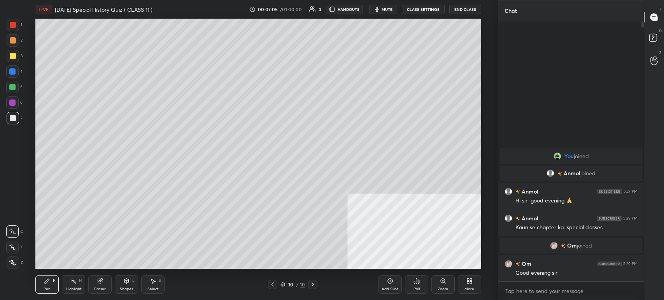
click at [476, 281] on div "More" at bounding box center [469, 285] width 23 height 19
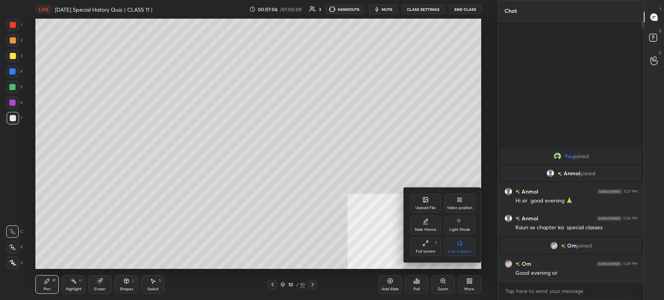
click at [431, 202] on div "Upload File" at bounding box center [425, 203] width 31 height 19
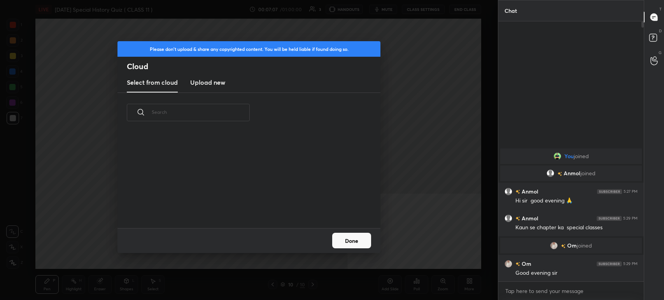
scroll to position [96, 250]
click at [218, 86] on h3 "Upload new" at bounding box center [207, 82] width 35 height 9
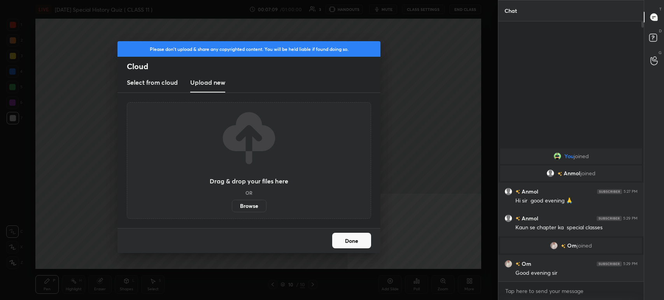
click at [240, 207] on label "Browse" at bounding box center [249, 206] width 35 height 12
click at [232, 207] on input "Browse" at bounding box center [232, 206] width 0 height 12
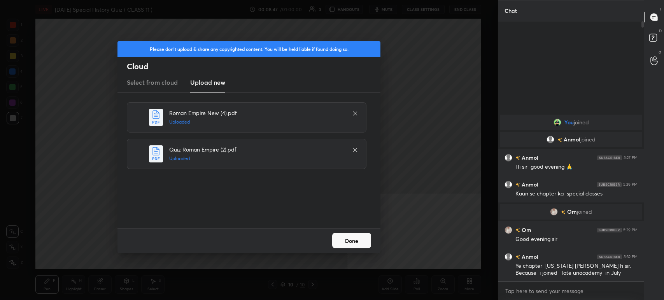
click at [349, 238] on button "Done" at bounding box center [351, 241] width 39 height 16
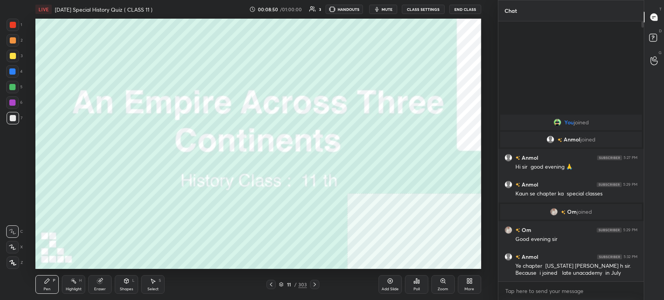
click at [286, 286] on div "11" at bounding box center [289, 285] width 8 height 5
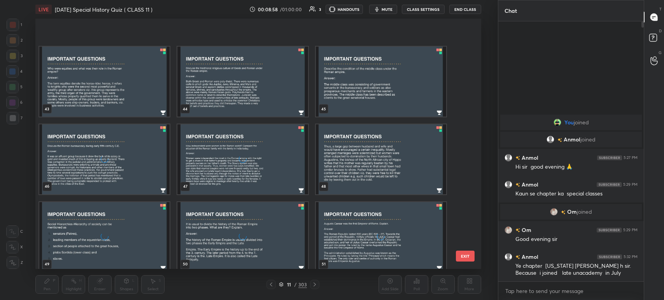
scroll to position [1090, 0]
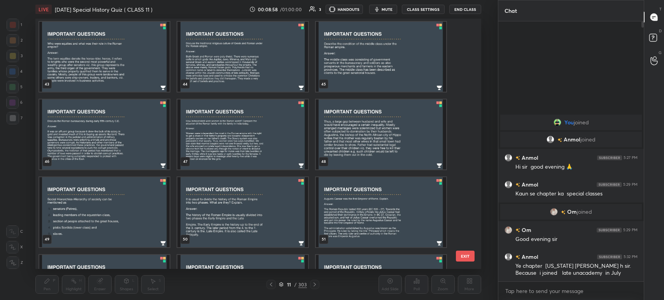
click at [474, 69] on div "43 44 45 46 47 48 49 50 51 52 53 54 55 56 57 EXIT" at bounding box center [258, 144] width 446 height 251
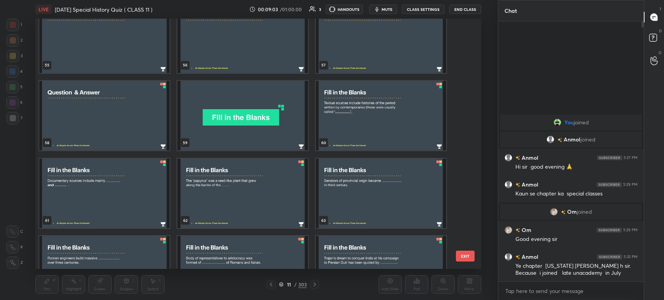
scroll to position [1432, 0]
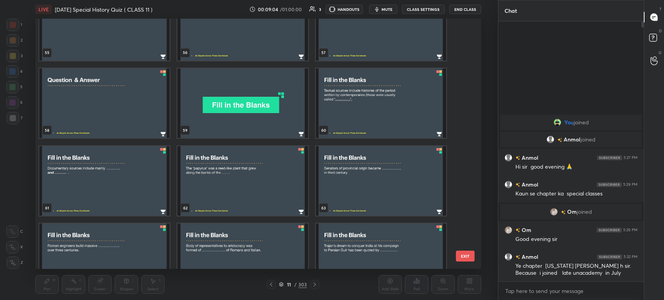
click at [468, 75] on div "55 56 57 58 59 60 61 62 63 64 65 66 67 68 69 EXIT" at bounding box center [258, 144] width 446 height 251
click at [468, 77] on div "55 56 57 58 59 60 61 62 63 64 65 66 67 68 69 EXIT" at bounding box center [258, 144] width 446 height 251
drag, startPoint x: 468, startPoint y: 77, endPoint x: 469, endPoint y: 85, distance: 8.6
click at [469, 85] on div "55 56 57 58 59 60 61 62 63 64 65 66 67 68 69 EXIT" at bounding box center [258, 144] width 446 height 251
drag, startPoint x: 468, startPoint y: 73, endPoint x: 468, endPoint y: 79, distance: 5.4
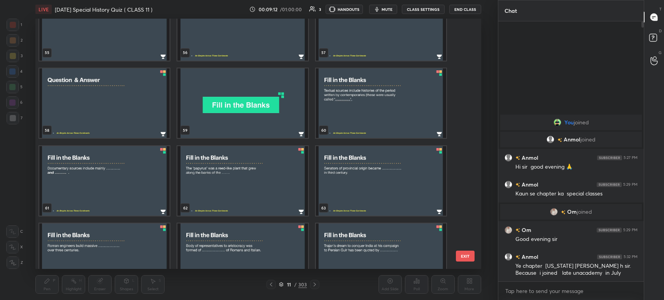
click at [468, 79] on div "55 56 57 58 59 60 61 62 63 64 65 66 67 68 69 EXIT" at bounding box center [258, 144] width 446 height 251
click at [382, 10] on button "mute" at bounding box center [383, 9] width 28 height 9
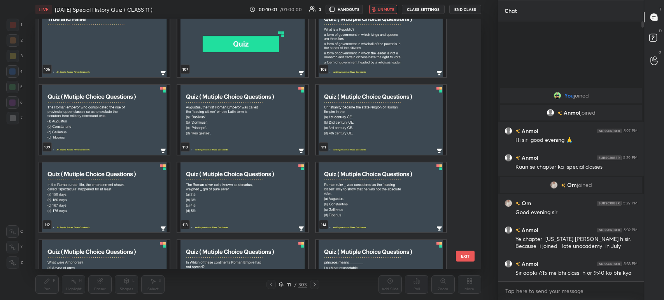
scroll to position [2713, 0]
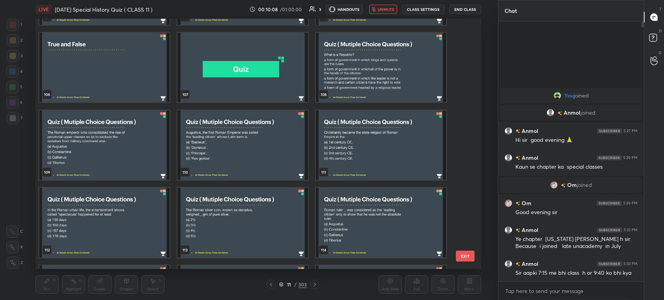
click at [350, 161] on img "grid" at bounding box center [381, 145] width 130 height 70
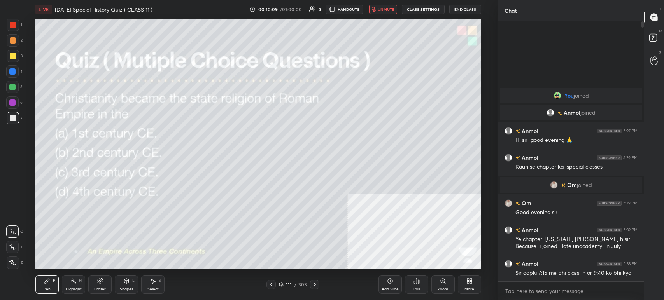
click at [350, 161] on img "grid" at bounding box center [381, 145] width 130 height 70
click at [376, 8] on icon "button" at bounding box center [374, 9] width 5 height 5
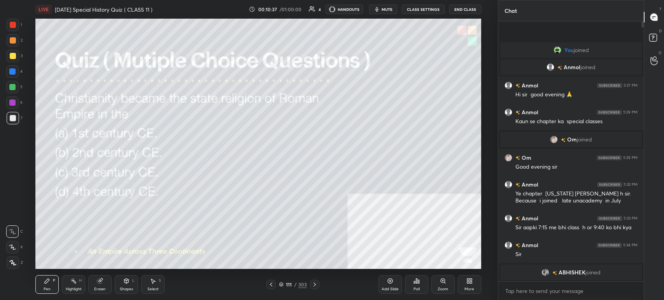
click at [414, 279] on icon at bounding box center [417, 281] width 6 height 6
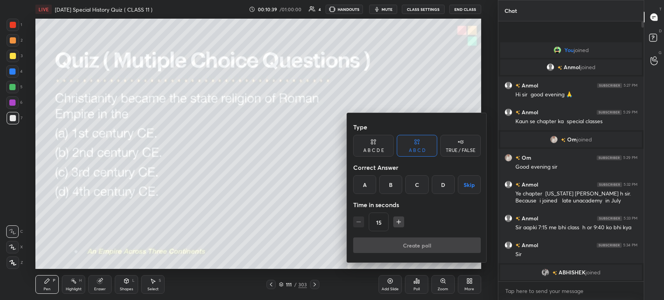
click at [449, 181] on div "D" at bounding box center [443, 185] width 23 height 19
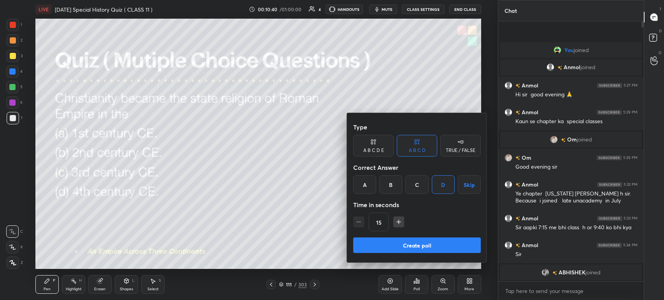
click at [434, 252] on button "Create poll" at bounding box center [417, 246] width 128 height 16
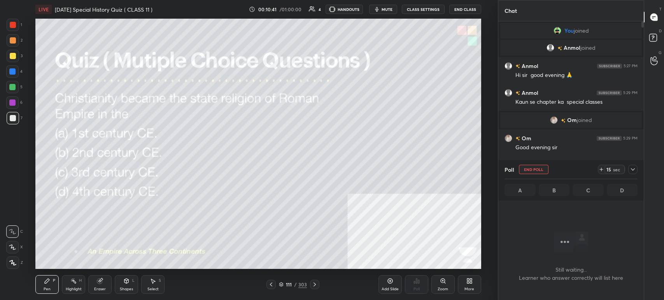
scroll to position [3, 2]
click at [387, 12] on button "mute" at bounding box center [383, 9] width 28 height 9
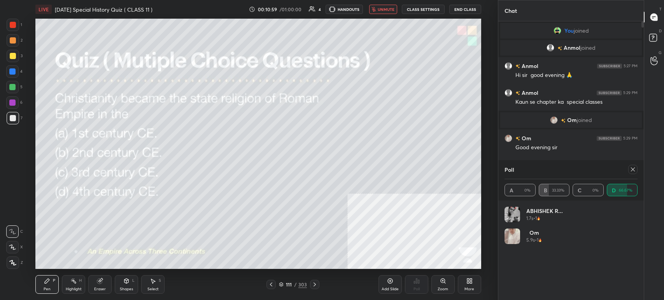
click at [386, 10] on span "unmute" at bounding box center [386, 9] width 17 height 5
click at [314, 287] on icon at bounding box center [315, 285] width 6 height 6
click at [392, 12] on button "mute" at bounding box center [383, 9] width 28 height 9
click at [632, 177] on div "Poll" at bounding box center [571, 169] width 133 height 19
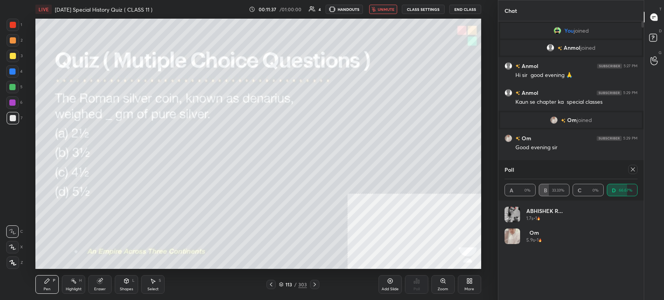
click at [632, 168] on icon at bounding box center [633, 170] width 6 height 6
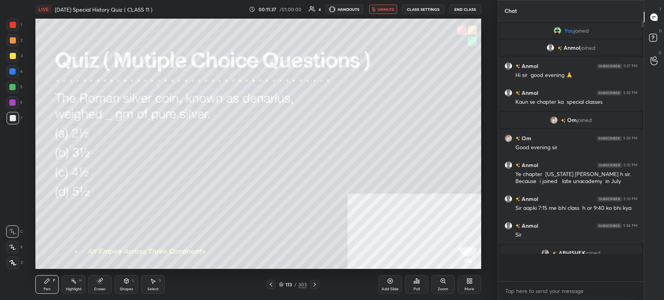
scroll to position [3, 2]
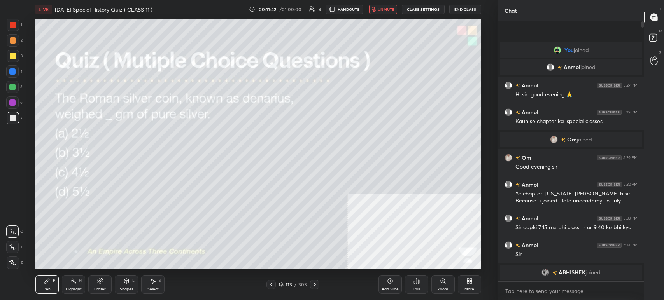
click at [417, 291] on div "Poll" at bounding box center [417, 290] width 6 height 4
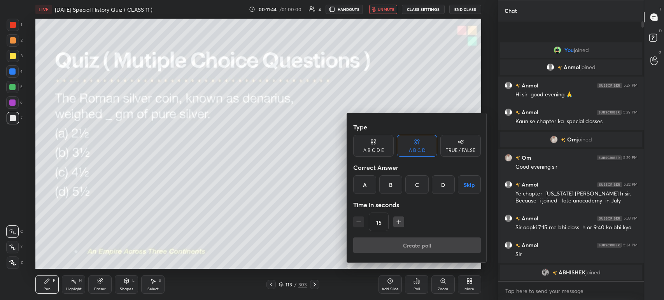
click at [420, 186] on div "C" at bounding box center [417, 185] width 23 height 19
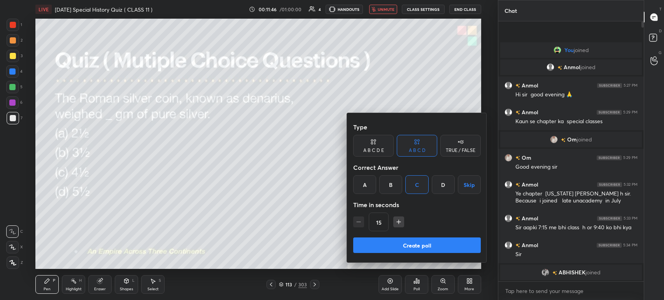
click at [424, 239] on button "Create poll" at bounding box center [417, 246] width 128 height 16
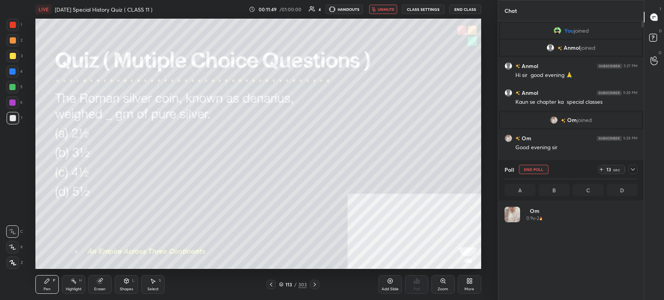
scroll to position [91, 131]
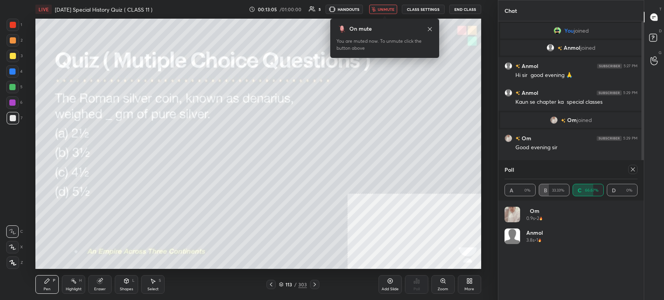
click at [634, 171] on icon at bounding box center [633, 170] width 6 height 6
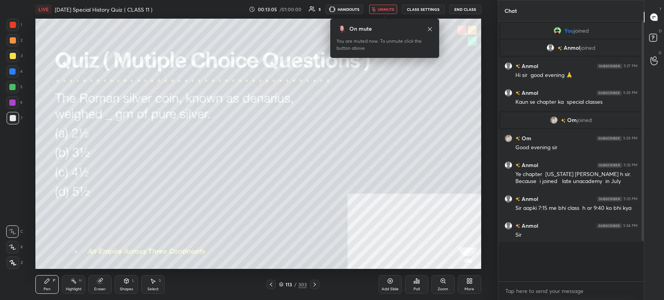
scroll to position [2, 2]
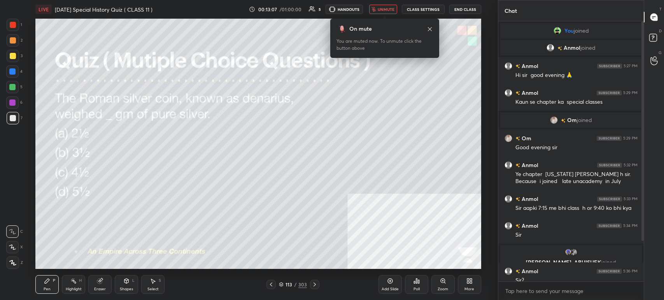
click at [380, 9] on span "unmute" at bounding box center [386, 9] width 17 height 5
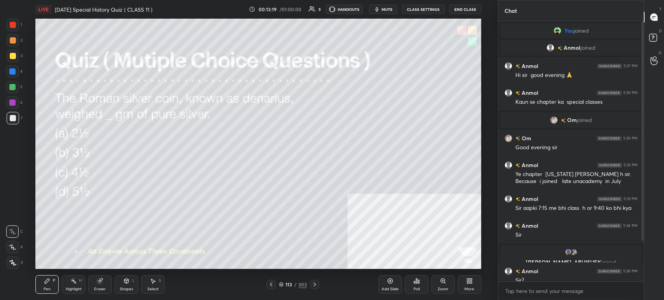
click at [312, 284] on icon at bounding box center [315, 285] width 6 height 6
click at [385, 6] on button "mute" at bounding box center [383, 9] width 28 height 9
click at [385, 6] on button "unmute" at bounding box center [383, 9] width 28 height 9
click at [385, 6] on button "mute" at bounding box center [383, 9] width 28 height 9
click at [420, 278] on div "Poll" at bounding box center [416, 285] width 23 height 19
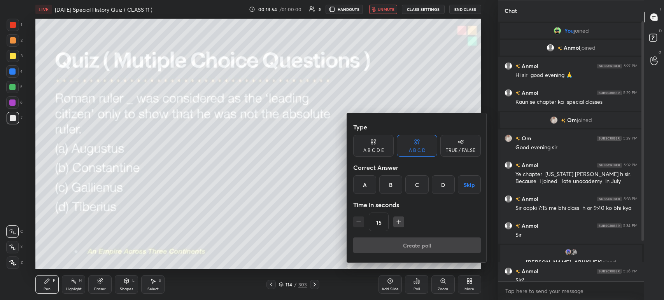
click at [362, 188] on div "A" at bounding box center [364, 185] width 23 height 19
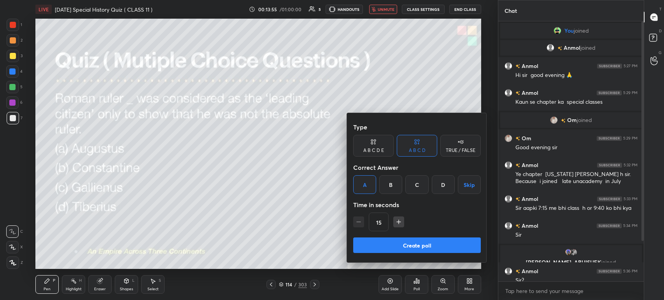
click at [387, 246] on button "Create poll" at bounding box center [417, 246] width 128 height 16
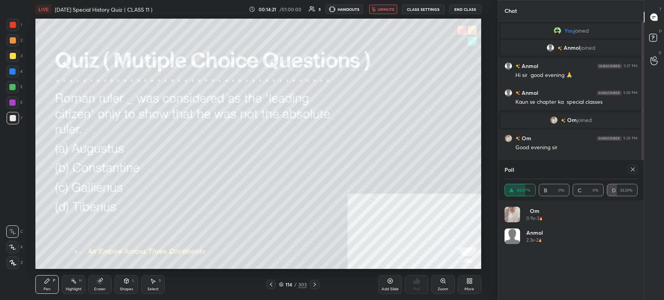
scroll to position [202, 143]
click at [11, 56] on div at bounding box center [13, 56] width 6 height 6
click at [315, 288] on div at bounding box center [314, 284] width 9 height 9
click at [634, 170] on icon at bounding box center [633, 170] width 6 height 6
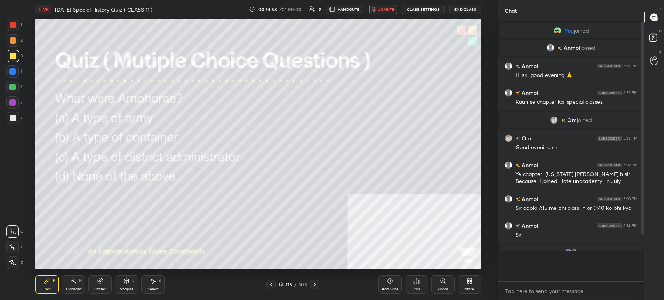
scroll to position [193, 143]
click at [417, 288] on div "Poll" at bounding box center [417, 290] width 6 height 4
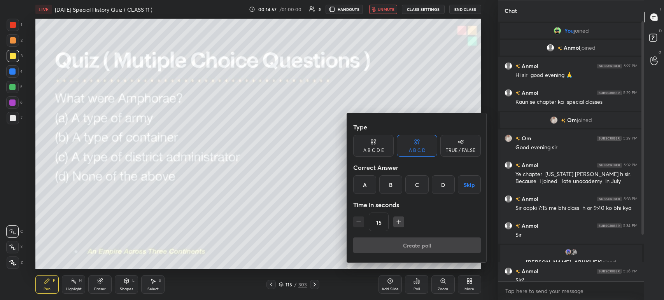
click at [394, 186] on div "B" at bounding box center [391, 185] width 23 height 19
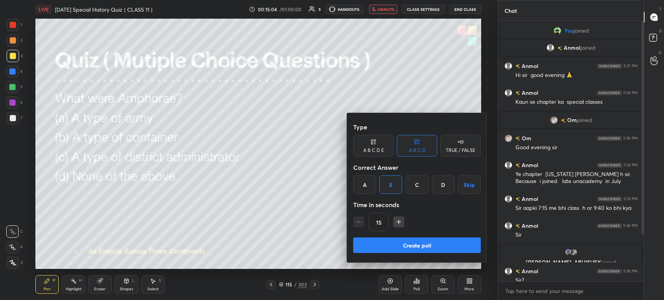
click at [416, 242] on button "Create poll" at bounding box center [417, 246] width 128 height 16
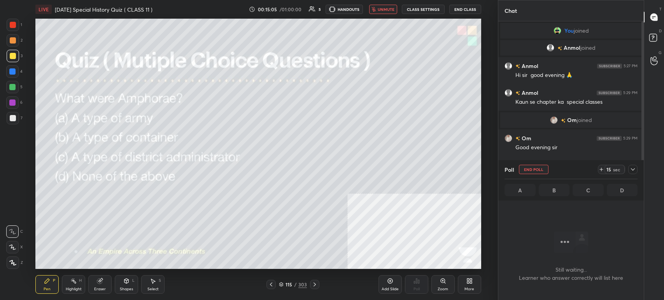
scroll to position [218, 143]
click at [635, 169] on icon at bounding box center [633, 170] width 6 height 6
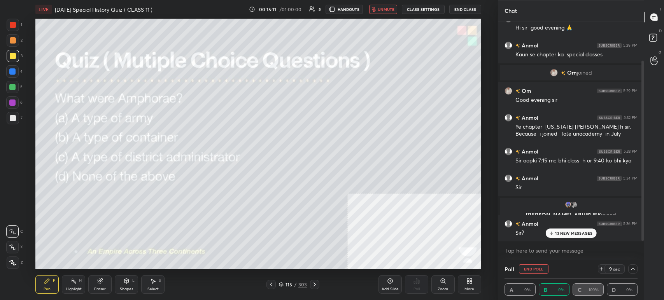
drag, startPoint x: 643, startPoint y: 138, endPoint x: 643, endPoint y: 177, distance: 39.7
click at [642, 176] on div at bounding box center [643, 151] width 2 height 181
click at [568, 236] on div "13 NEW MESSAGES" at bounding box center [571, 233] width 51 height 9
click at [314, 285] on icon at bounding box center [315, 285] width 6 height 6
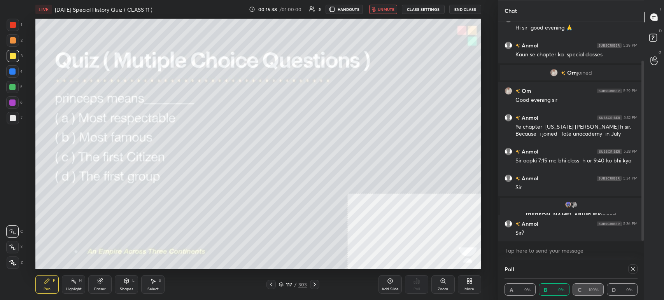
click at [314, 285] on icon at bounding box center [315, 285] width 6 height 6
click at [281, 287] on icon at bounding box center [281, 285] width 5 height 5
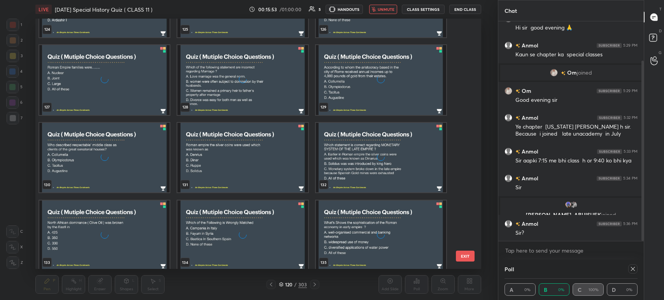
scroll to position [3246, 0]
click at [141, 163] on img "grid" at bounding box center [104, 157] width 130 height 70
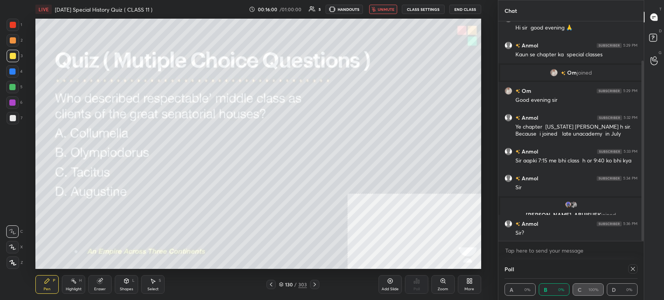
click at [141, 163] on img "grid" at bounding box center [104, 157] width 130 height 70
click at [383, 9] on span "unmute" at bounding box center [386, 9] width 17 height 5
click at [383, 9] on button "mute" at bounding box center [383, 9] width 28 height 9
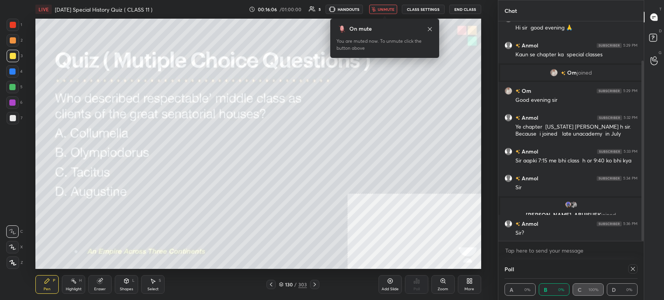
click at [383, 9] on span "unmute" at bounding box center [386, 9] width 17 height 5
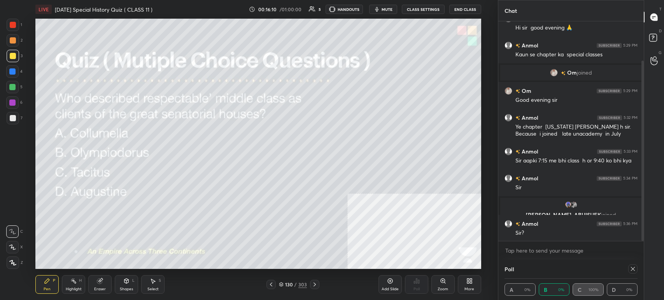
click at [631, 270] on icon at bounding box center [633, 269] width 6 height 6
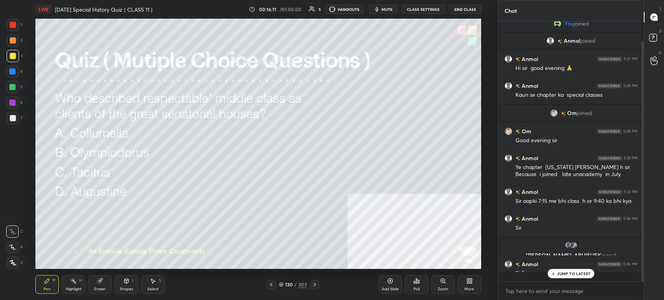
scroll to position [2, 2]
click at [414, 288] on div "Poll" at bounding box center [417, 290] width 6 height 4
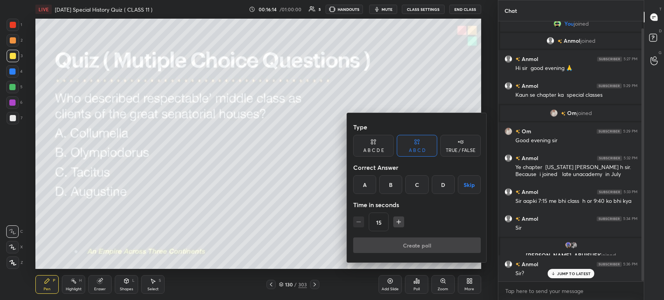
click at [423, 181] on div "C" at bounding box center [417, 185] width 23 height 19
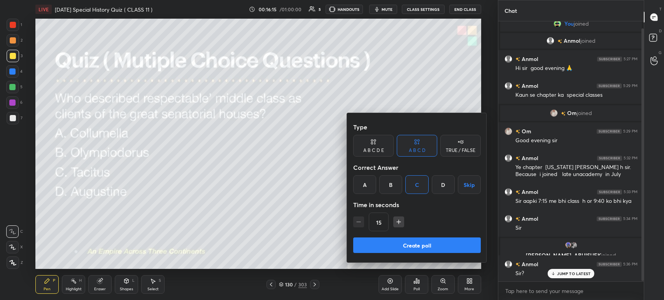
click at [423, 244] on button "Create poll" at bounding box center [417, 246] width 128 height 16
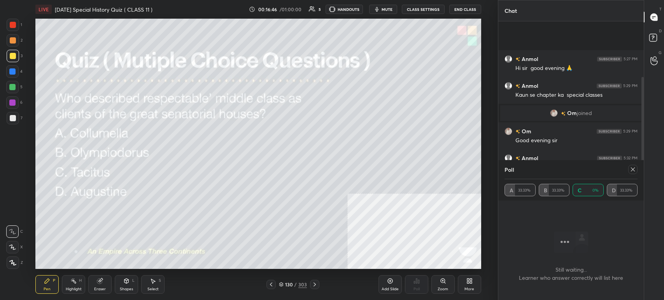
scroll to position [75, 0]
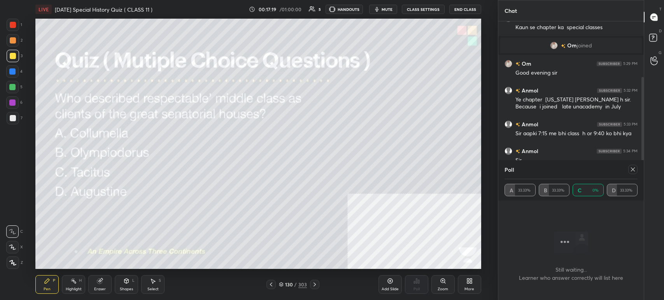
click at [634, 166] on div at bounding box center [633, 169] width 9 height 9
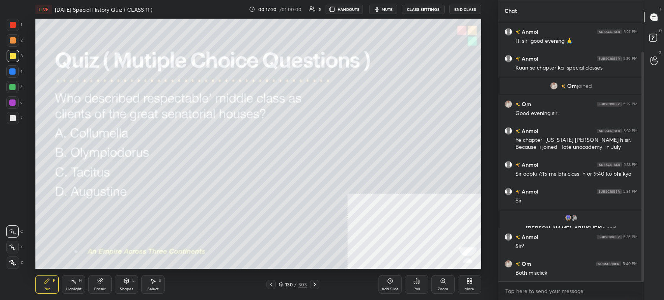
scroll to position [2, 2]
click at [279, 288] on div "130 / 303" at bounding box center [293, 284] width 28 height 7
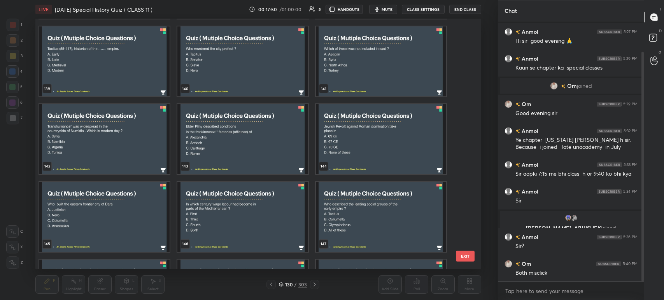
scroll to position [3588, 0]
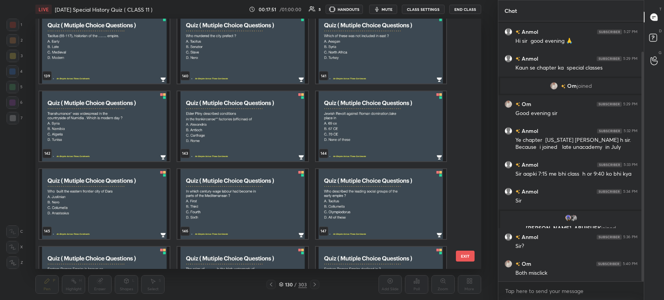
click at [391, 8] on span "mute" at bounding box center [387, 9] width 11 height 5
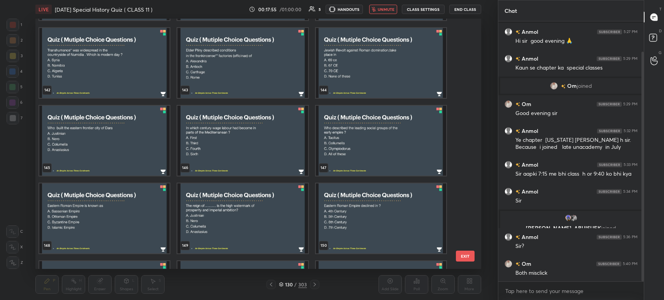
scroll to position [3664, 0]
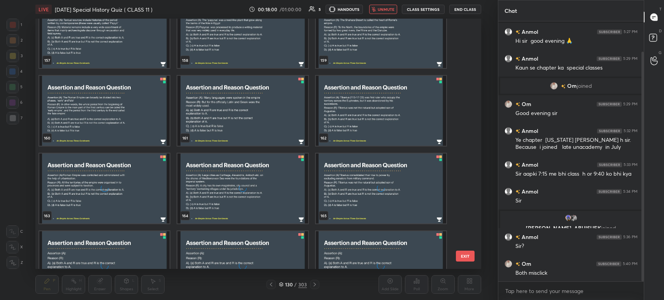
click at [469, 142] on div "154 155 156 157 158 159 160 161 162 163 164 165 166 167 168 EXIT" at bounding box center [258, 144] width 446 height 251
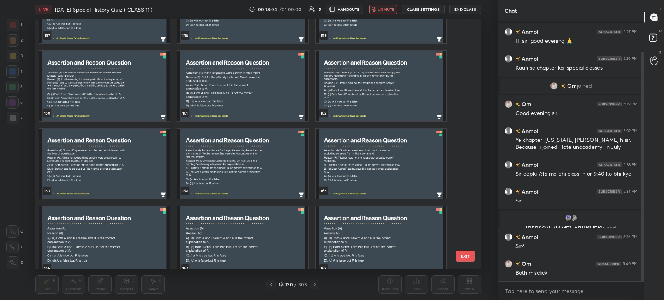
click at [468, 146] on div "157 158 159 160 161 162 163 164 165 166 167 168 169 170 171 EXIT" at bounding box center [258, 144] width 446 height 251
click at [470, 156] on div "157 158 159 160 161 162 163 164 165 166 167 168 169 170 171 EXIT" at bounding box center [258, 144] width 446 height 251
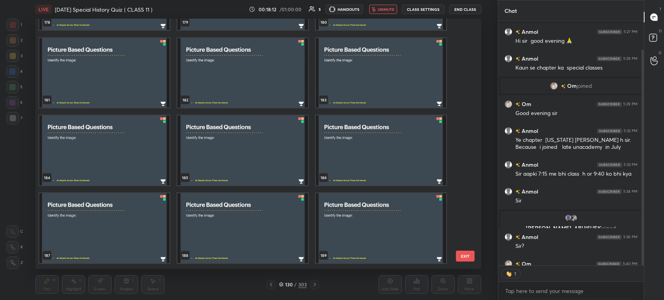
scroll to position [243, 143]
drag, startPoint x: 471, startPoint y: 167, endPoint x: 474, endPoint y: 185, distance: 18.1
click at [474, 185] on div "178 179 180 181 182 183 184 185 186 187 188 189 190 191 192 193 194 195 EXIT" at bounding box center [258, 144] width 446 height 251
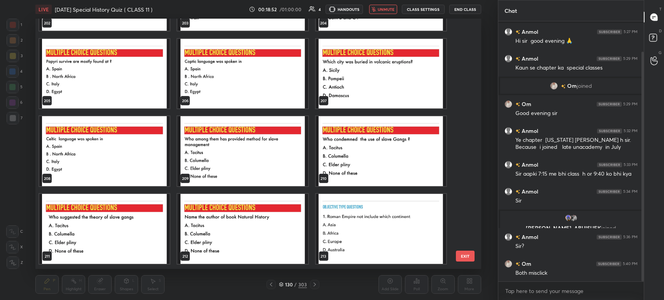
scroll to position [5287, 0]
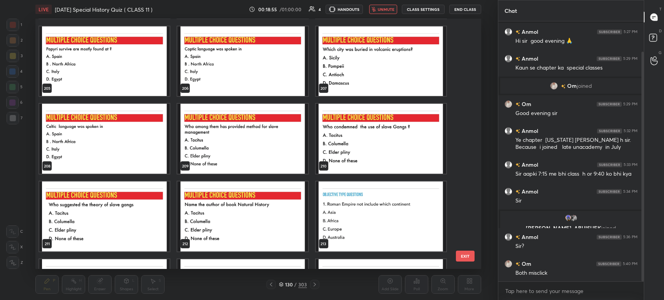
click at [469, 178] on div "202 203 204 205 206 207 208 209 210 211 212 213 214 215 216 217 218 219 EXIT" at bounding box center [258, 144] width 446 height 251
click at [289, 129] on img "grid" at bounding box center [243, 139] width 130 height 70
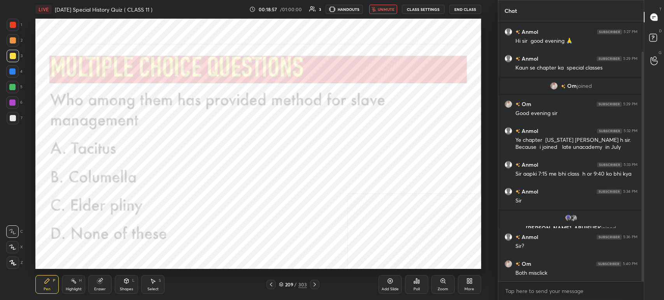
click at [289, 129] on img "grid" at bounding box center [243, 139] width 130 height 70
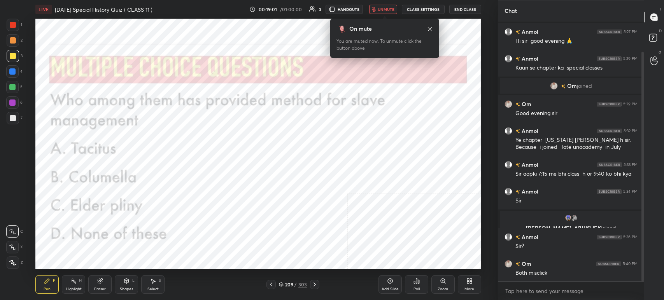
click at [394, 5] on button "unmute" at bounding box center [383, 9] width 28 height 9
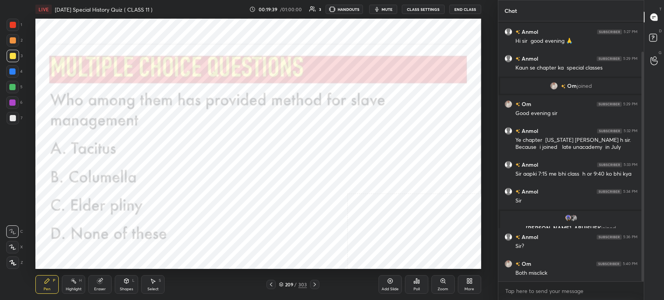
click at [415, 289] on div "Poll" at bounding box center [417, 290] width 6 height 4
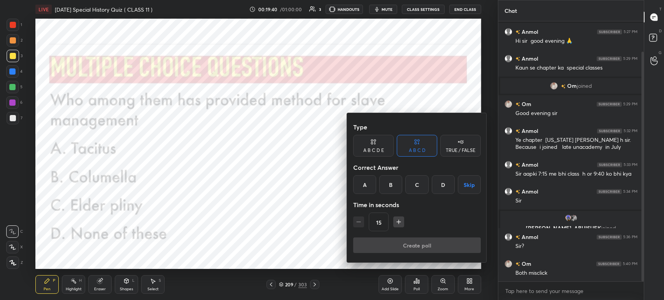
click at [393, 183] on div "B" at bounding box center [391, 185] width 23 height 19
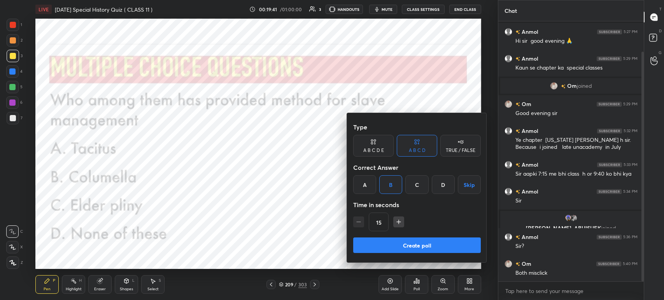
click at [402, 241] on button "Create poll" at bounding box center [417, 246] width 128 height 16
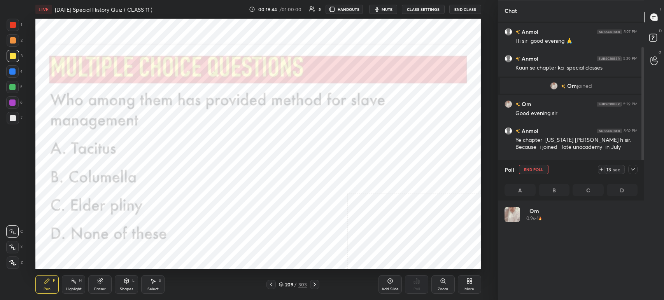
scroll to position [91, 131]
click at [380, 10] on icon "button" at bounding box center [377, 9] width 6 height 6
click at [633, 171] on icon at bounding box center [633, 170] width 6 height 6
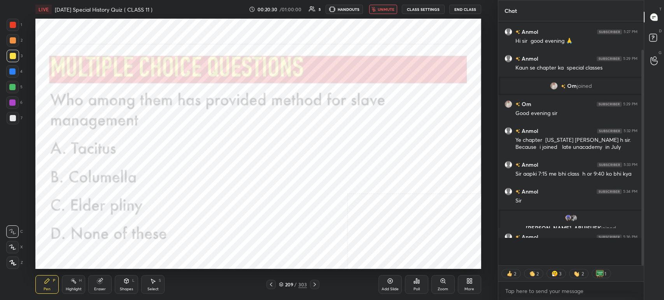
scroll to position [193, 143]
click at [383, 11] on span "unmute" at bounding box center [386, 9] width 17 height 5
click at [283, 286] on icon at bounding box center [281, 286] width 4 height 1
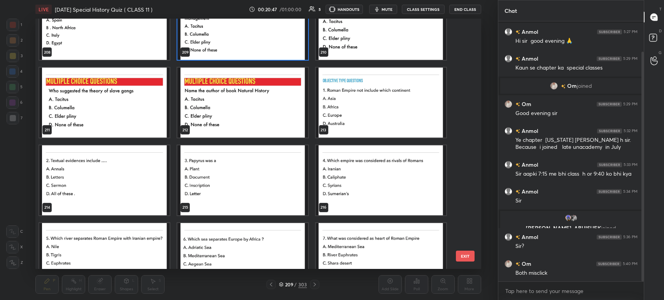
scroll to position [5414, 0]
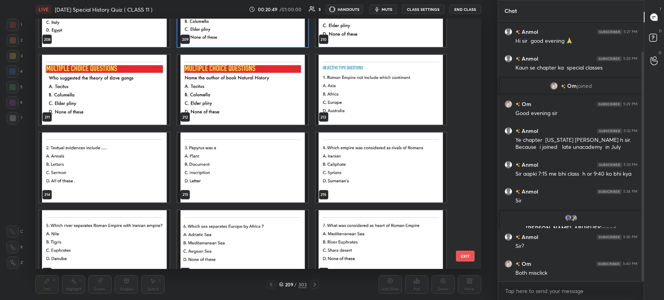
click at [223, 96] on img "grid" at bounding box center [243, 90] width 130 height 70
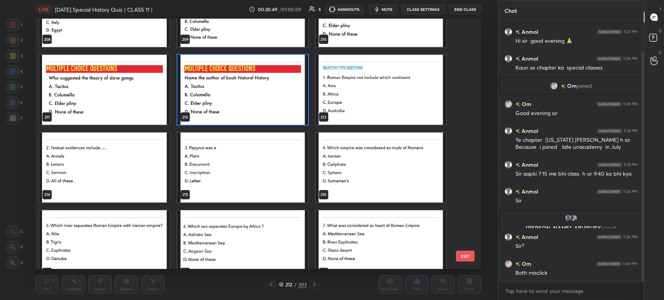
click at [223, 96] on img "grid" at bounding box center [243, 90] width 130 height 70
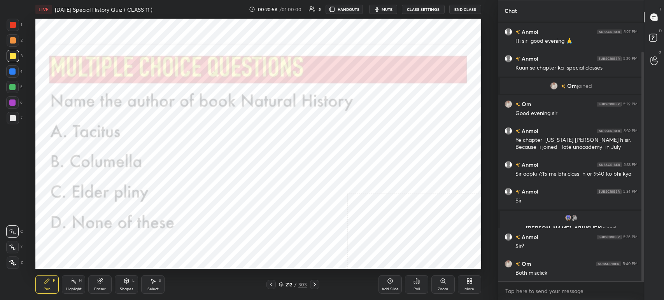
click at [388, 11] on span "mute" at bounding box center [387, 9] width 11 height 5
click at [391, 9] on span "unmute" at bounding box center [386, 9] width 17 height 5
click at [282, 288] on div "212 / 303" at bounding box center [293, 284] width 28 height 7
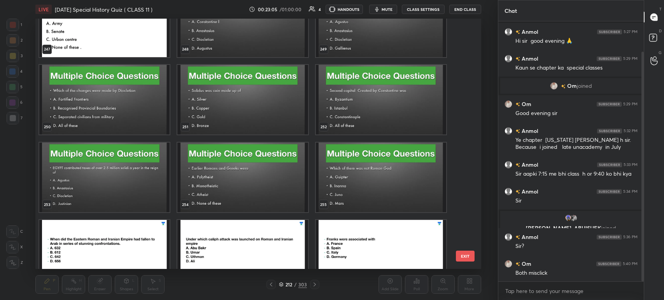
scroll to position [6428, 0]
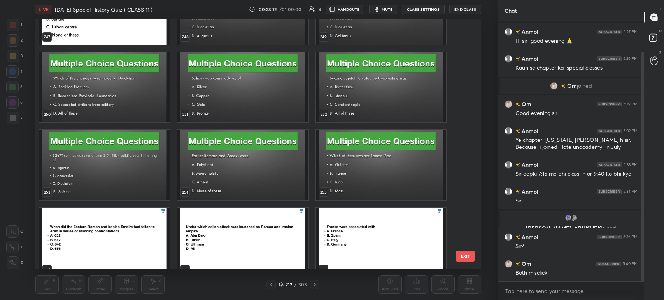
click at [123, 183] on img "grid" at bounding box center [104, 165] width 130 height 70
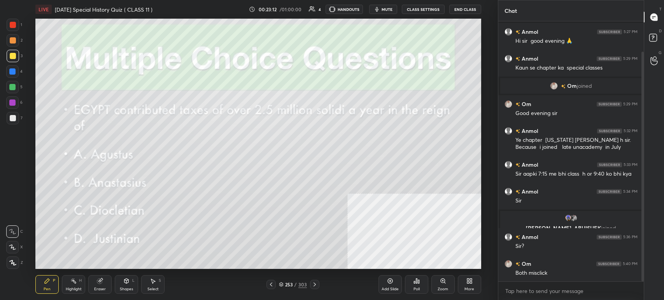
click at [123, 183] on img "grid" at bounding box center [104, 165] width 130 height 70
click at [385, 11] on span "mute" at bounding box center [387, 9] width 11 height 5
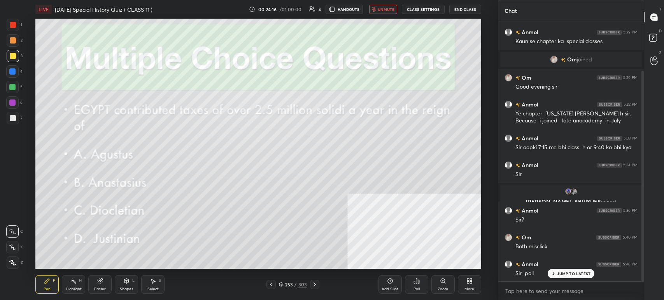
click at [391, 7] on span "unmute" at bounding box center [386, 9] width 17 height 5
click at [422, 287] on div "Poll" at bounding box center [416, 285] width 23 height 19
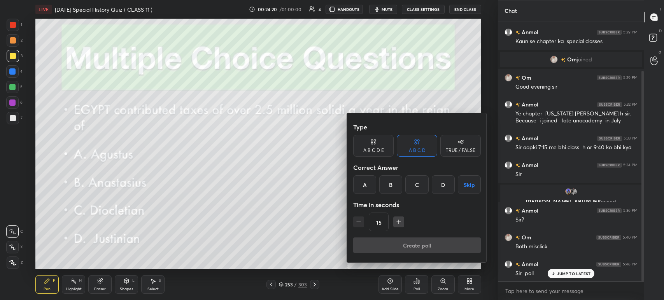
click at [443, 186] on div "D" at bounding box center [443, 185] width 23 height 19
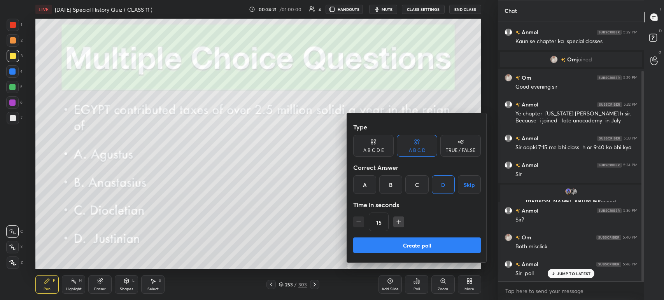
click at [432, 241] on button "Create poll" at bounding box center [417, 246] width 128 height 16
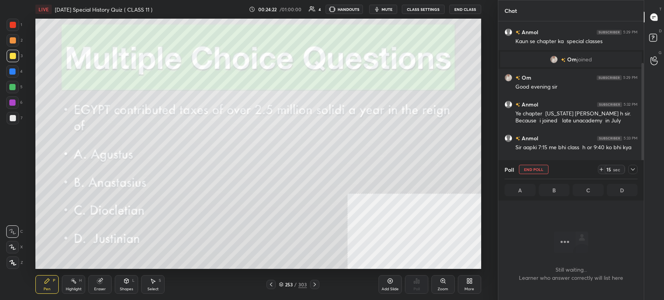
scroll to position [3, 2]
click at [382, 10] on button "mute" at bounding box center [383, 9] width 28 height 9
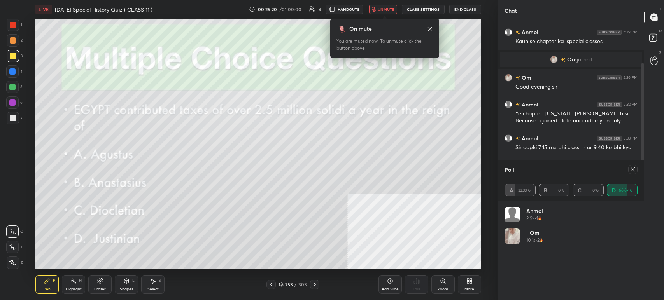
click at [382, 10] on span "unmute" at bounding box center [386, 9] width 17 height 5
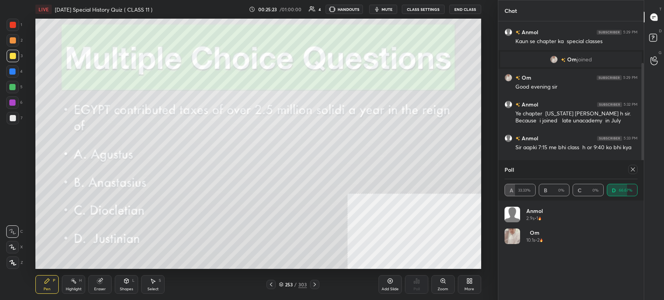
click at [631, 170] on icon at bounding box center [633, 170] width 6 height 6
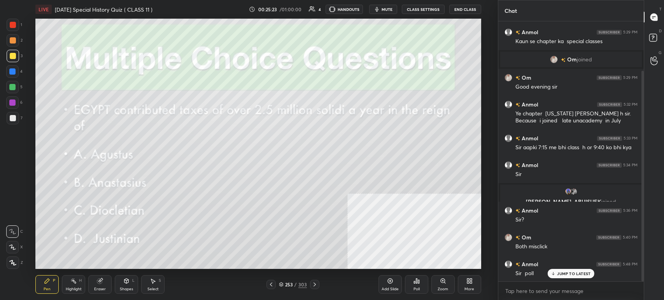
scroll to position [2, 2]
click at [378, 12] on icon "button" at bounding box center [377, 9] width 6 height 6
click at [390, 12] on button "unmute" at bounding box center [383, 9] width 28 height 9
click at [279, 286] on icon at bounding box center [281, 285] width 5 height 5
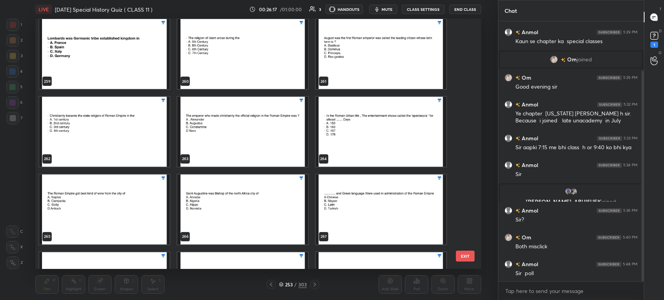
scroll to position [6720, 0]
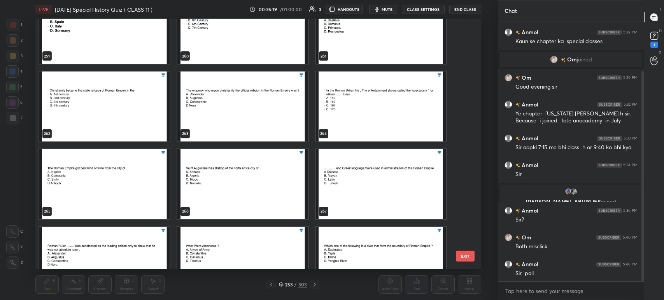
click at [277, 190] on img "grid" at bounding box center [243, 184] width 130 height 70
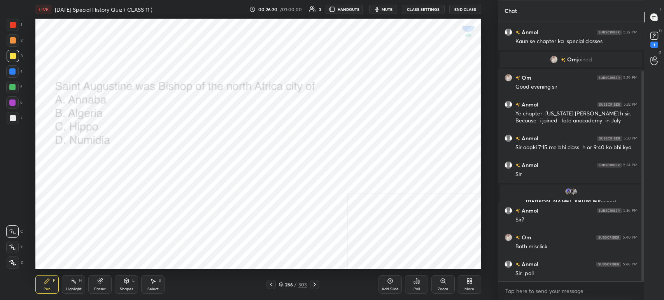
click at [277, 190] on img "grid" at bounding box center [243, 184] width 130 height 70
click at [380, 7] on icon "button" at bounding box center [377, 9] width 6 height 6
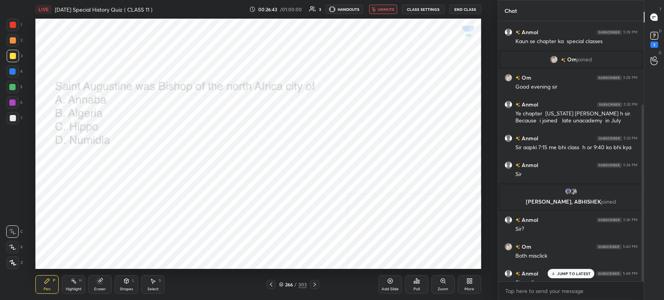
scroll to position [122, 0]
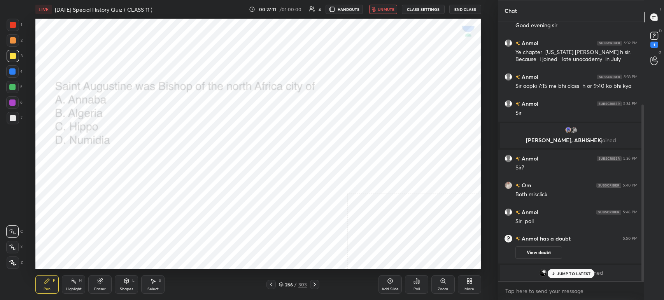
click at [411, 286] on div "Poll" at bounding box center [416, 285] width 23 height 19
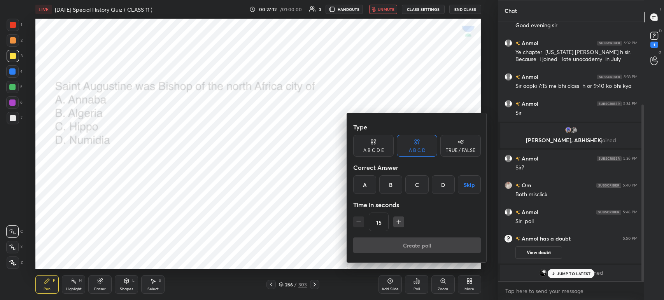
click at [417, 186] on div "C" at bounding box center [417, 185] width 23 height 19
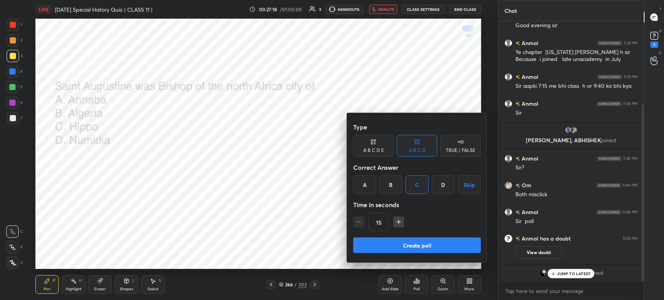
click at [420, 243] on button "Create poll" at bounding box center [417, 246] width 128 height 16
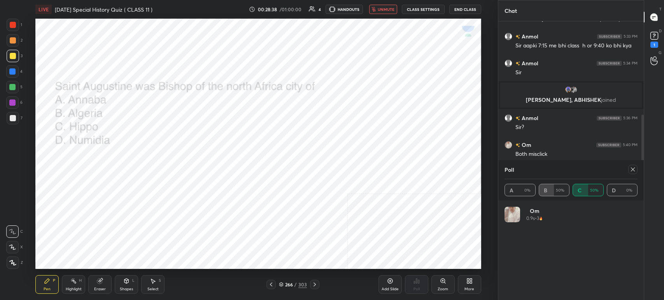
scroll to position [190, 0]
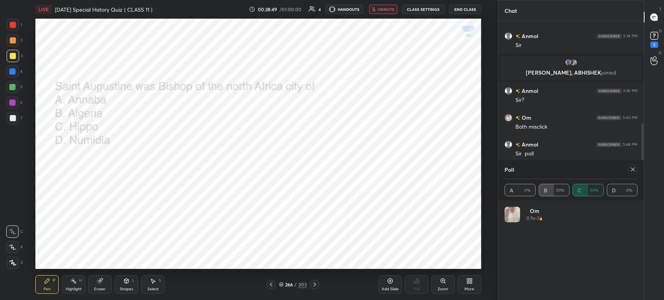
click at [388, 10] on span "unmute" at bounding box center [386, 9] width 17 height 5
click at [634, 172] on icon at bounding box center [633, 170] width 6 height 6
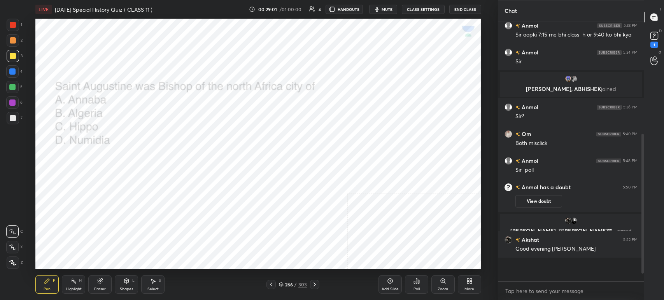
scroll to position [258, 143]
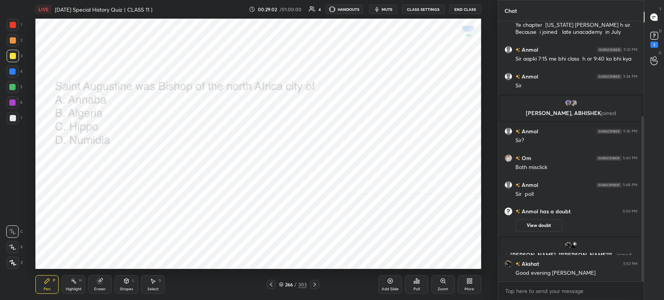
click at [291, 280] on div "266 / 303" at bounding box center [293, 284] width 53 height 9
click at [284, 287] on div "266 / 303" at bounding box center [293, 284] width 28 height 7
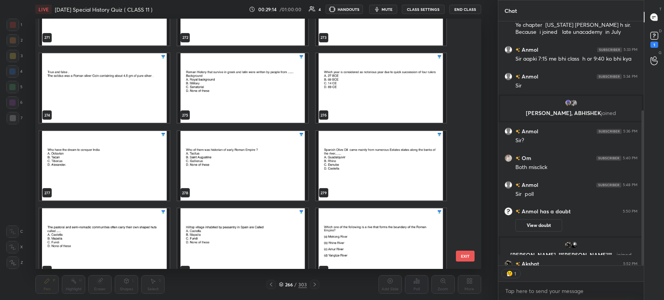
scroll to position [243, 143]
click at [361, 170] on img "grid" at bounding box center [381, 166] width 130 height 70
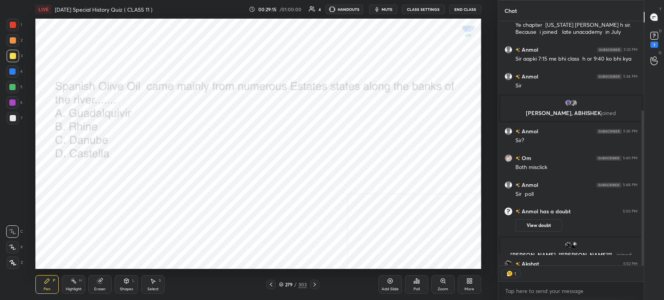
click at [361, 170] on img "grid" at bounding box center [381, 166] width 130 height 70
click at [384, 9] on span "mute" at bounding box center [387, 9] width 11 height 5
click at [386, 9] on span "unmute" at bounding box center [386, 9] width 17 height 5
click at [418, 290] on div "Poll" at bounding box center [417, 290] width 6 height 4
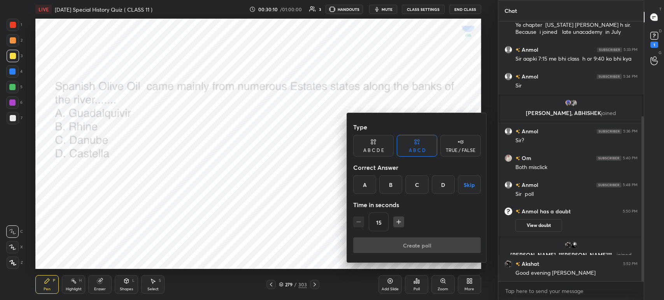
click at [362, 186] on div "A" at bounding box center [364, 185] width 23 height 19
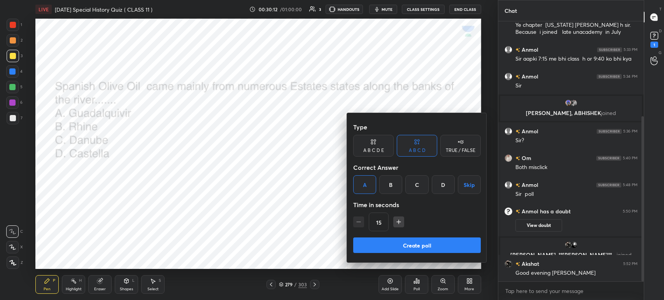
click at [382, 244] on button "Create poll" at bounding box center [417, 246] width 128 height 16
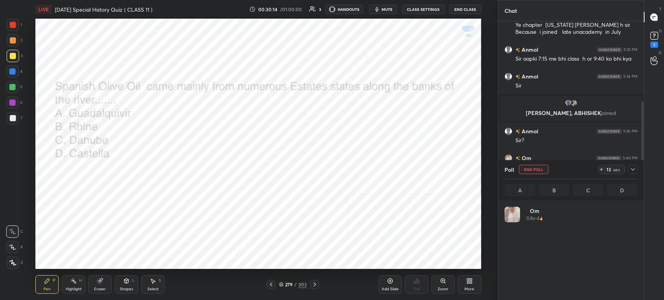
scroll to position [91, 131]
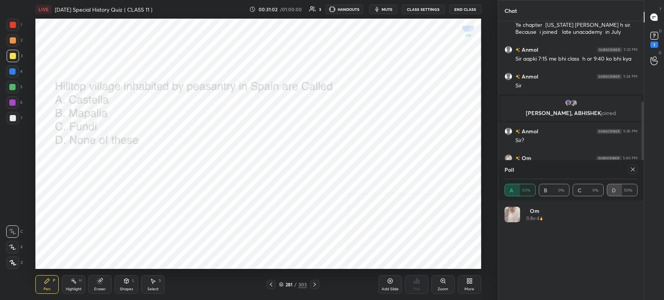
click at [633, 168] on icon at bounding box center [633, 170] width 6 height 6
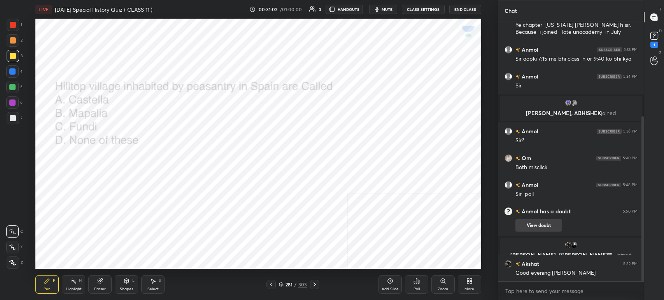
scroll to position [2, 2]
click at [382, 6] on button "mute" at bounding box center [383, 9] width 28 height 9
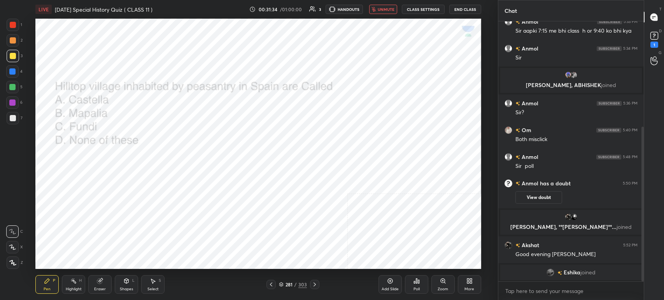
click at [385, 8] on span "unmute" at bounding box center [386, 9] width 17 height 5
click at [411, 288] on div "Poll" at bounding box center [416, 285] width 23 height 19
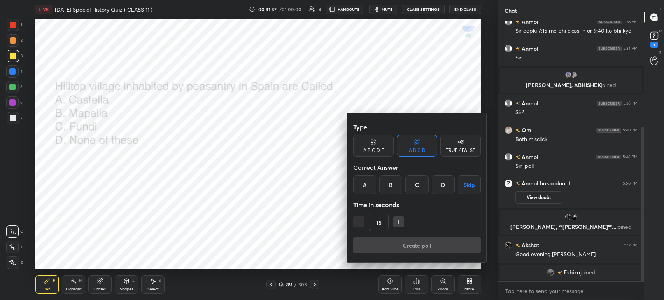
click at [367, 177] on div "A" at bounding box center [364, 185] width 23 height 19
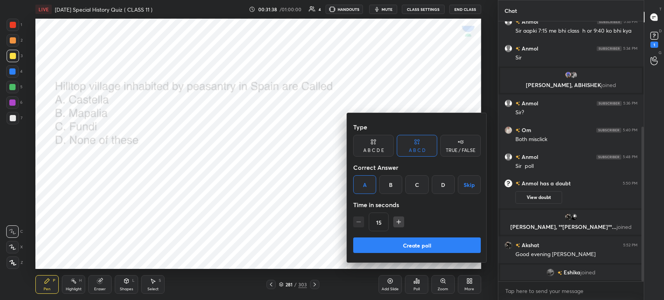
click at [399, 241] on button "Create poll" at bounding box center [417, 246] width 128 height 16
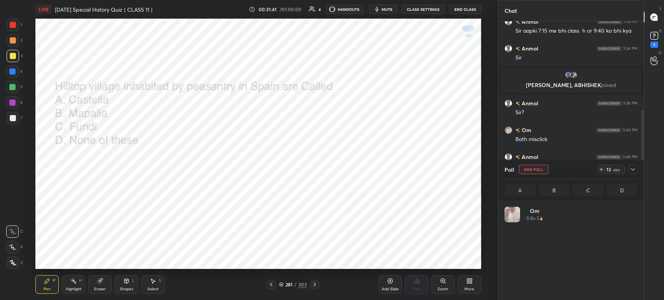
scroll to position [91, 131]
click at [390, 8] on span "mute" at bounding box center [387, 9] width 11 height 5
click at [390, 8] on span "unmute" at bounding box center [386, 9] width 17 height 5
click at [627, 170] on div at bounding box center [632, 169] width 12 height 9
click at [633, 169] on icon at bounding box center [633, 170] width 6 height 6
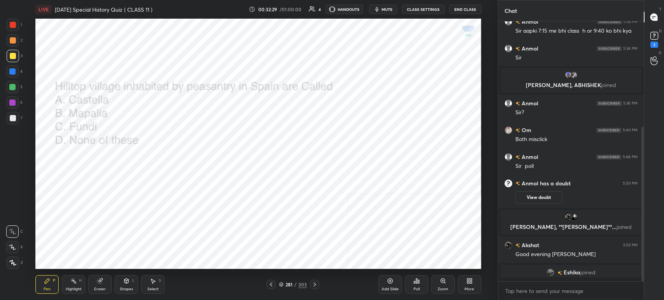
scroll to position [2, 2]
click at [281, 285] on icon at bounding box center [281, 284] width 4 height 2
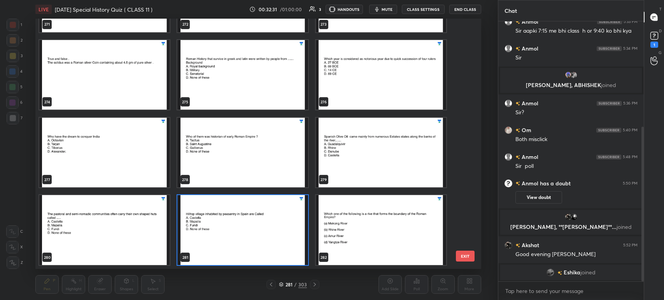
scroll to position [2, 4]
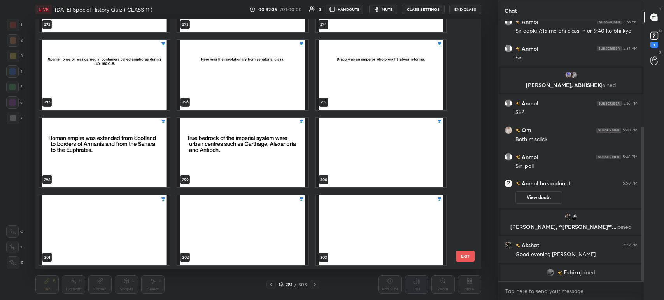
click at [397, 226] on img "grid" at bounding box center [381, 230] width 130 height 70
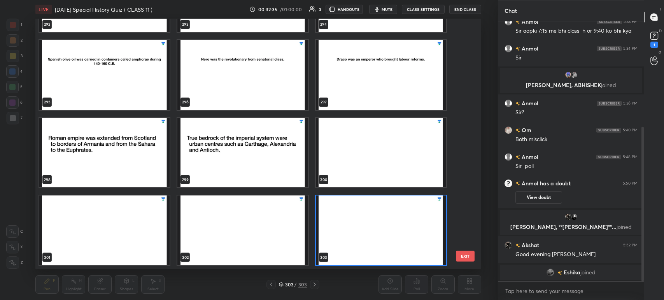
click at [397, 226] on img "grid" at bounding box center [381, 230] width 130 height 70
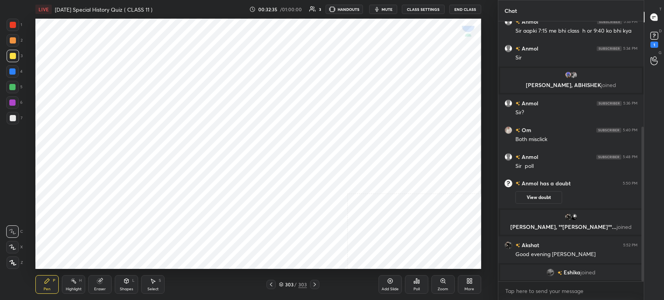
click at [397, 226] on img "grid" at bounding box center [381, 230] width 130 height 70
click at [470, 281] on icon at bounding box center [471, 280] width 2 height 2
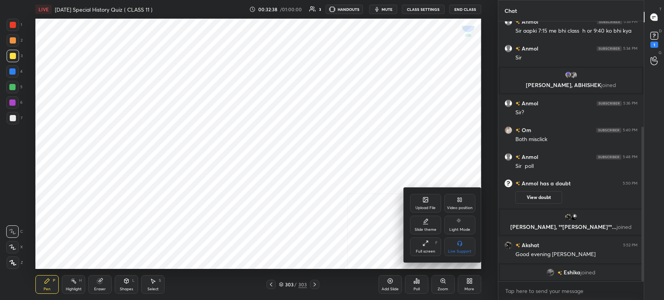
click at [433, 204] on div "Upload File" at bounding box center [425, 203] width 31 height 19
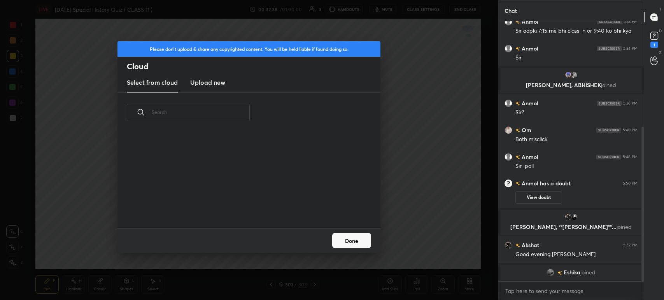
scroll to position [96, 250]
click at [206, 86] on h3 "Upload new" at bounding box center [207, 82] width 35 height 9
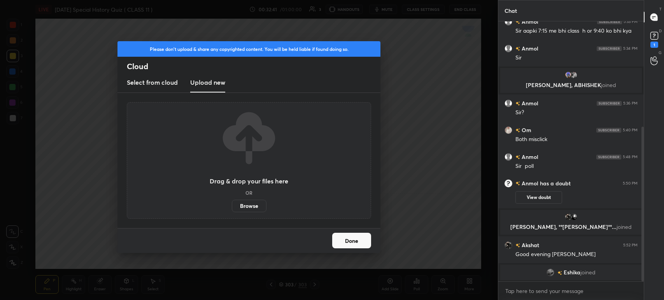
click at [258, 207] on label "Browse" at bounding box center [249, 206] width 35 height 12
click at [232, 207] on input "Browse" at bounding box center [232, 206] width 0 height 12
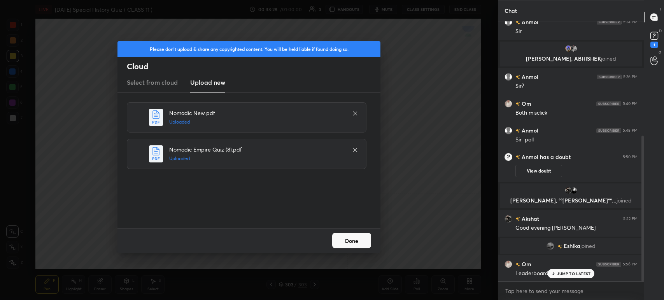
click at [362, 242] on button "Done" at bounding box center [351, 241] width 39 height 16
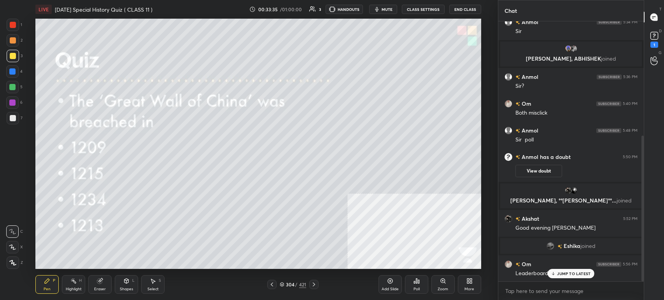
click at [422, 287] on div "Poll" at bounding box center [416, 285] width 23 height 19
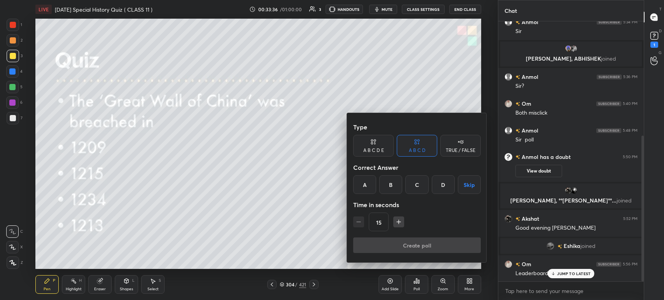
click at [445, 181] on div "D" at bounding box center [443, 185] width 23 height 19
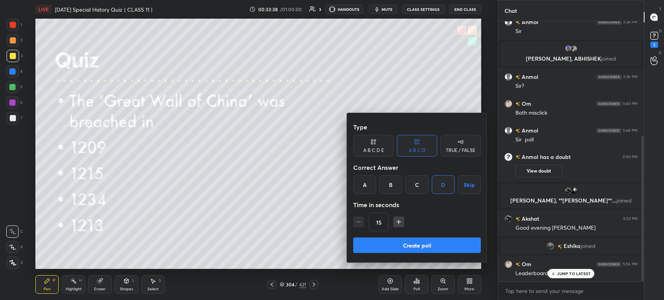
click at [424, 248] on button "Create poll" at bounding box center [417, 246] width 128 height 16
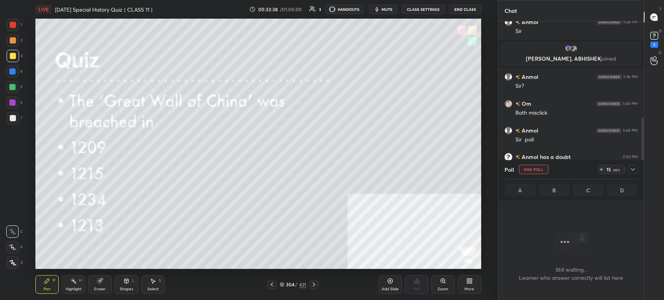
scroll to position [153, 143]
click at [380, 12] on button "mute" at bounding box center [383, 9] width 28 height 9
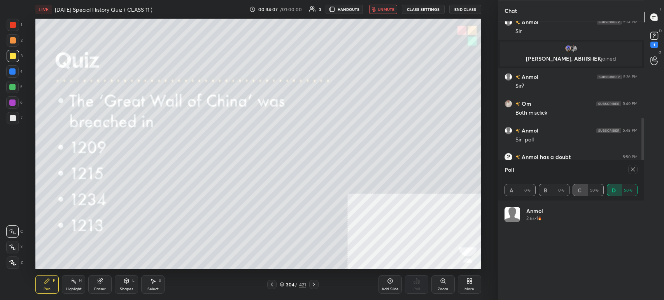
scroll to position [271, 0]
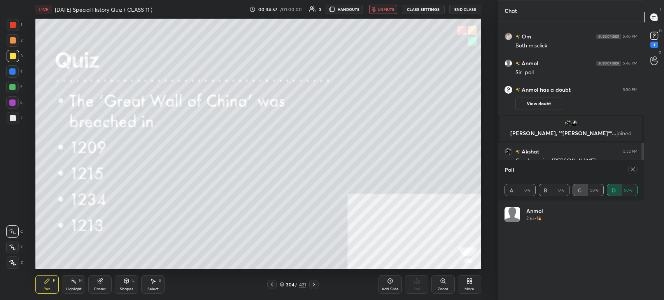
click at [380, 12] on button "unmute" at bounding box center [383, 9] width 28 height 9
click at [318, 289] on div at bounding box center [313, 284] width 9 height 9
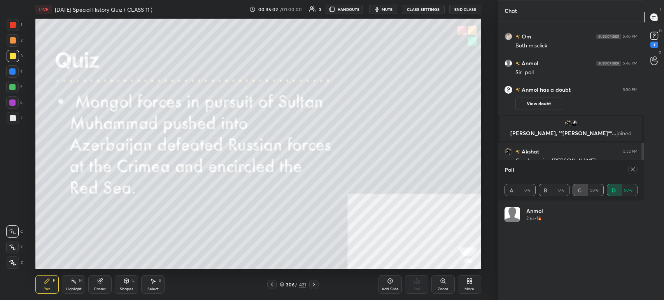
click at [281, 285] on icon at bounding box center [282, 285] width 5 height 5
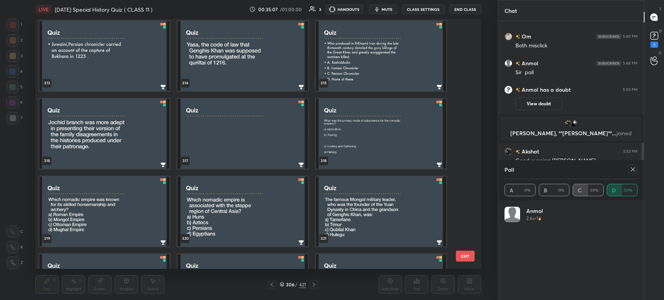
scroll to position [8164, 0]
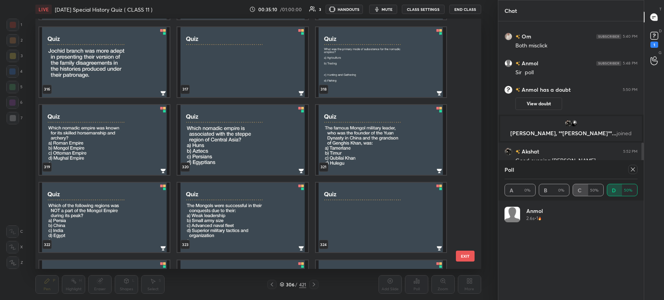
click at [385, 160] on img "grid" at bounding box center [381, 140] width 130 height 70
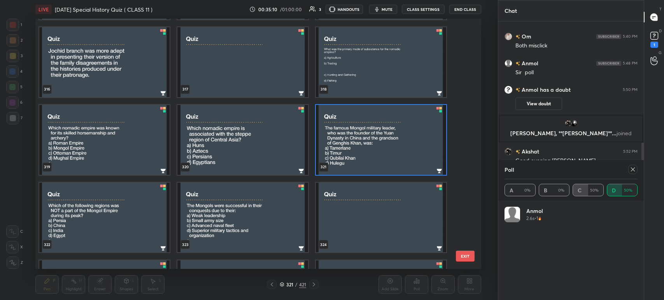
click at [385, 160] on img "grid" at bounding box center [381, 140] width 130 height 70
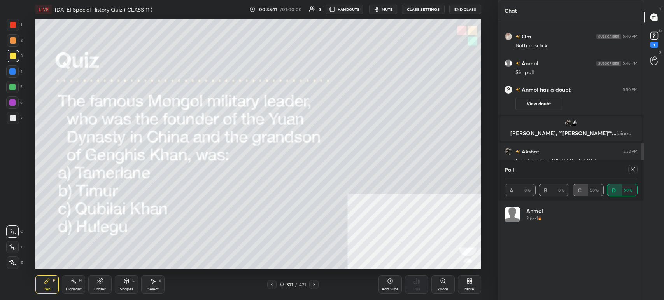
click at [385, 160] on img "grid" at bounding box center [381, 140] width 130 height 70
click at [635, 168] on icon at bounding box center [633, 170] width 6 height 6
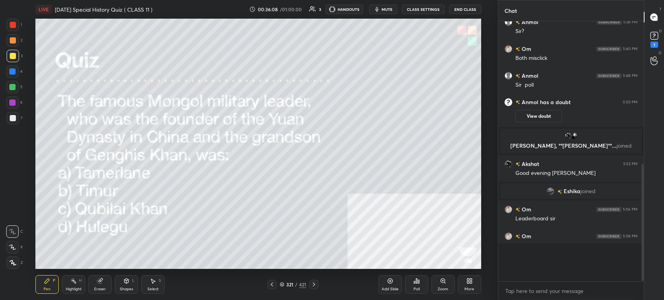
scroll to position [234, 0]
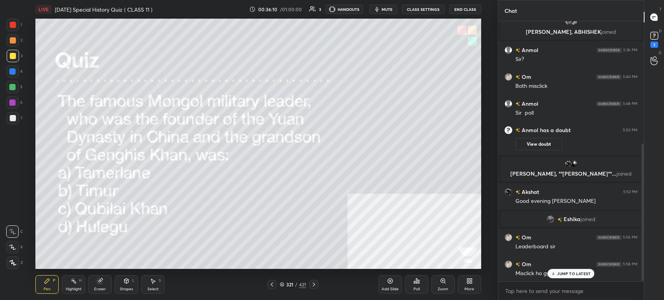
click at [425, 286] on div "Poll" at bounding box center [416, 285] width 23 height 19
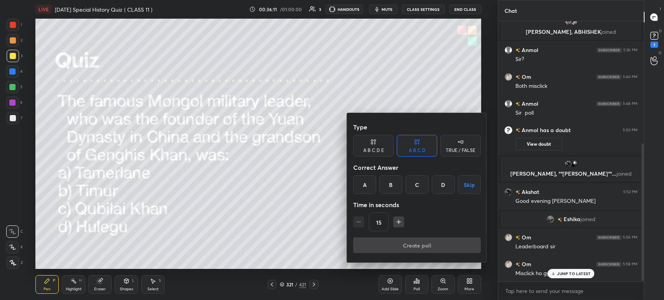
click at [418, 184] on div "C" at bounding box center [417, 185] width 23 height 19
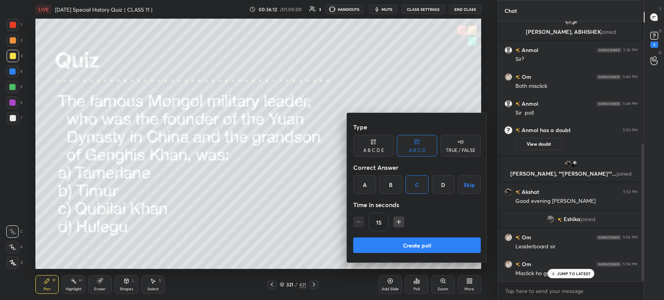
click at [420, 248] on button "Create poll" at bounding box center [417, 246] width 128 height 16
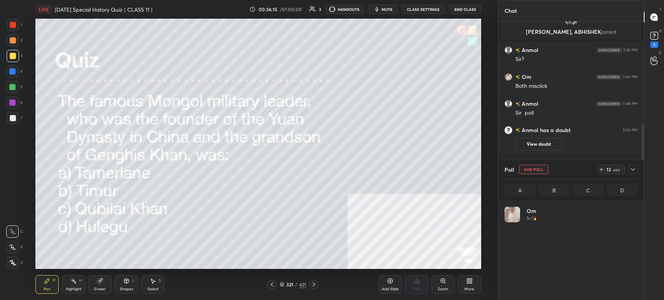
scroll to position [91, 131]
click at [657, 42] on div "1" at bounding box center [655, 45] width 8 height 6
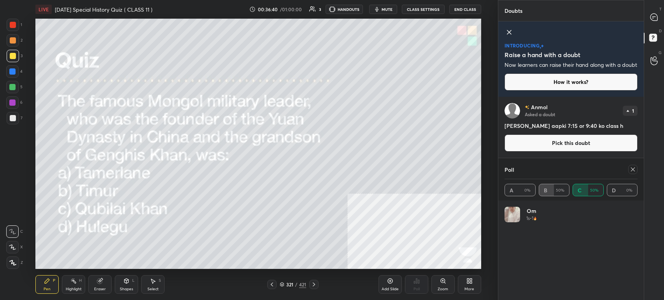
click at [385, 11] on span "mute" at bounding box center [387, 9] width 11 height 5
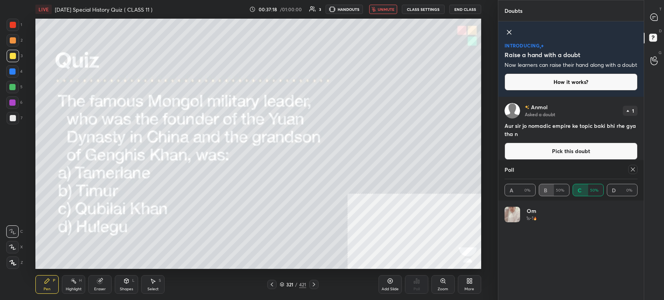
click at [631, 166] on div at bounding box center [633, 169] width 9 height 9
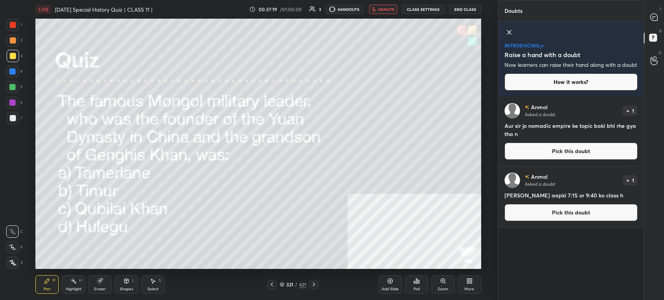
scroll to position [2, 2]
click at [390, 13] on button "unmute" at bounding box center [383, 9] width 28 height 9
click at [653, 20] on icon at bounding box center [654, 17] width 7 height 7
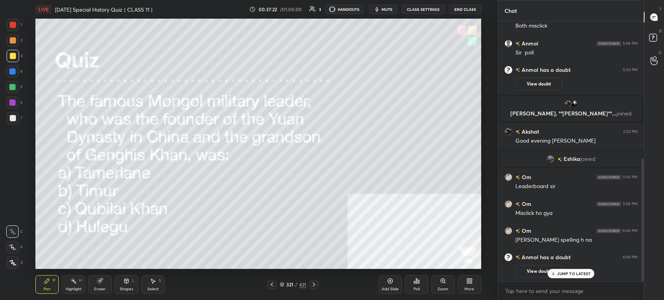
scroll to position [258, 143]
click at [554, 276] on div "JUMP TO LATEST" at bounding box center [571, 273] width 47 height 9
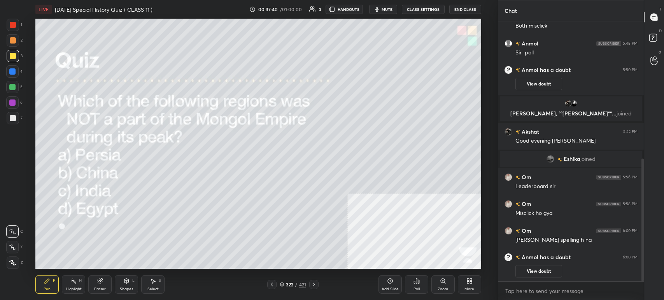
click at [379, 7] on icon "button" at bounding box center [377, 9] width 6 height 6
click at [380, 9] on span "unmute" at bounding box center [386, 9] width 17 height 5
click at [418, 288] on div "Poll" at bounding box center [417, 290] width 6 height 4
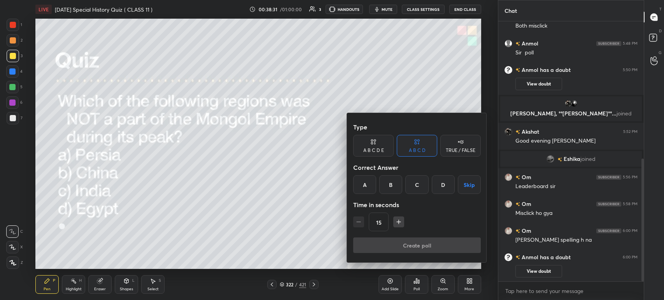
click at [406, 186] on div "C" at bounding box center [417, 185] width 23 height 19
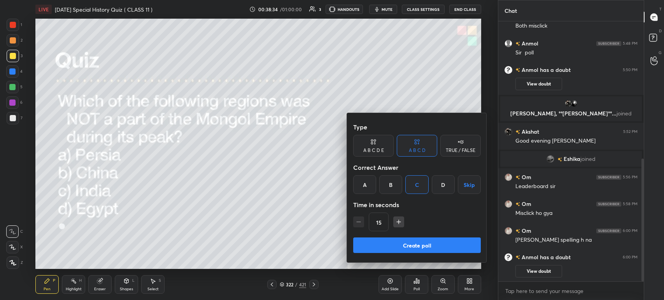
click at [417, 242] on button "Create poll" at bounding box center [417, 246] width 128 height 16
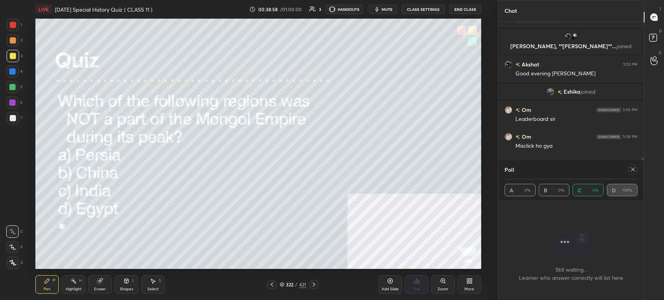
scroll to position [386, 0]
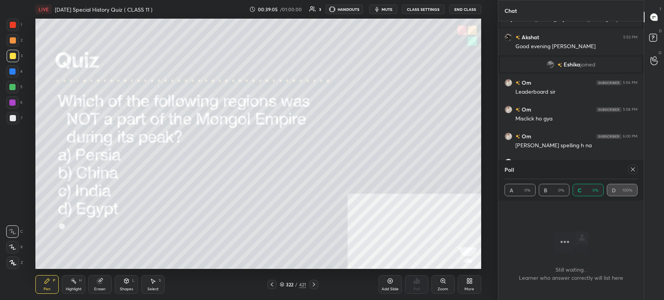
click at [377, 11] on icon "button" at bounding box center [377, 9] width 6 height 6
click at [634, 172] on icon at bounding box center [633, 170] width 6 height 6
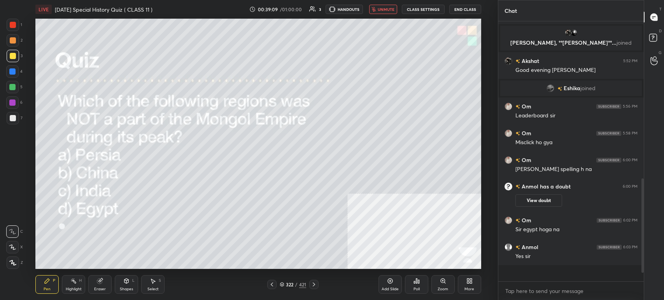
scroll to position [2, 2]
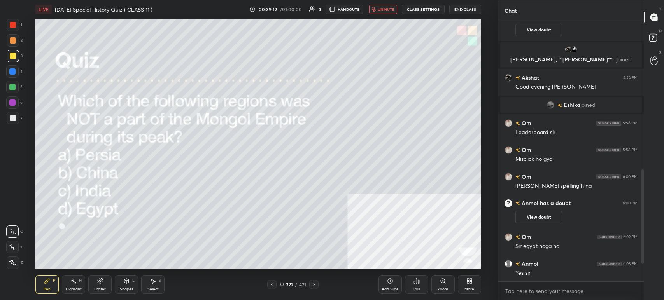
click at [386, 9] on span "unmute" at bounding box center [386, 9] width 17 height 5
click at [282, 285] on icon at bounding box center [282, 284] width 4 height 2
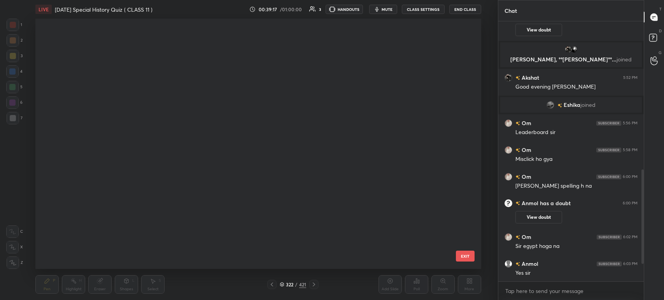
scroll to position [2, 4]
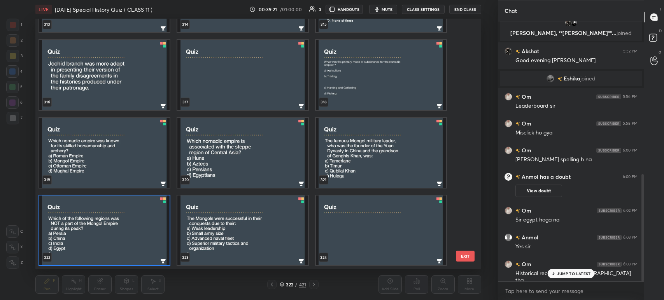
click at [582, 274] on p "JUMP TO LATEST" at bounding box center [573, 274] width 33 height 5
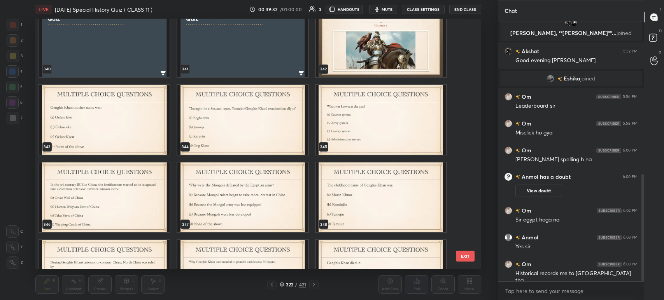
click at [116, 121] on img "grid" at bounding box center [104, 120] width 130 height 70
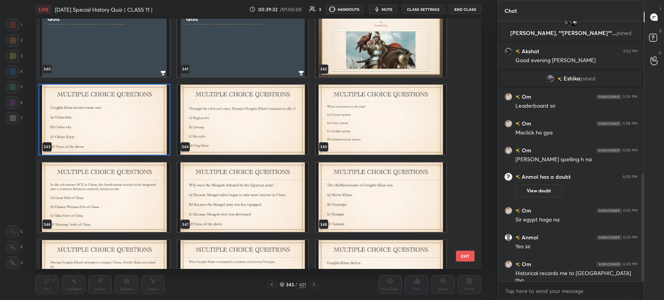
click at [116, 121] on img "grid" at bounding box center [104, 120] width 130 height 70
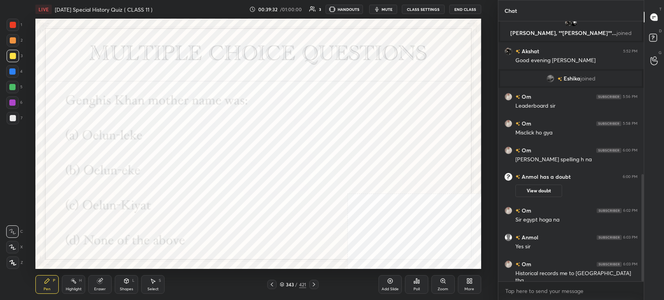
click at [116, 121] on img "grid" at bounding box center [104, 120] width 130 height 70
click at [384, 7] on span "mute" at bounding box center [387, 9] width 11 height 5
click at [394, 9] on span "unmute" at bounding box center [386, 9] width 17 height 5
click at [393, 9] on span "mute" at bounding box center [387, 9] width 11 height 5
click at [420, 285] on div "Poll" at bounding box center [416, 285] width 23 height 19
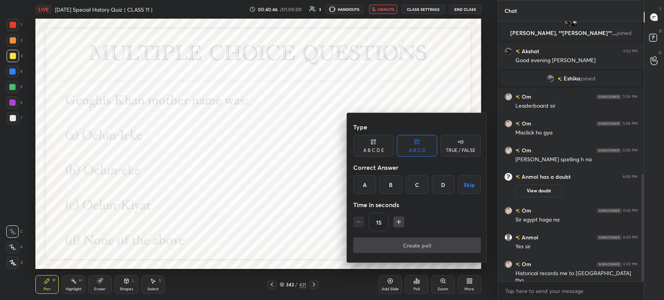
click at [395, 183] on div "B" at bounding box center [391, 185] width 23 height 19
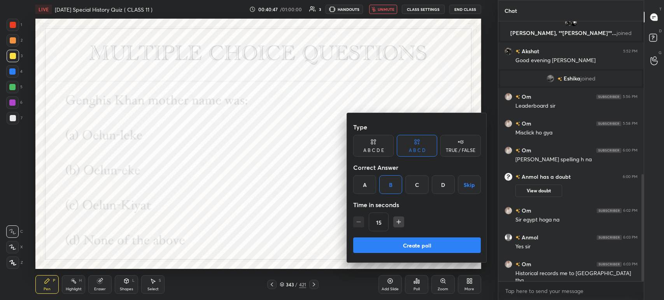
click at [414, 253] on button "Create poll" at bounding box center [417, 246] width 128 height 16
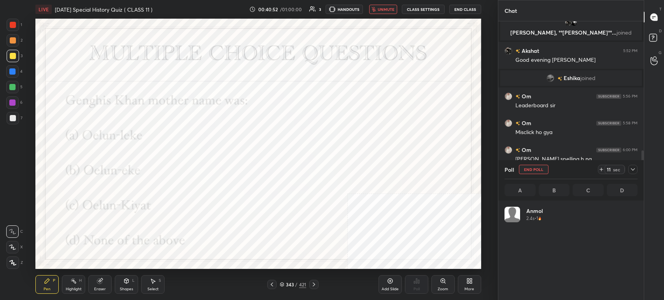
scroll to position [91, 131]
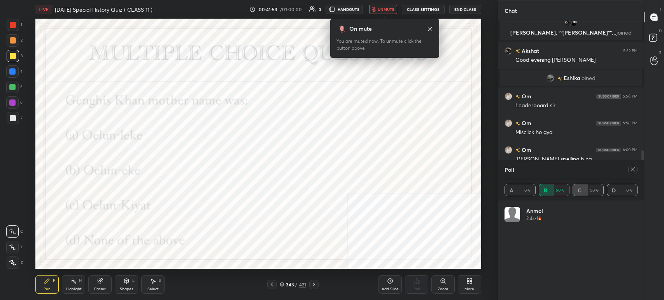
click at [388, 8] on span "unmute" at bounding box center [386, 9] width 17 height 5
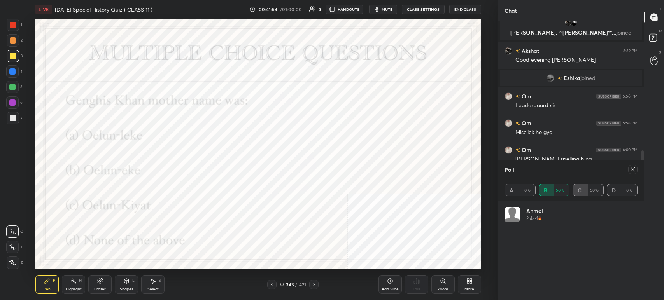
click at [388, 8] on span "mute" at bounding box center [387, 9] width 11 height 5
click at [388, 8] on span "unmute" at bounding box center [386, 9] width 17 height 5
click at [383, 11] on span "mute" at bounding box center [387, 9] width 11 height 5
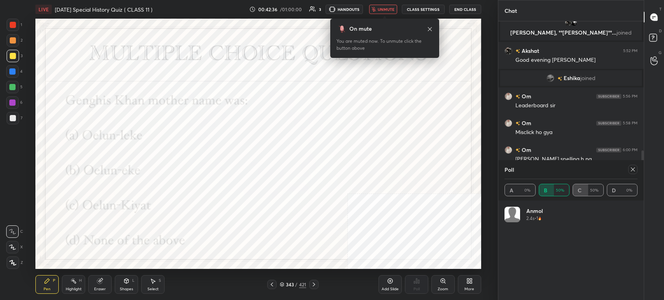
click at [383, 11] on span "unmute" at bounding box center [386, 9] width 17 height 5
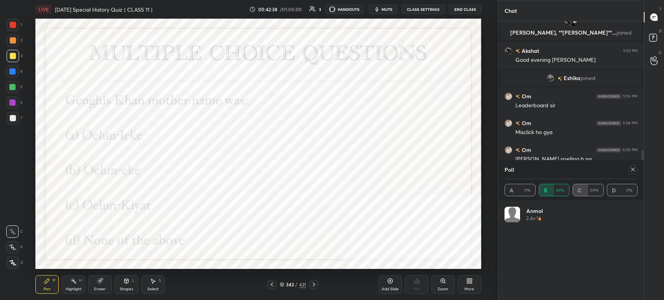
click at [286, 283] on div "343" at bounding box center [290, 285] width 8 height 5
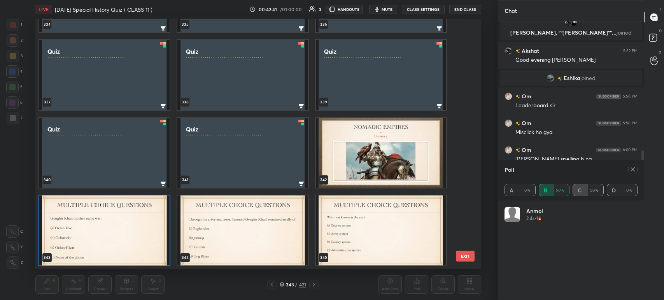
scroll to position [8807, 0]
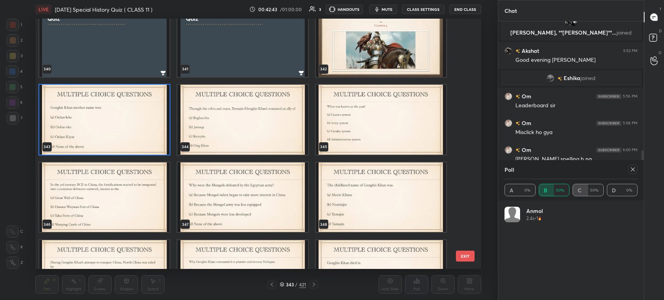
click at [230, 101] on img "grid" at bounding box center [243, 120] width 130 height 70
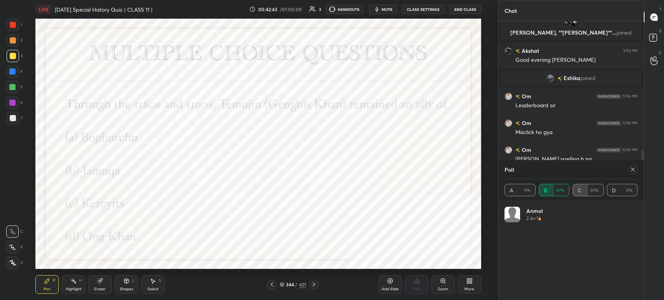
click at [230, 101] on img "grid" at bounding box center [243, 120] width 130 height 70
click at [386, 5] on button "mute" at bounding box center [383, 9] width 28 height 9
click at [386, 5] on button "unmute" at bounding box center [383, 9] width 28 height 9
click at [629, 170] on div at bounding box center [633, 169] width 9 height 9
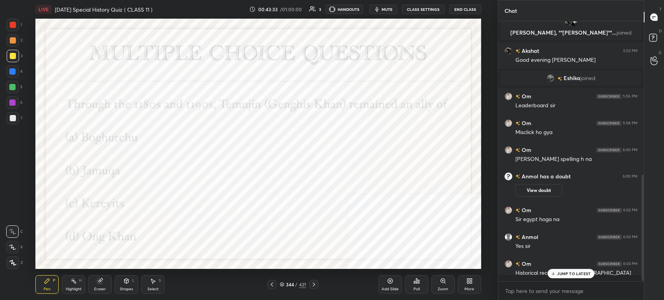
scroll to position [2, 2]
click at [419, 285] on div "Poll" at bounding box center [416, 285] width 23 height 19
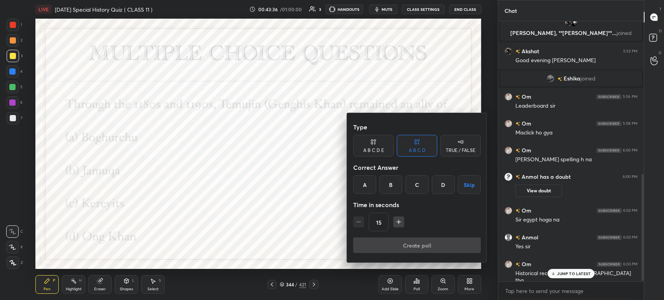
click at [450, 181] on div "D" at bounding box center [443, 185] width 23 height 19
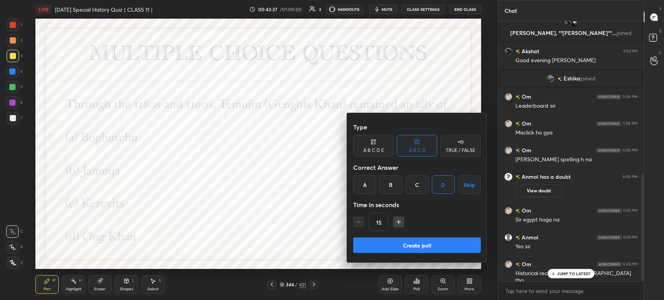
click at [424, 244] on button "Create poll" at bounding box center [417, 246] width 128 height 16
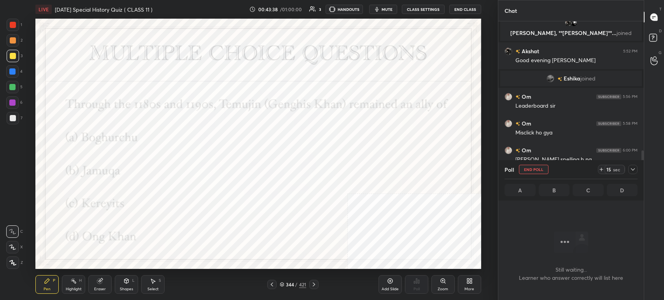
scroll to position [3, 2]
click at [386, 9] on span "mute" at bounding box center [387, 9] width 11 height 5
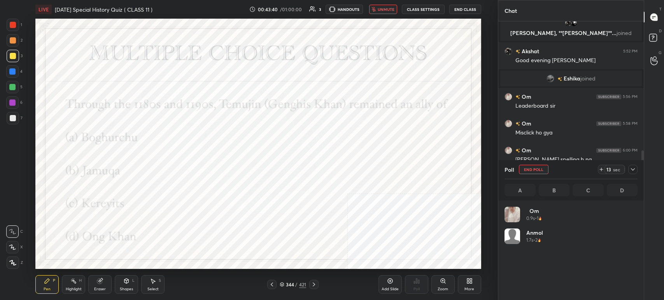
scroll to position [91, 131]
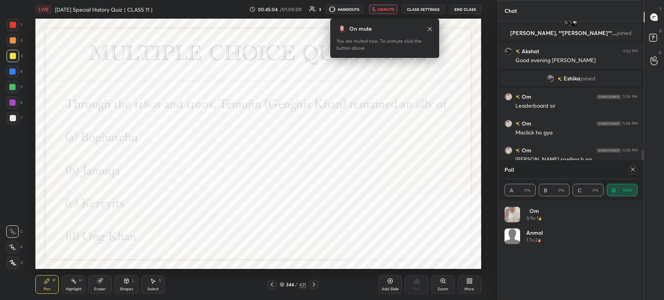
click at [632, 172] on icon at bounding box center [633, 170] width 6 height 6
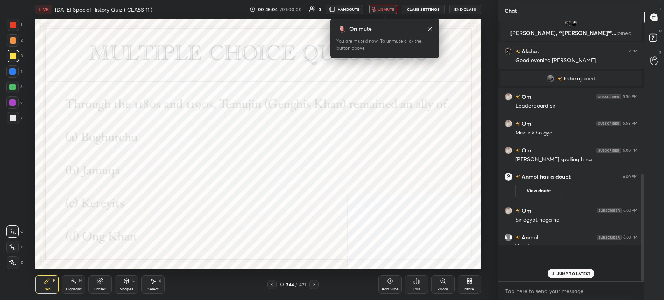
scroll to position [190, 143]
click at [386, 10] on span "unmute" at bounding box center [386, 9] width 17 height 5
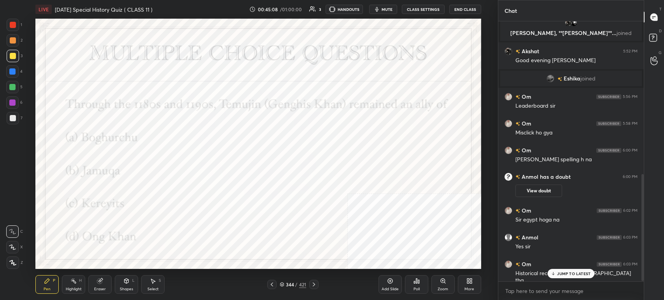
click at [282, 283] on icon at bounding box center [282, 285] width 5 height 5
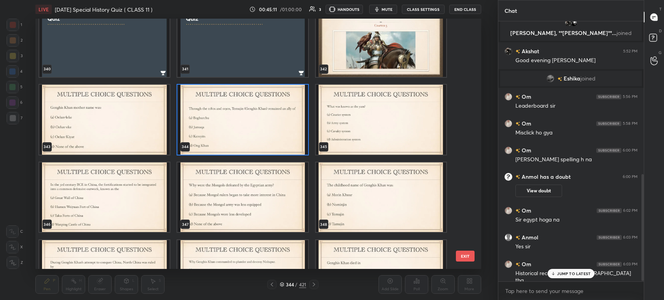
scroll to position [8861, 0]
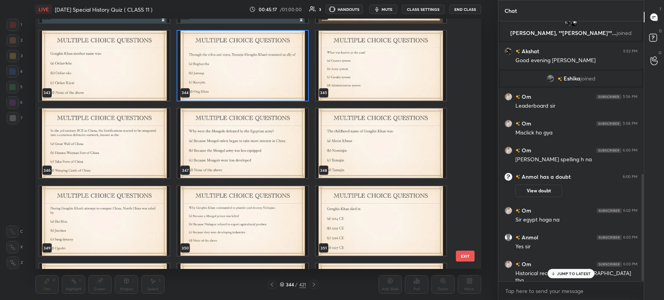
click at [397, 164] on img "grid" at bounding box center [381, 143] width 130 height 70
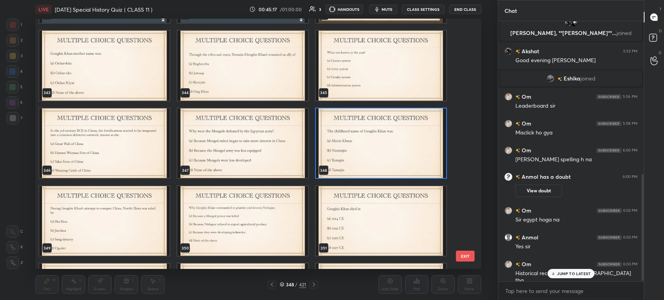
click at [397, 164] on img "grid" at bounding box center [381, 143] width 130 height 70
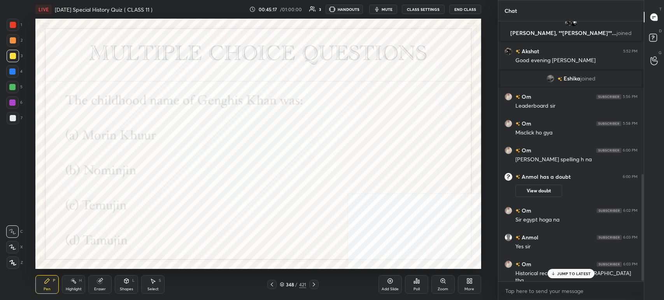
click at [397, 164] on img "grid" at bounding box center [381, 143] width 130 height 70
click at [386, 11] on span "mute" at bounding box center [387, 9] width 11 height 5
click at [423, 283] on div "Poll" at bounding box center [416, 285] width 23 height 19
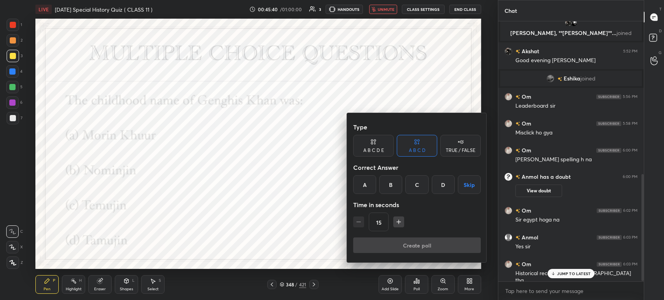
click at [413, 184] on div "C" at bounding box center [417, 185] width 23 height 19
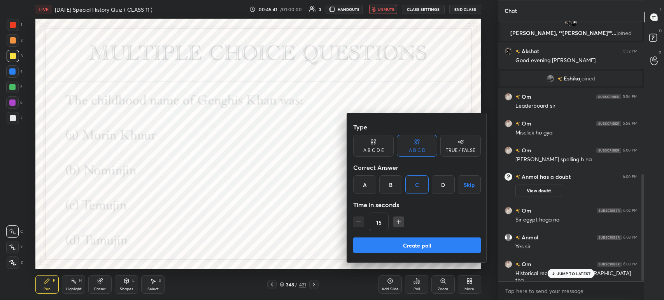
click at [417, 242] on button "Create poll" at bounding box center [417, 246] width 128 height 16
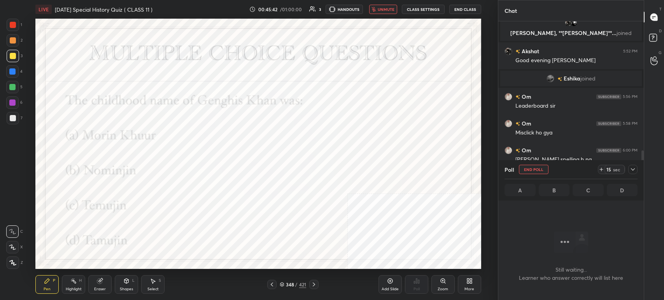
scroll to position [3, 2]
click at [387, 9] on span "unmute" at bounding box center [386, 9] width 17 height 5
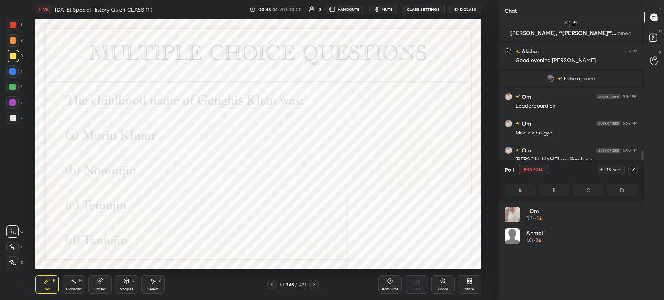
scroll to position [2, 2]
click at [387, 9] on span "mute" at bounding box center [387, 9] width 11 height 5
click at [384, 11] on span "unmute" at bounding box center [386, 9] width 17 height 5
click at [638, 170] on div "Poll A 0% B 0% C 100% D 0%" at bounding box center [572, 180] width 146 height 40
click at [636, 170] on div at bounding box center [633, 169] width 9 height 9
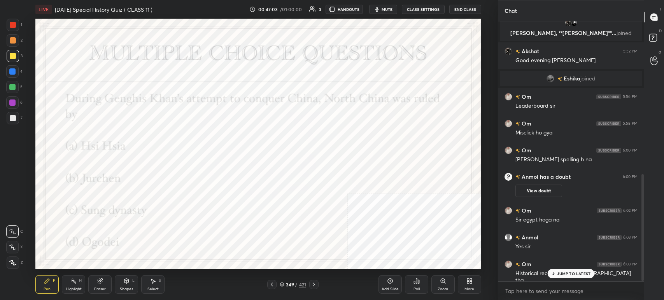
scroll to position [3, 2]
click at [379, 9] on icon "button" at bounding box center [377, 9] width 4 height 5
click at [416, 291] on div "Poll" at bounding box center [417, 290] width 6 height 4
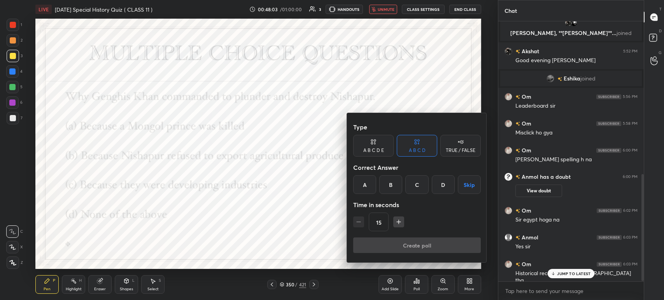
click at [369, 187] on div "A" at bounding box center [364, 185] width 23 height 19
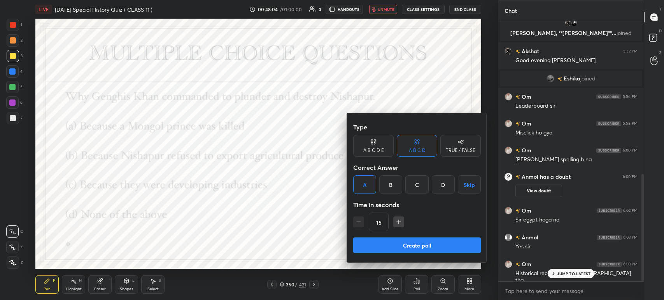
click at [388, 250] on button "Create poll" at bounding box center [417, 246] width 128 height 16
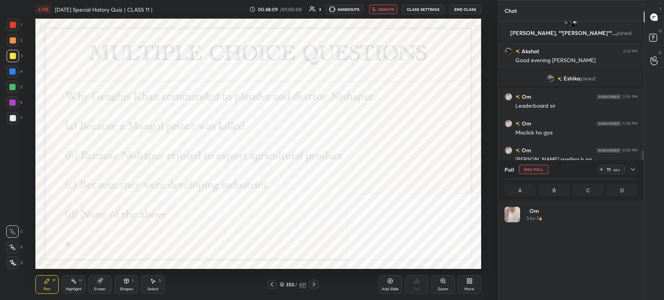
scroll to position [91, 131]
click at [380, 9] on span "unmute" at bounding box center [386, 9] width 17 height 5
click at [385, 9] on span "mute" at bounding box center [387, 9] width 11 height 5
click at [634, 170] on icon at bounding box center [633, 170] width 6 height 6
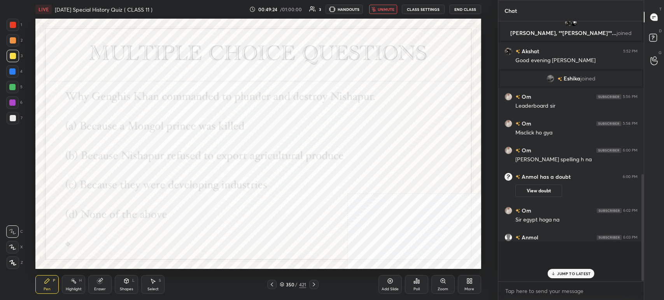
scroll to position [2, 2]
click at [288, 286] on div "350" at bounding box center [290, 285] width 8 height 5
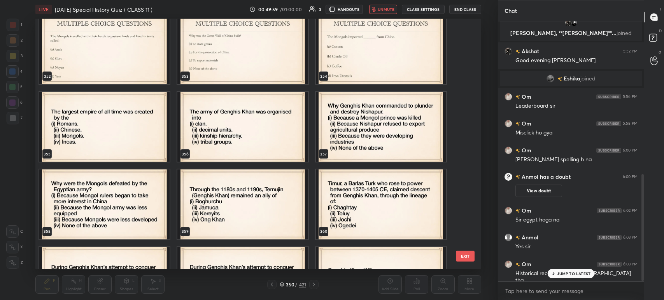
scroll to position [9129, 0]
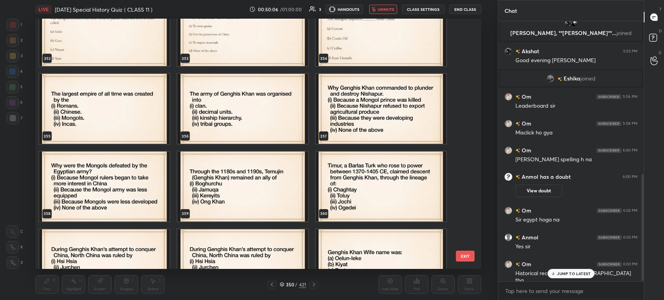
click at [278, 121] on img "grid" at bounding box center [243, 109] width 130 height 70
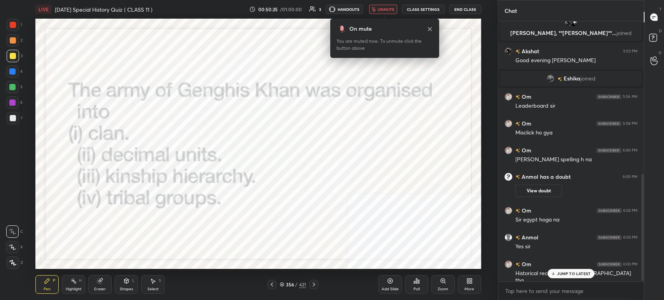
click at [382, 12] on button "unmute" at bounding box center [383, 9] width 28 height 9
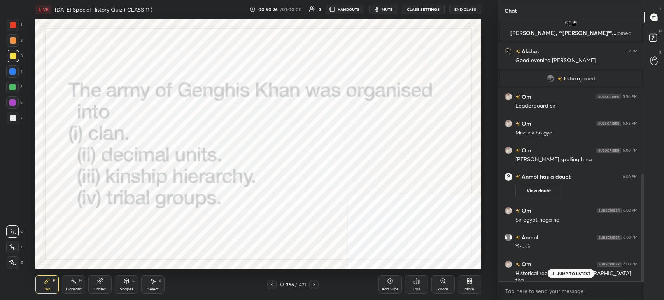
click at [382, 12] on button "mute" at bounding box center [383, 9] width 28 height 9
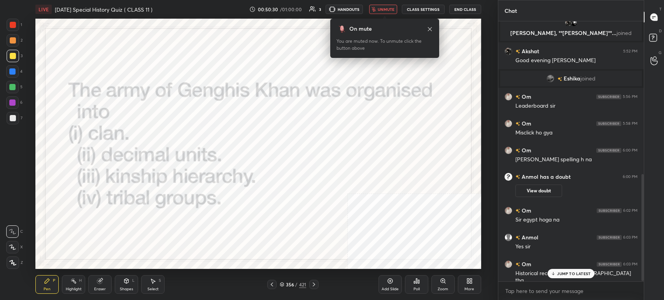
click at [417, 284] on icon at bounding box center [417, 281] width 6 height 6
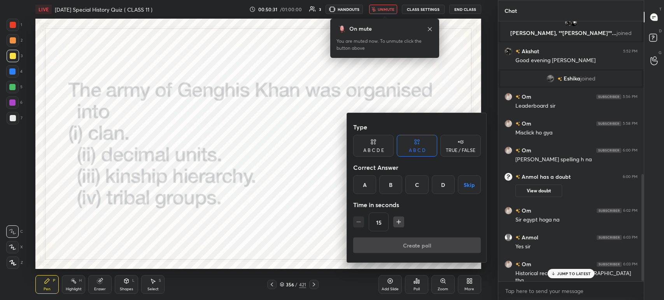
click at [391, 183] on div "B" at bounding box center [391, 185] width 23 height 19
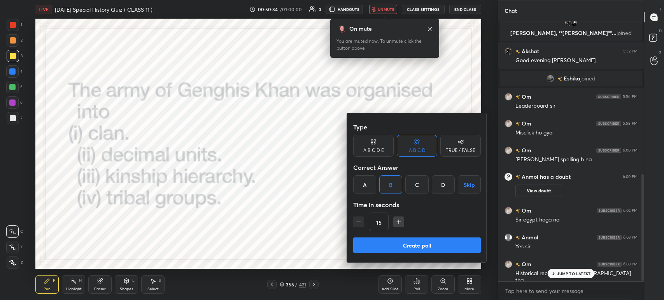
click at [402, 241] on button "Create poll" at bounding box center [417, 246] width 128 height 16
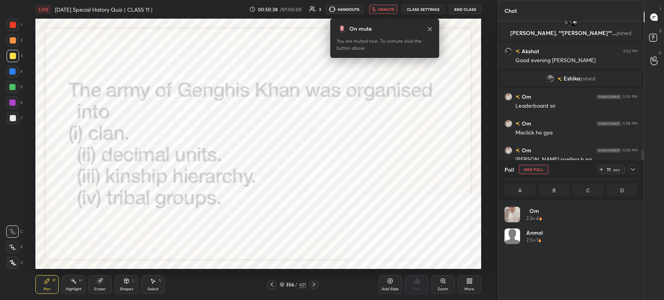
scroll to position [91, 131]
click at [390, 7] on span "unmute" at bounding box center [386, 9] width 17 height 5
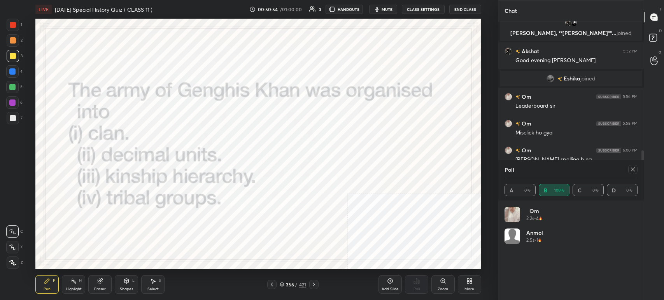
click at [635, 171] on icon at bounding box center [633, 170] width 4 height 4
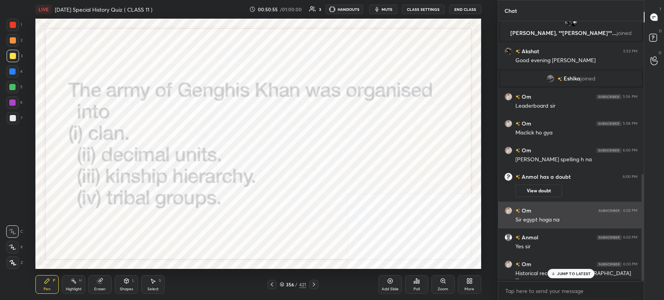
scroll to position [2, 2]
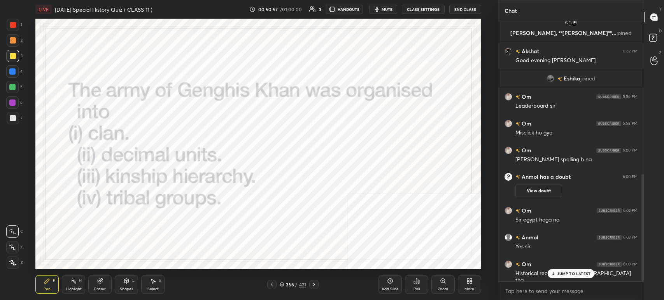
click at [312, 286] on icon at bounding box center [314, 285] width 6 height 6
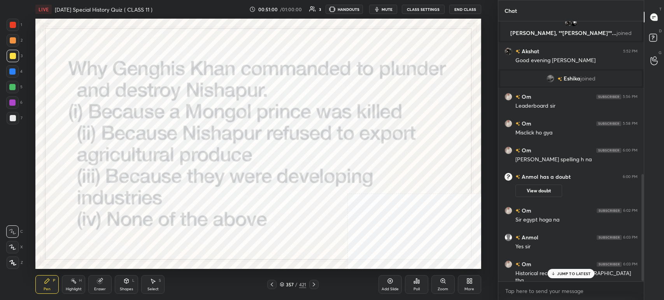
click at [312, 286] on icon at bounding box center [314, 285] width 6 height 6
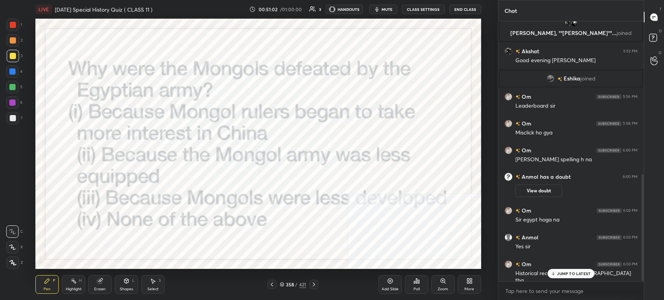
click at [312, 286] on icon at bounding box center [314, 285] width 6 height 6
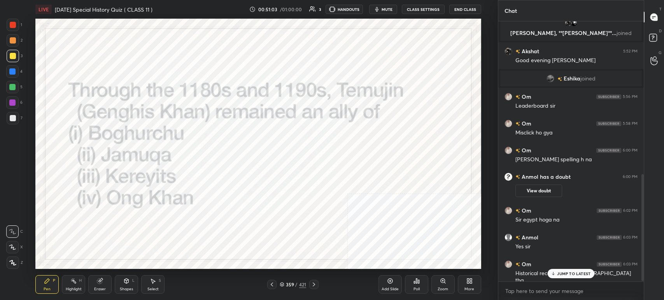
click at [312, 286] on icon at bounding box center [314, 285] width 6 height 6
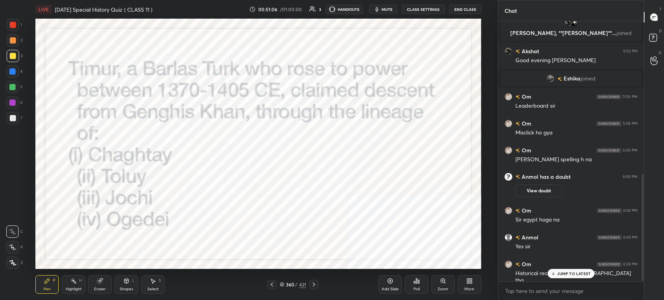
click at [312, 286] on icon at bounding box center [314, 285] width 6 height 6
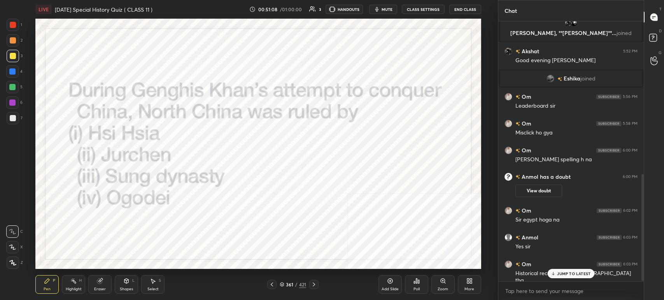
click at [382, 12] on button "mute" at bounding box center [383, 9] width 28 height 9
click at [382, 12] on button "unmute" at bounding box center [383, 9] width 28 height 9
click at [417, 281] on icon at bounding box center [416, 281] width 1 height 5
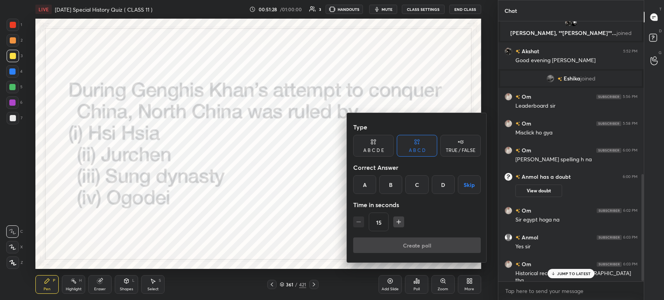
click at [395, 181] on div "B" at bounding box center [391, 185] width 23 height 19
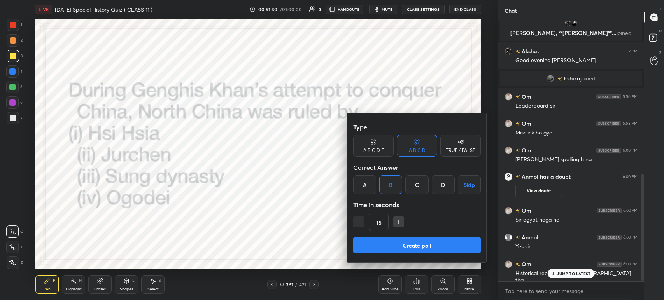
click at [402, 242] on button "Create poll" at bounding box center [417, 246] width 128 height 16
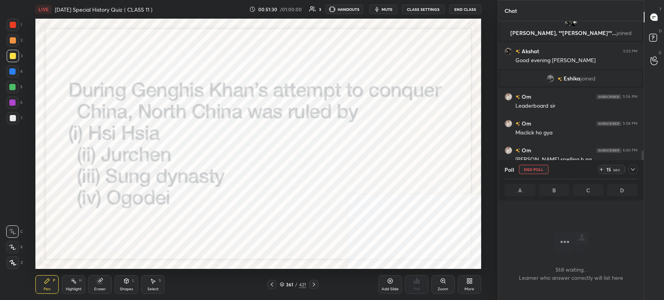
scroll to position [3, 2]
click at [385, 8] on span "mute" at bounding box center [387, 9] width 11 height 5
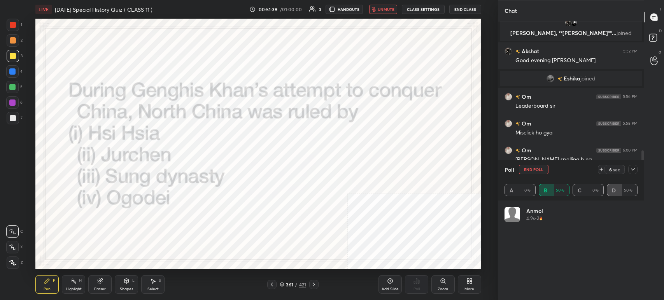
click at [385, 8] on span "unmute" at bounding box center [386, 9] width 17 height 5
click at [385, 8] on span "mute" at bounding box center [387, 9] width 11 height 5
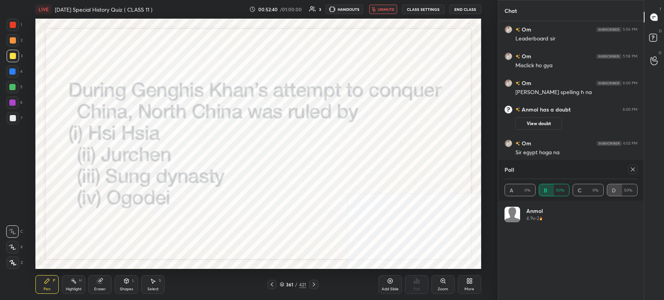
click at [389, 4] on div "LIVE Sunday Special History Quiz ( CLASS 11 ) 00:52:40 / 01:00:00 3 HANDOUTS un…" at bounding box center [258, 9] width 446 height 19
click at [389, 9] on span "unmute" at bounding box center [386, 9] width 17 height 5
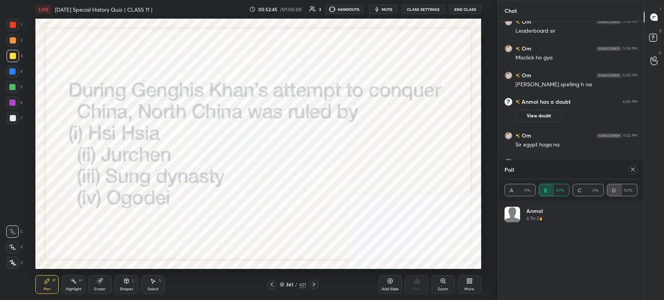
click at [635, 167] on icon at bounding box center [633, 170] width 6 height 6
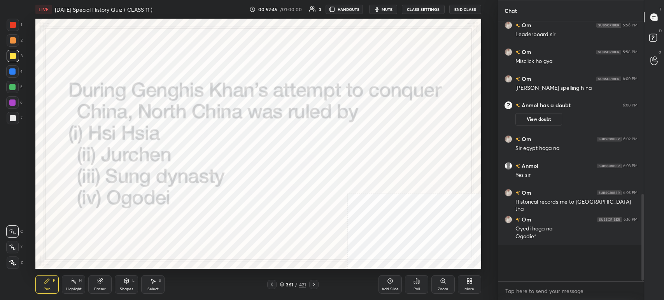
scroll to position [434, 0]
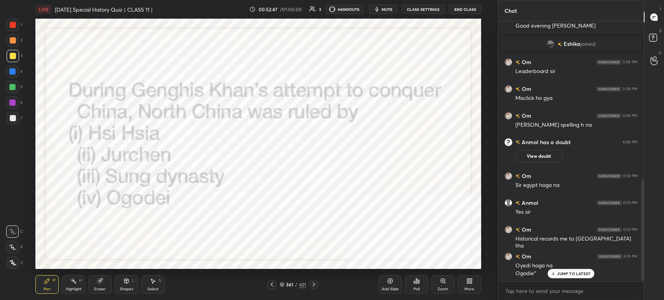
click at [559, 273] on p "JUMP TO LATEST" at bounding box center [573, 274] width 33 height 5
click at [417, 284] on icon at bounding box center [416, 281] width 1 height 5
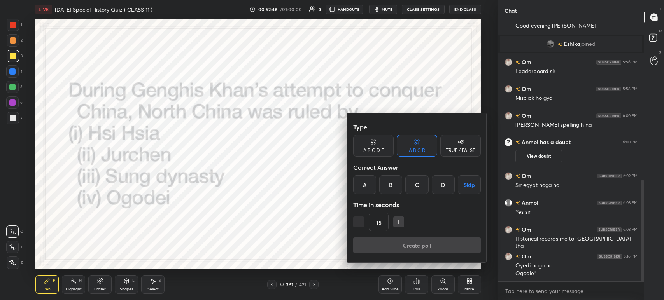
click at [363, 183] on div "A" at bounding box center [364, 185] width 23 height 19
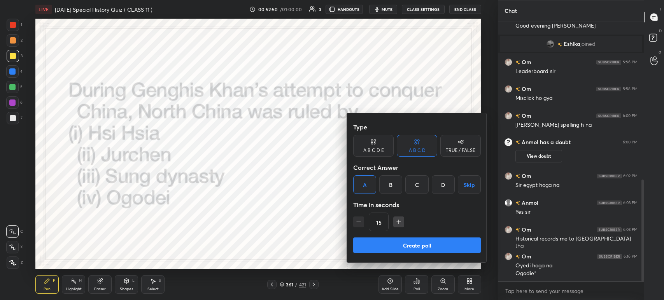
click at [401, 245] on button "Create poll" at bounding box center [417, 246] width 128 height 16
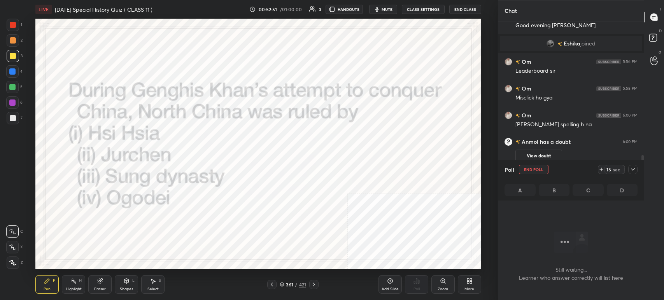
scroll to position [3, 2]
click at [383, 11] on span "mute" at bounding box center [387, 9] width 11 height 5
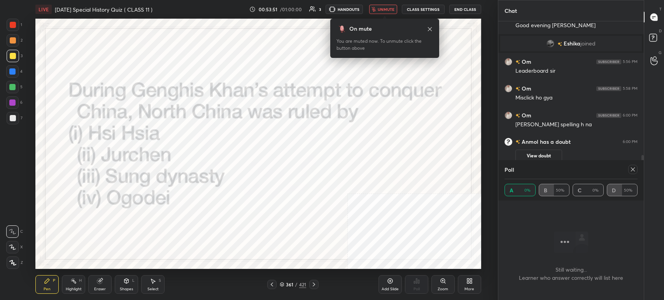
click at [383, 11] on span "unmute" at bounding box center [386, 9] width 17 height 5
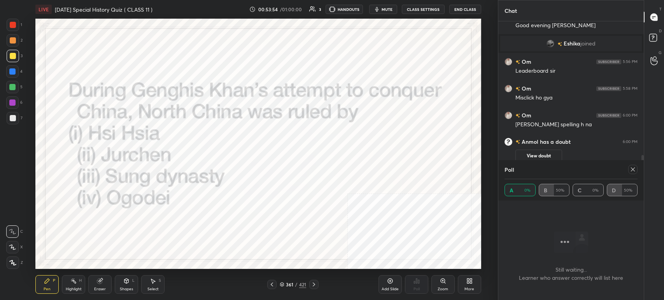
click at [633, 172] on icon at bounding box center [633, 170] width 6 height 6
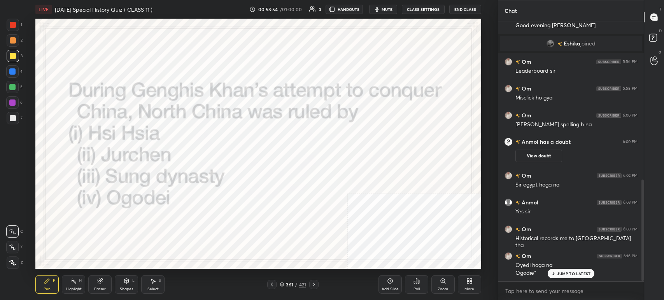
scroll to position [406, 0]
click at [564, 273] on p "JUMP TO LATEST" at bounding box center [573, 274] width 33 height 5
click at [384, 9] on span "mute" at bounding box center [387, 9] width 11 height 5
click at [380, 8] on span "unmute" at bounding box center [386, 9] width 17 height 5
click at [315, 283] on icon at bounding box center [314, 285] width 6 height 6
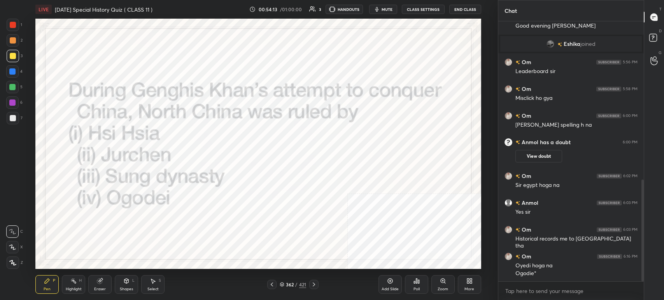
click at [315, 283] on icon at bounding box center [314, 285] width 6 height 6
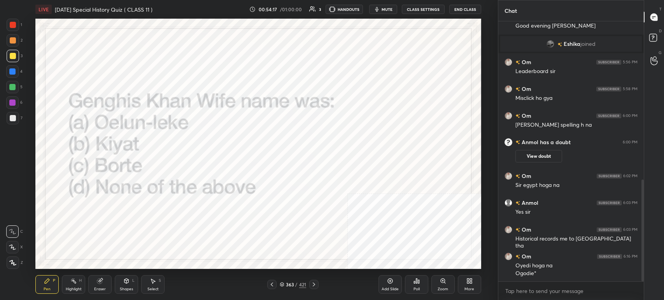
click at [381, 13] on button "mute" at bounding box center [383, 9] width 28 height 9
click at [420, 287] on div "Poll" at bounding box center [416, 285] width 23 height 19
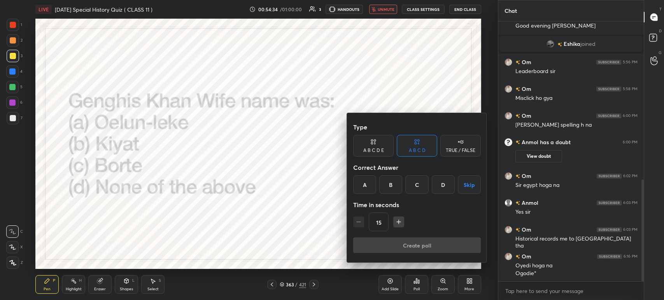
click at [411, 189] on div "C" at bounding box center [417, 185] width 23 height 19
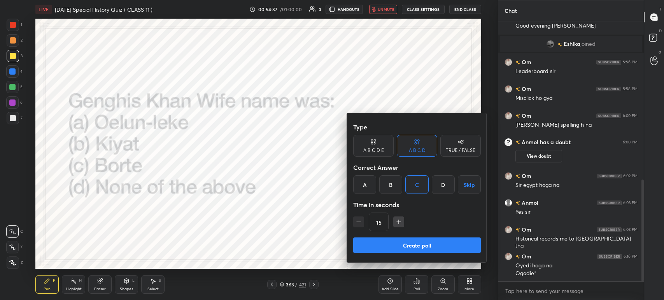
click at [425, 243] on button "Create poll" at bounding box center [417, 246] width 128 height 16
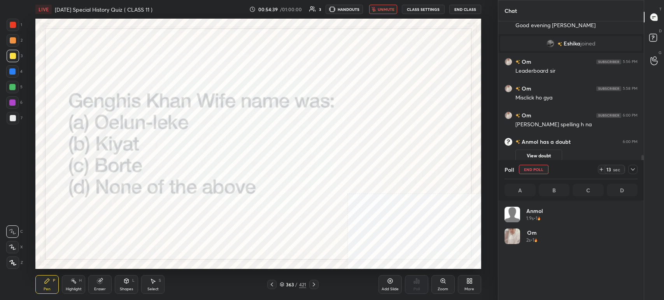
scroll to position [91, 131]
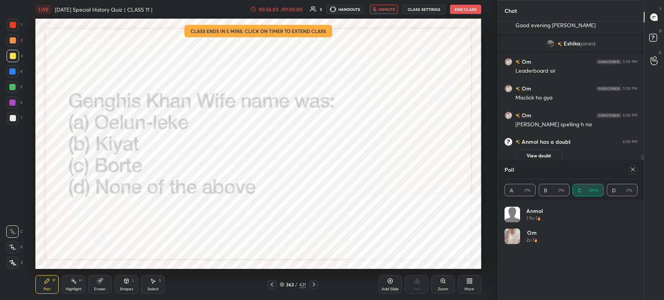
click at [393, 9] on span "unmute" at bounding box center [387, 9] width 17 height 5
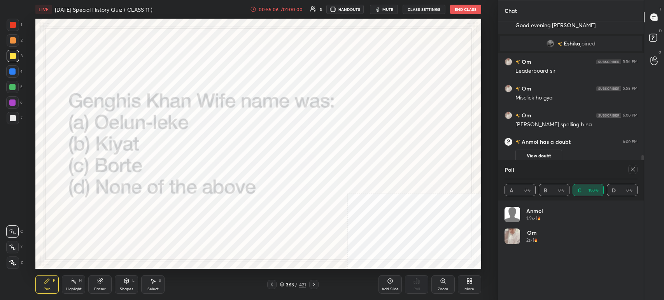
click at [312, 281] on div at bounding box center [313, 284] width 9 height 9
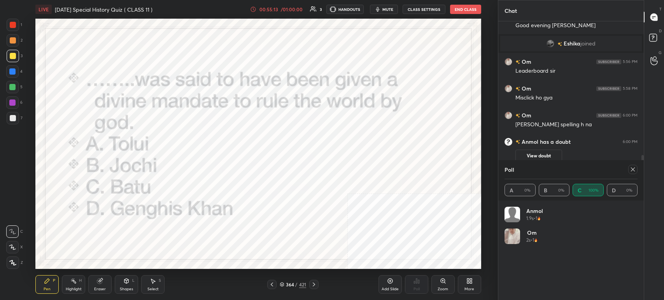
click at [394, 8] on span "mute" at bounding box center [388, 9] width 11 height 5
click at [636, 172] on icon at bounding box center [633, 170] width 6 height 6
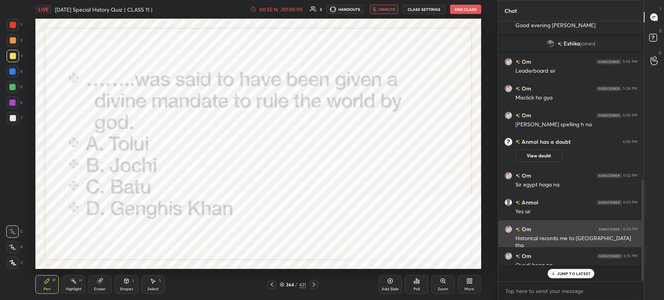
scroll to position [2, 2]
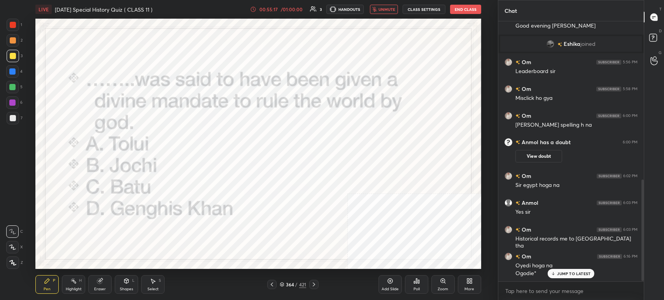
click at [401, 287] on div "Add Slide" at bounding box center [390, 285] width 23 height 19
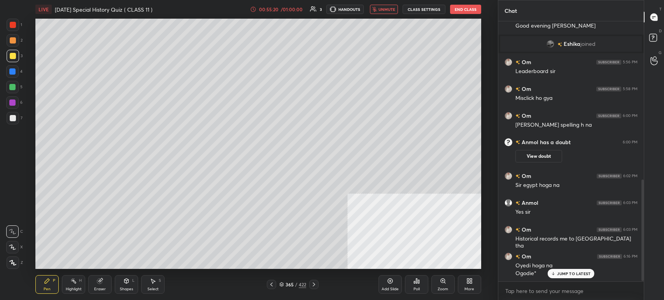
click at [271, 282] on icon at bounding box center [272, 285] width 6 height 6
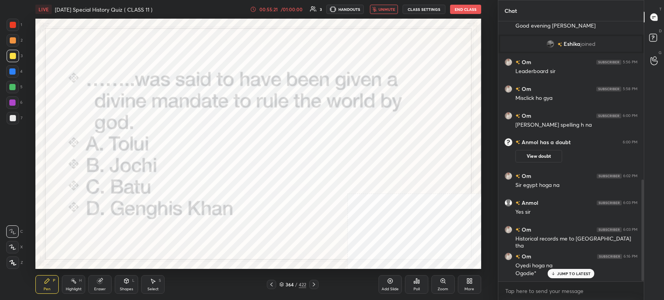
click at [412, 285] on div "Poll" at bounding box center [416, 285] width 23 height 19
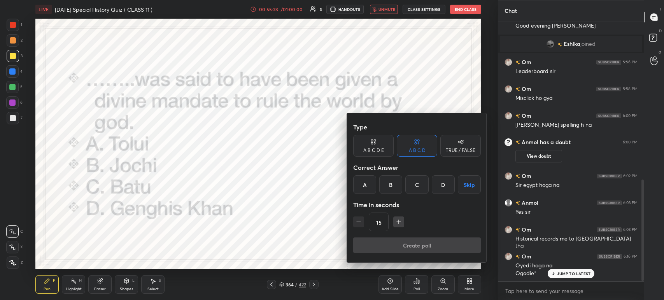
click at [438, 185] on div "D" at bounding box center [443, 185] width 23 height 19
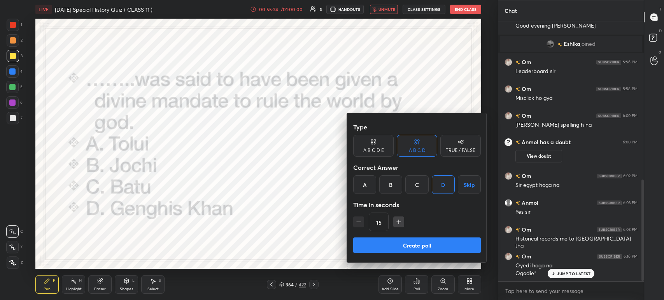
click at [427, 246] on button "Create poll" at bounding box center [417, 246] width 128 height 16
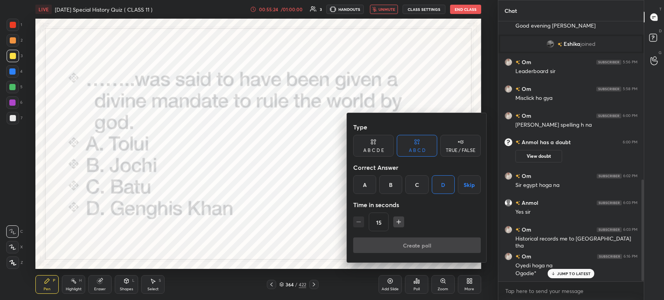
scroll to position [177, 143]
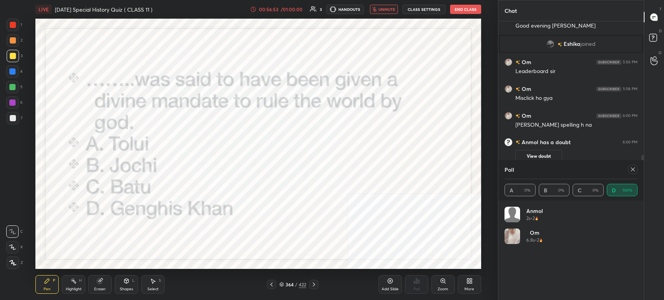
click at [385, 8] on span "unmute" at bounding box center [387, 9] width 17 height 5
drag, startPoint x: 634, startPoint y: 176, endPoint x: 634, endPoint y: 171, distance: 4.7
click at [634, 171] on div "Poll" at bounding box center [571, 169] width 133 height 19
click at [634, 171] on icon at bounding box center [633, 170] width 6 height 6
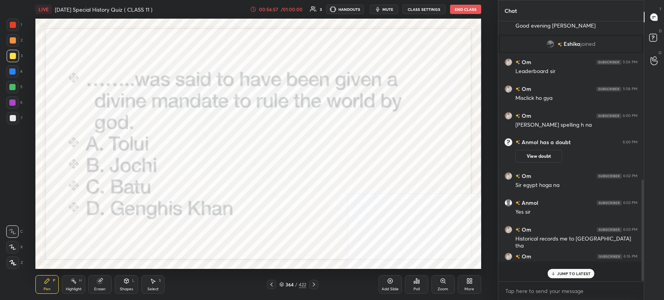
scroll to position [192, 143]
click at [553, 274] on icon at bounding box center [553, 274] width 5 height 5
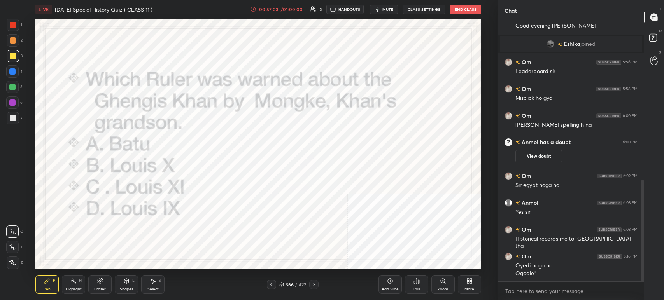
click at [286, 283] on div "366" at bounding box center [290, 285] width 8 height 5
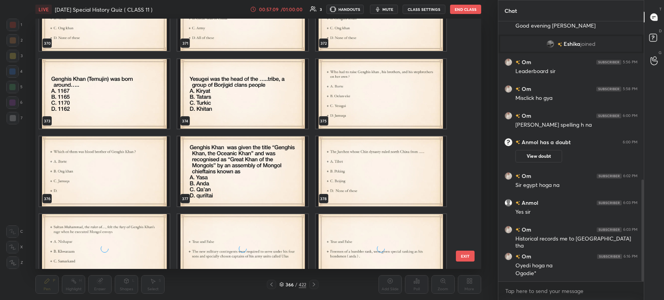
scroll to position [9611, 0]
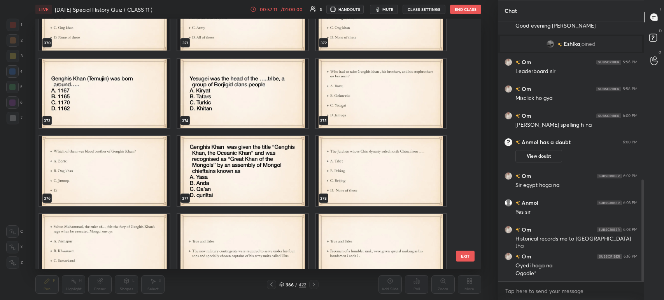
click at [253, 179] on img "grid" at bounding box center [243, 171] width 130 height 70
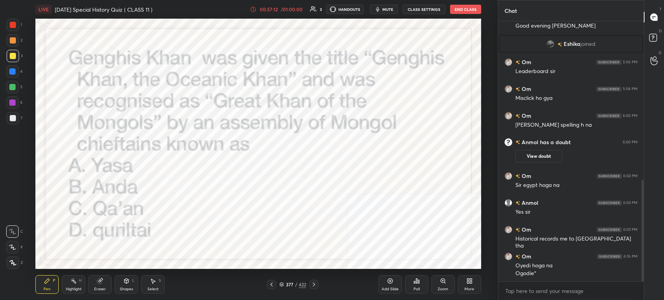
click at [253, 179] on img "grid" at bounding box center [243, 171] width 130 height 70
click at [377, 10] on icon "button" at bounding box center [378, 9] width 6 height 6
click at [419, 286] on div "Poll" at bounding box center [416, 285] width 23 height 19
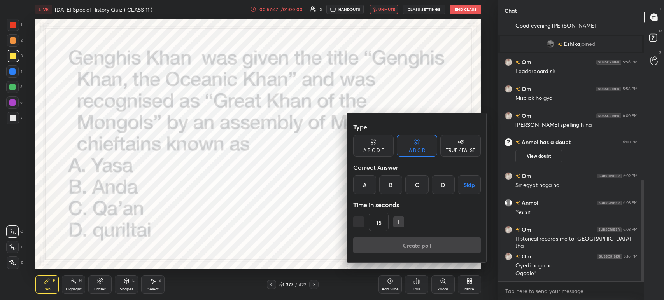
click at [443, 181] on div "D" at bounding box center [443, 185] width 23 height 19
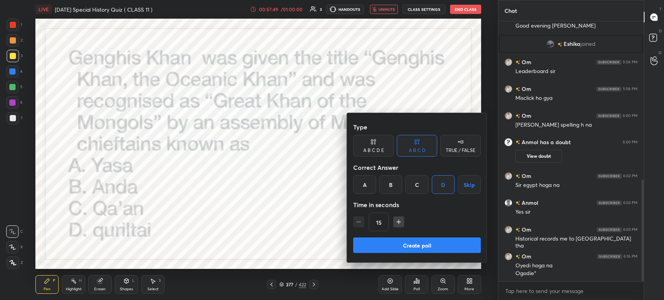
click at [416, 242] on button "Create poll" at bounding box center [417, 246] width 128 height 16
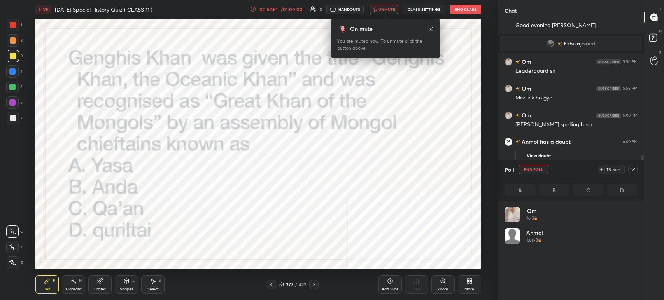
scroll to position [2, 2]
click at [432, 29] on icon at bounding box center [431, 29] width 6 height 6
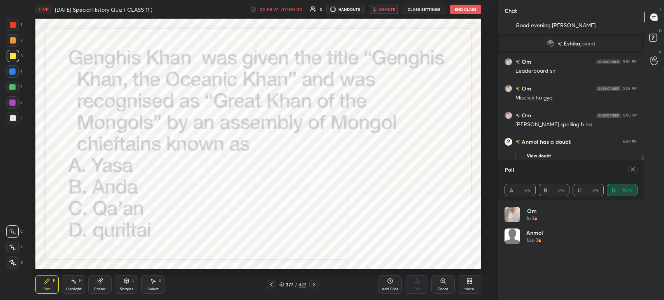
click at [12, 26] on div at bounding box center [13, 25] width 6 height 6
click at [313, 288] on div at bounding box center [313, 284] width 9 height 9
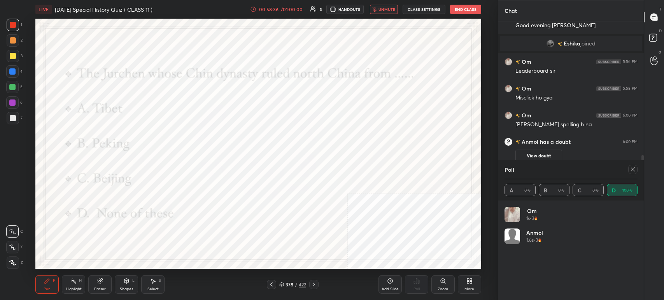
click at [313, 288] on div at bounding box center [313, 284] width 9 height 9
click at [383, 5] on button "unmute" at bounding box center [384, 9] width 28 height 9
click at [633, 167] on icon at bounding box center [633, 170] width 6 height 6
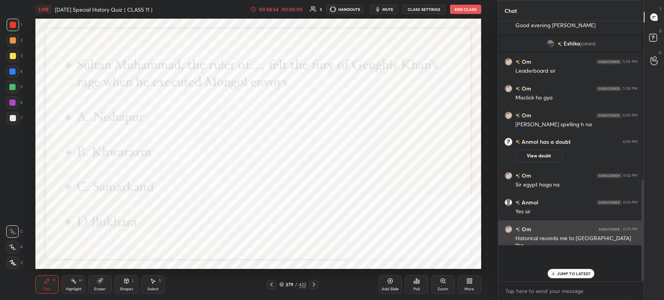
scroll to position [3, 2]
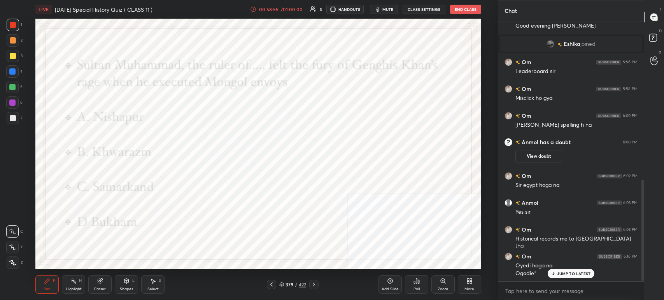
click at [418, 278] on icon at bounding box center [417, 281] width 6 height 6
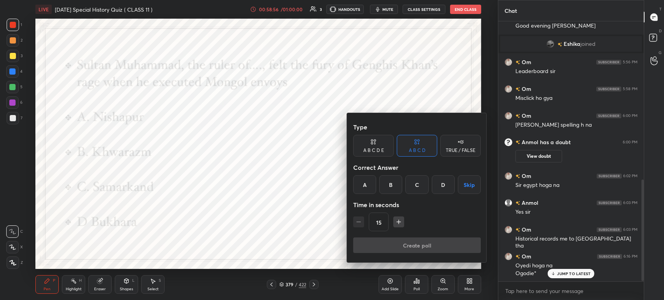
click at [392, 188] on div "B" at bounding box center [391, 185] width 23 height 19
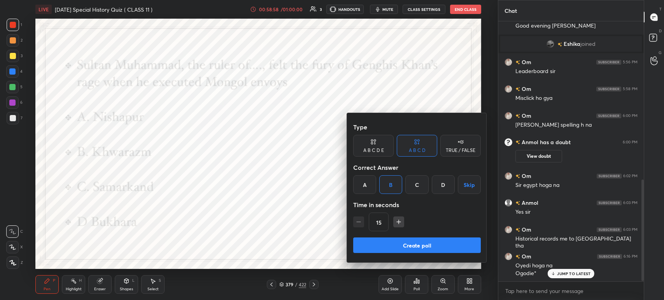
click at [407, 241] on button "Create poll" at bounding box center [417, 246] width 128 height 16
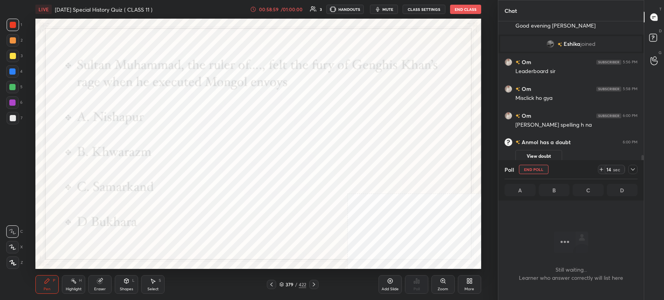
click at [388, 9] on span "mute" at bounding box center [388, 9] width 11 height 5
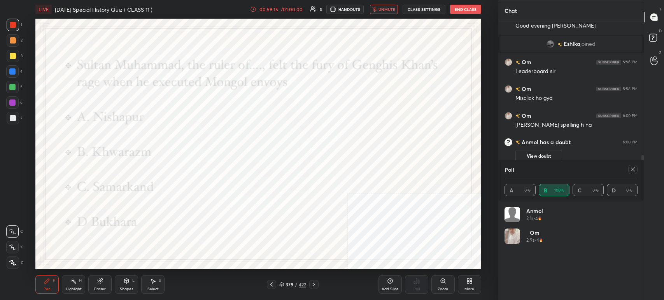
click at [381, 12] on button "unmute" at bounding box center [384, 9] width 28 height 9
click at [636, 170] on div at bounding box center [633, 169] width 9 height 9
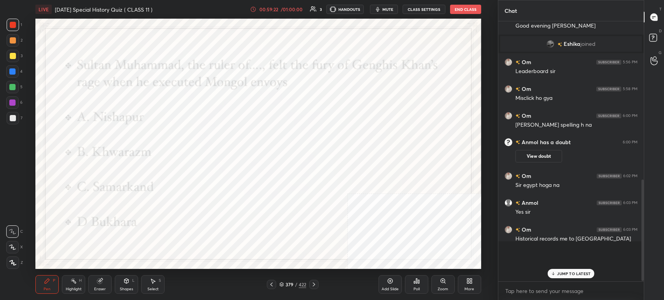
scroll to position [256, 143]
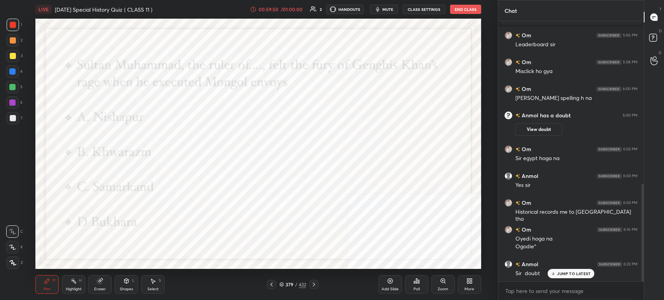
click at [381, 11] on icon "button" at bounding box center [378, 9] width 6 height 6
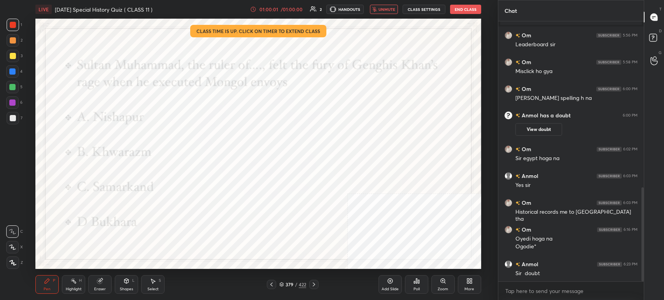
scroll to position [460, 0]
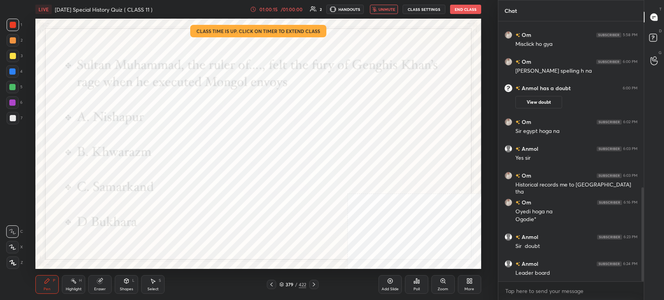
click at [458, 7] on button "End Class" at bounding box center [465, 9] width 31 height 9
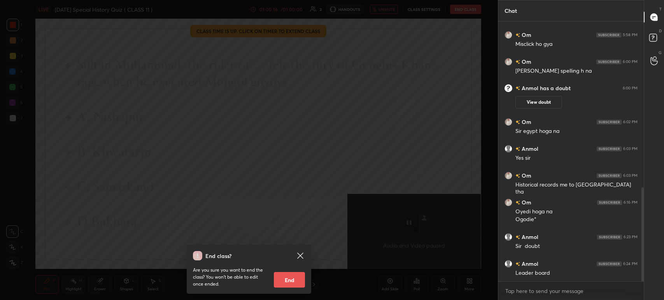
click at [283, 279] on button "End" at bounding box center [289, 280] width 31 height 16
type textarea "x"
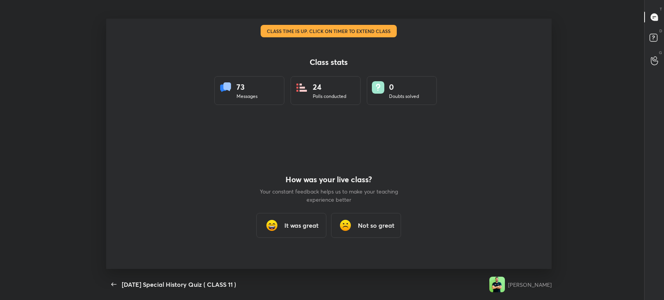
scroll to position [0, 0]
click at [278, 213] on div "It was great" at bounding box center [292, 225] width 70 height 25
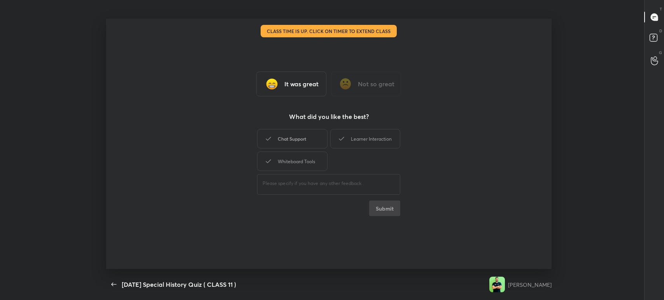
click at [305, 136] on div "Chat Support" at bounding box center [292, 138] width 70 height 19
click at [354, 137] on div "Learner Interaction" at bounding box center [365, 138] width 70 height 19
click at [376, 207] on button "Submit" at bounding box center [384, 209] width 31 height 16
